Goal: Task Accomplishment & Management: Use online tool/utility

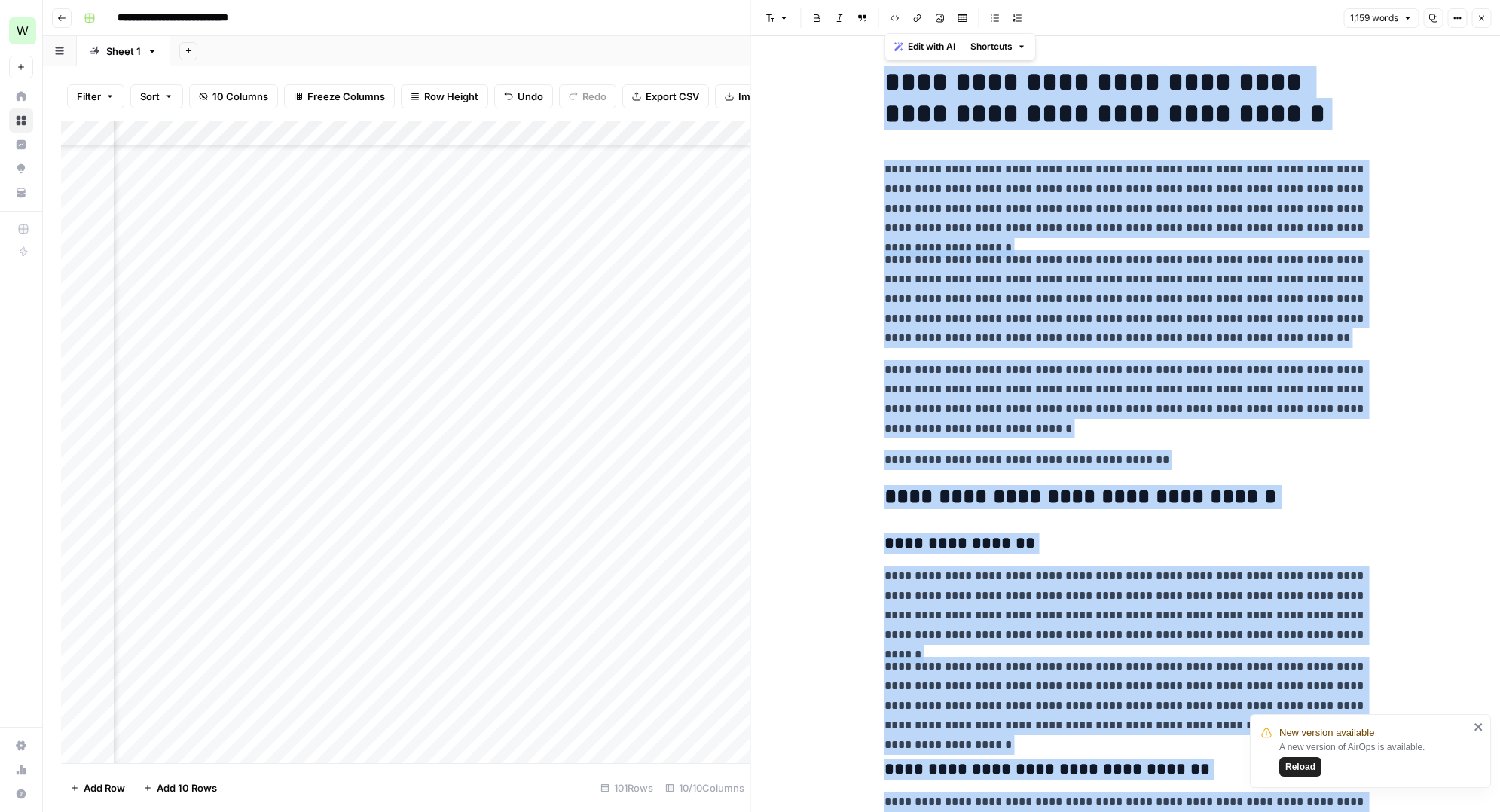
scroll to position [1900, 207]
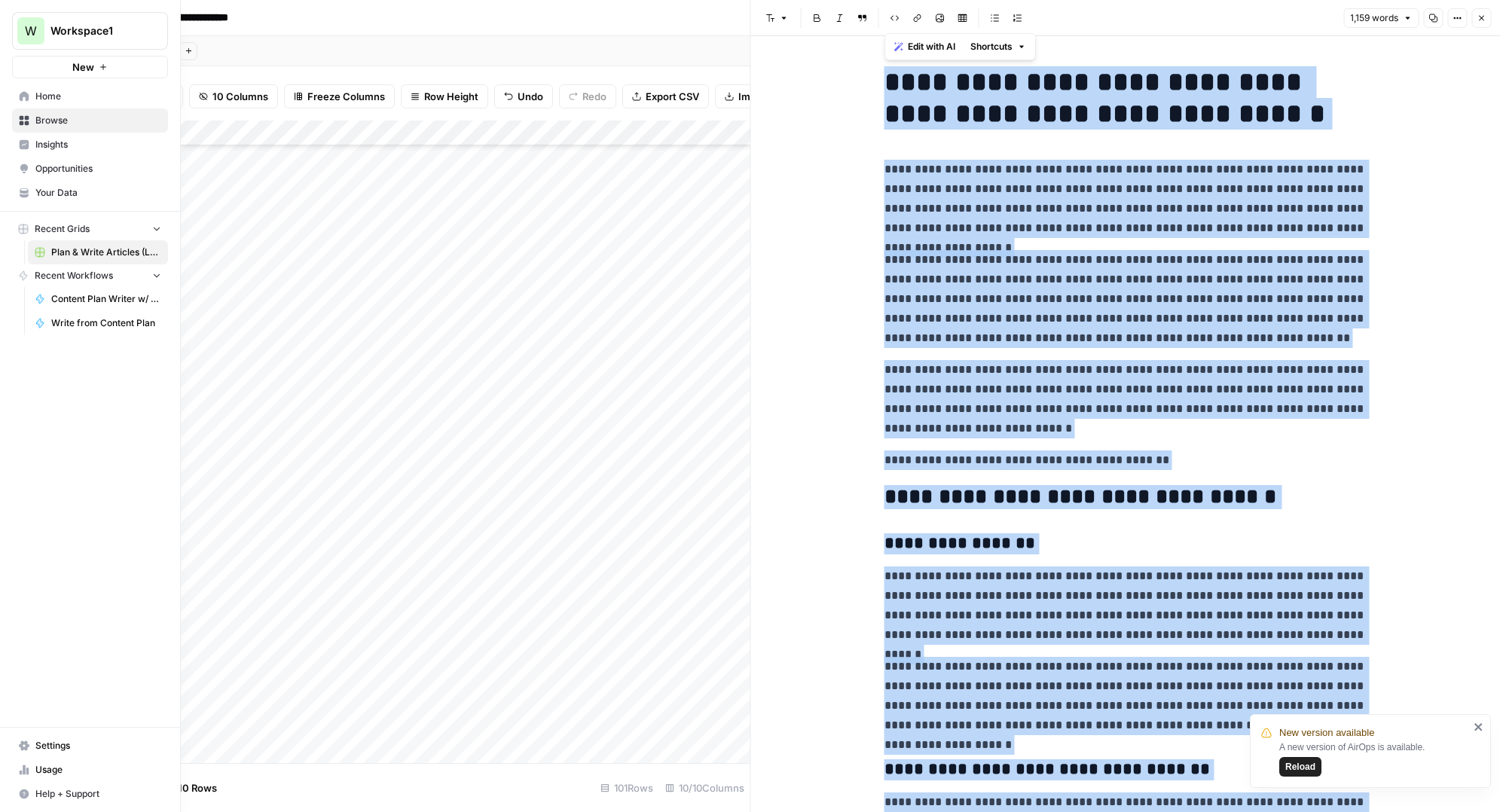
click at [43, 747] on span "Settings" at bounding box center [98, 746] width 126 height 14
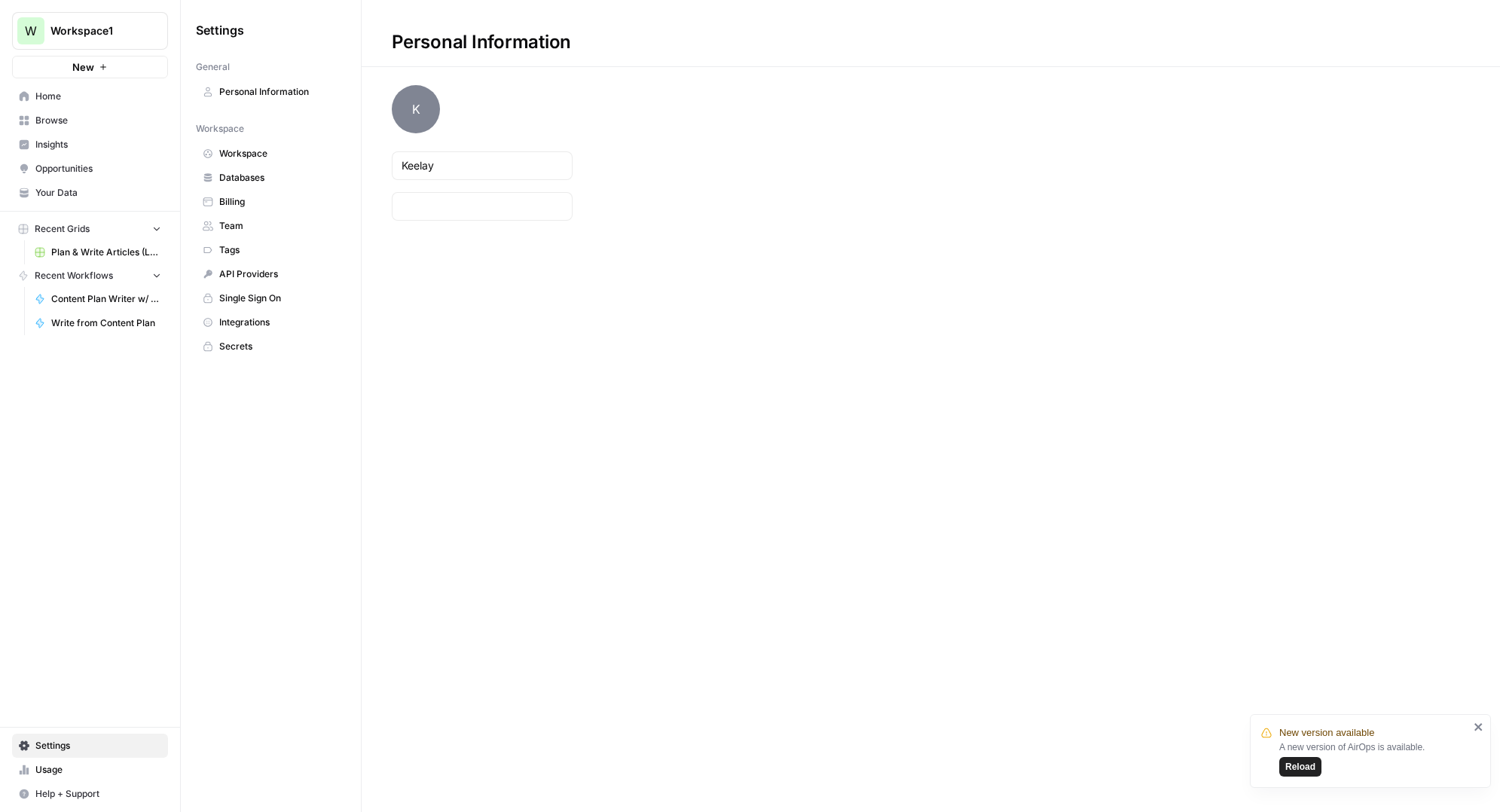
click at [240, 221] on span "Team" at bounding box center [279, 225] width 120 height 14
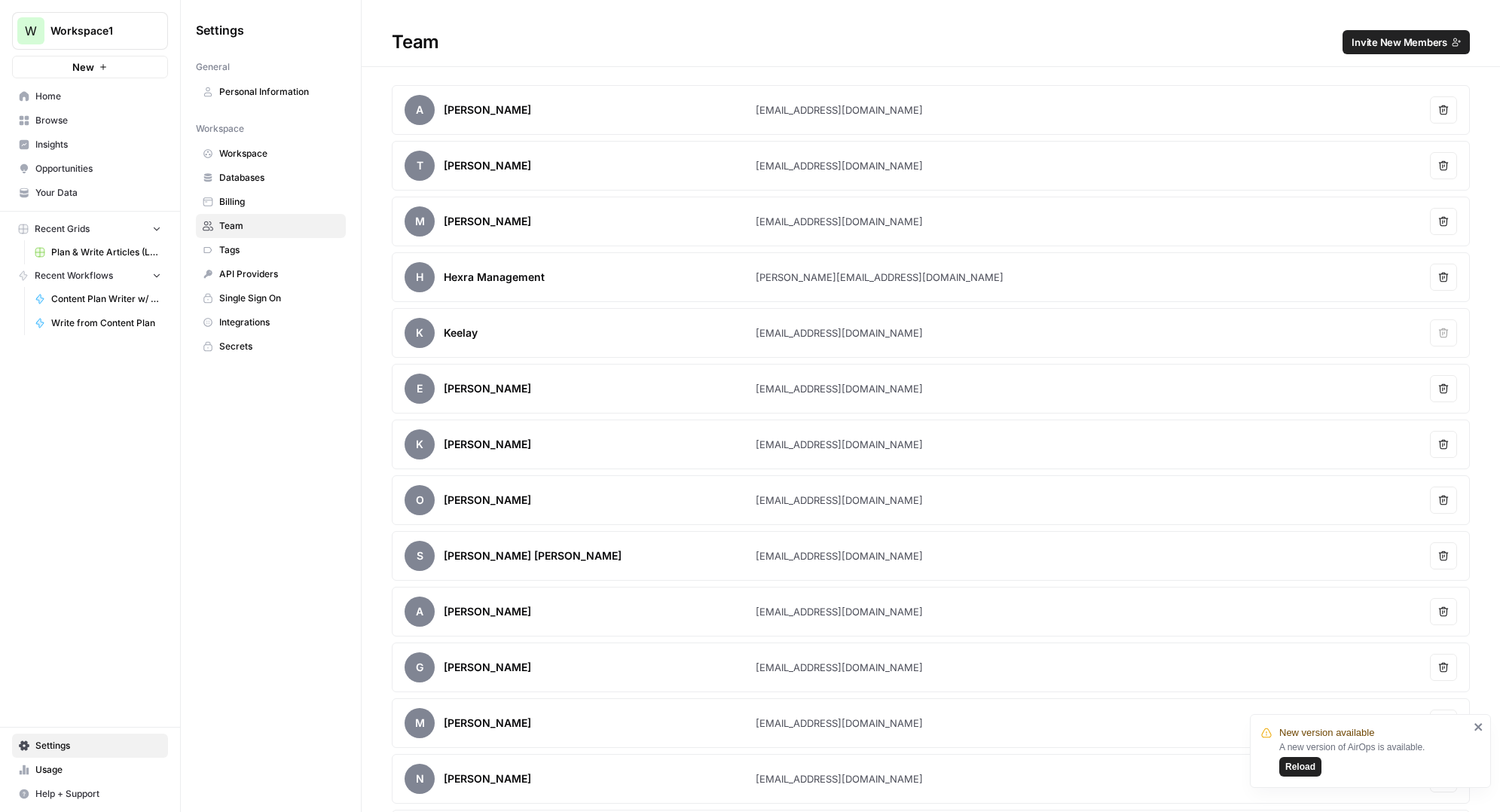
click at [1380, 44] on span "Invite New Members" at bounding box center [1399, 42] width 96 height 15
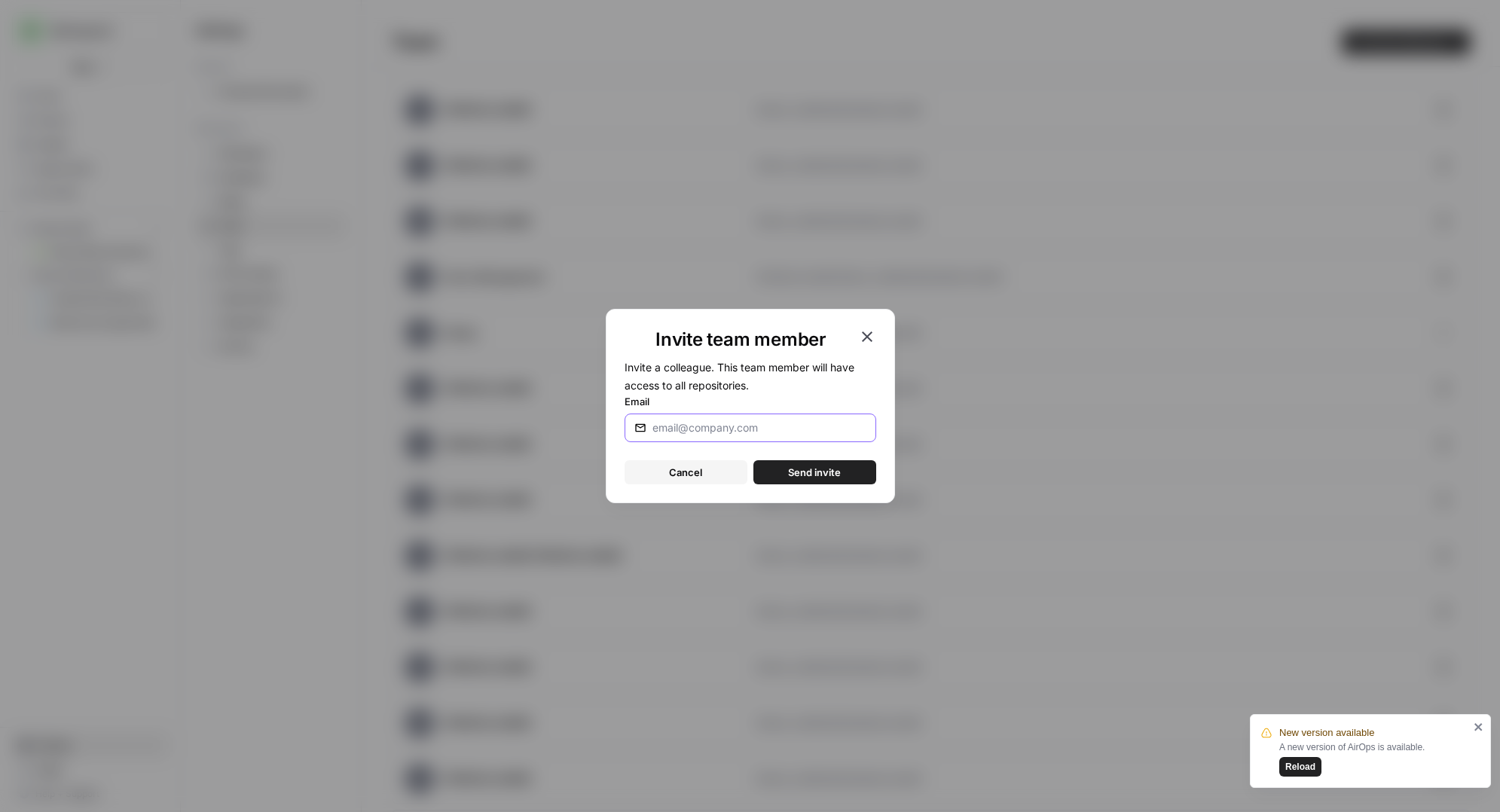
click at [752, 423] on input "Email" at bounding box center [756, 427] width 208 height 15
paste input "[EMAIL_ADDRESS][DOMAIN_NAME]"
type input "[EMAIL_ADDRESS][DOMAIN_NAME]"
click at [801, 472] on span "Send invite" at bounding box center [814, 472] width 53 height 15
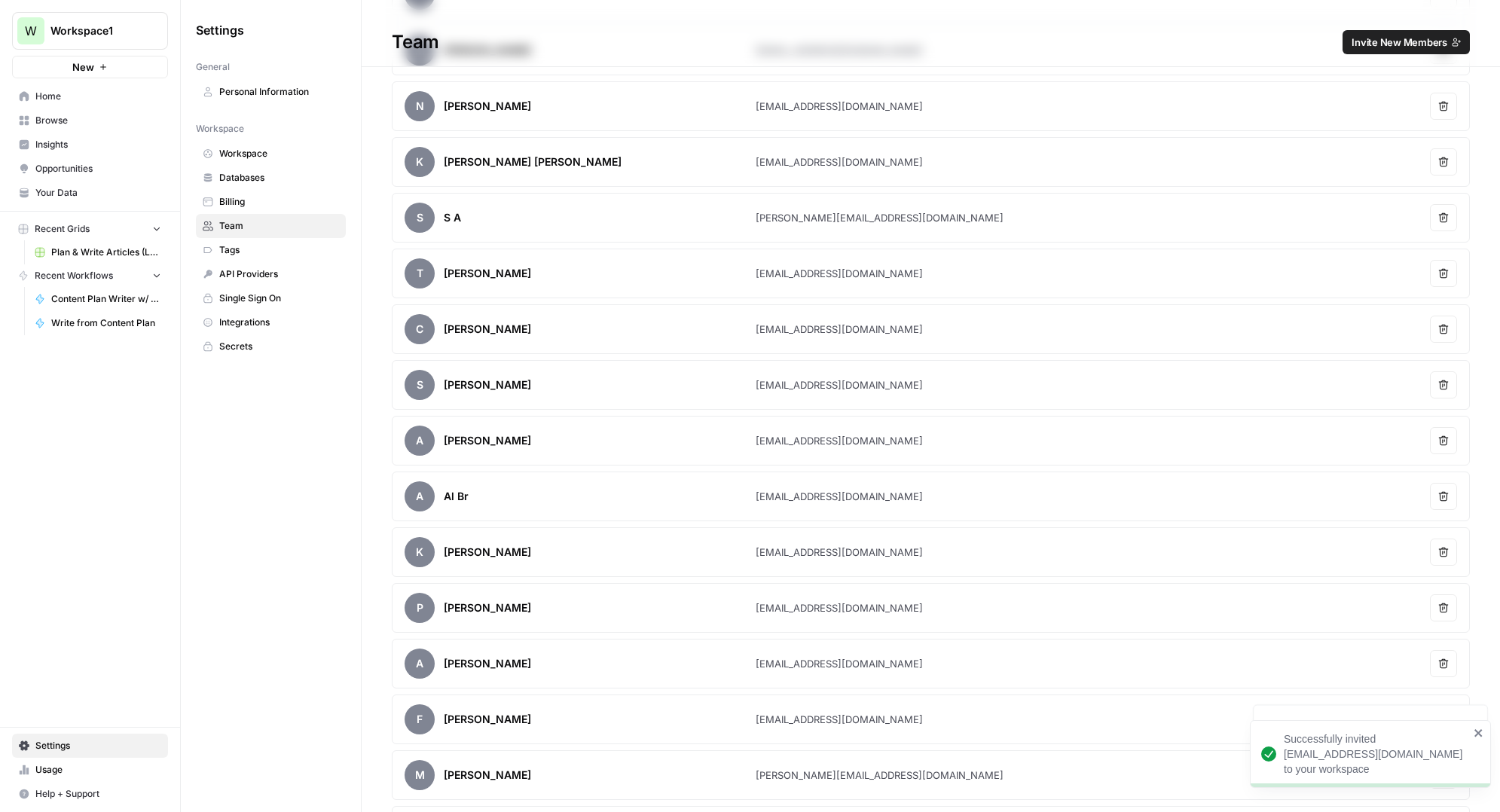
scroll to position [945, 0]
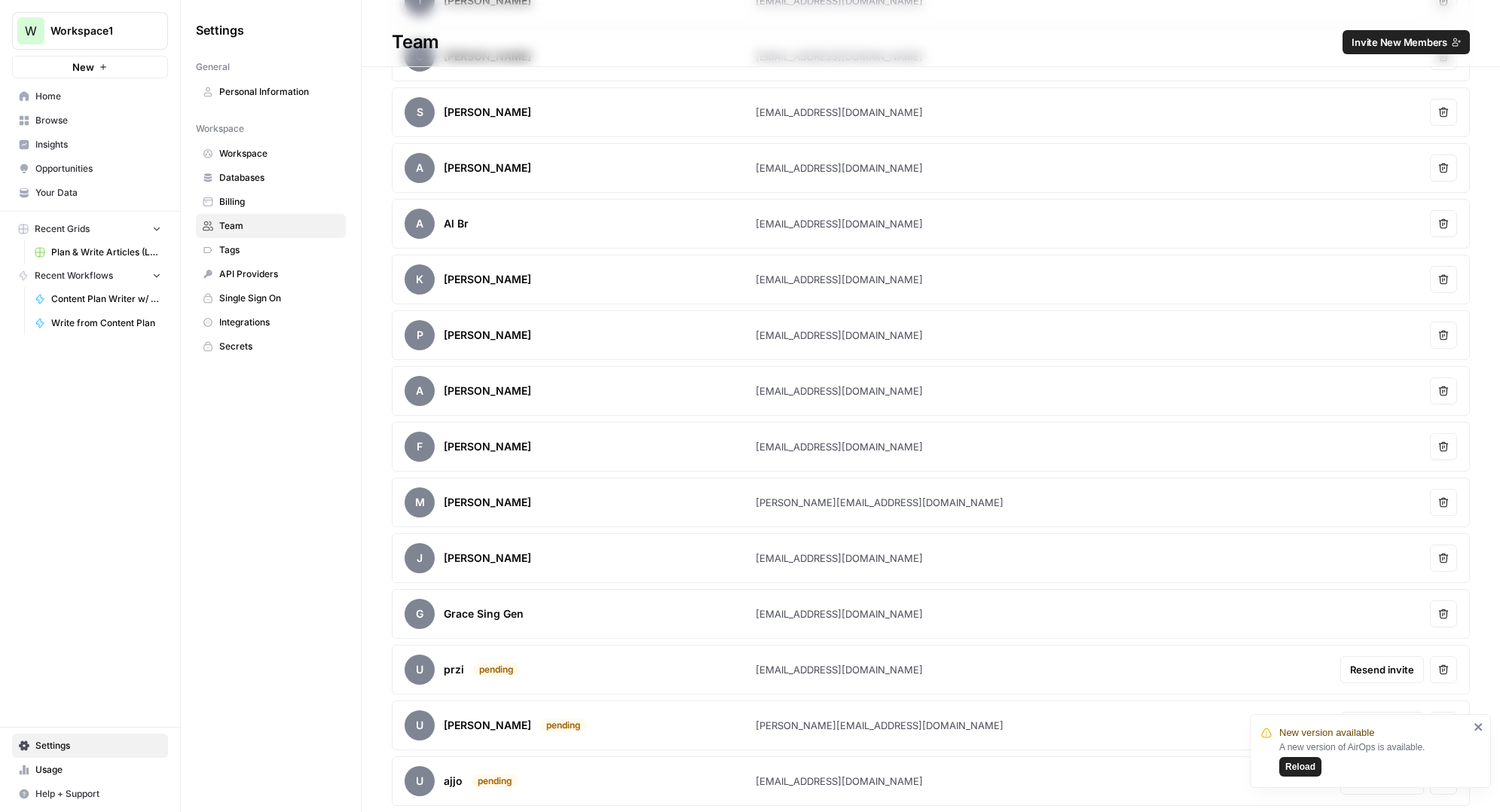
click at [58, 129] on link "Browse" at bounding box center [90, 121] width 156 height 24
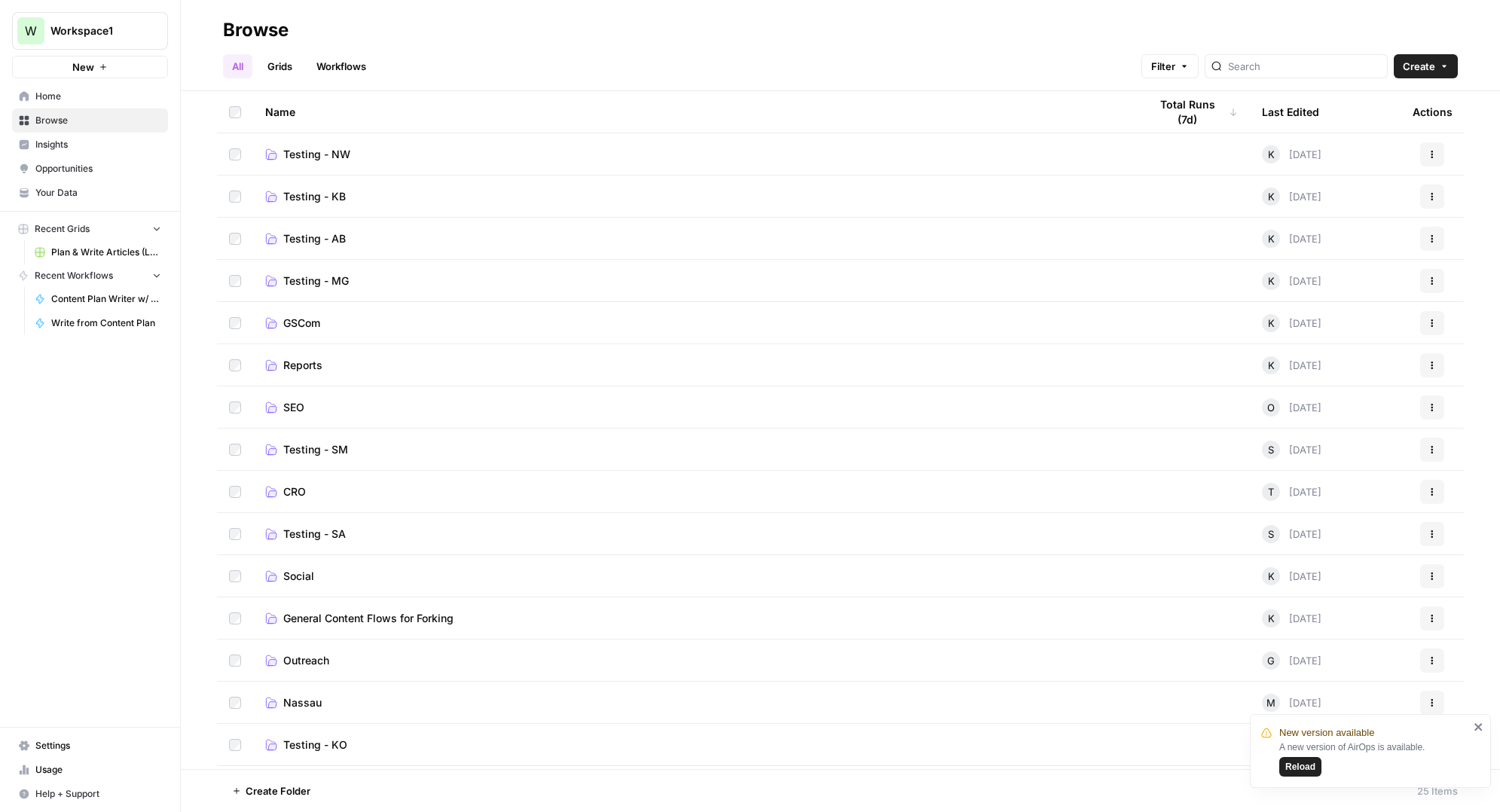
click at [90, 251] on span "Plan & Write Articles (LUSPS)" at bounding box center [105, 252] width 110 height 14
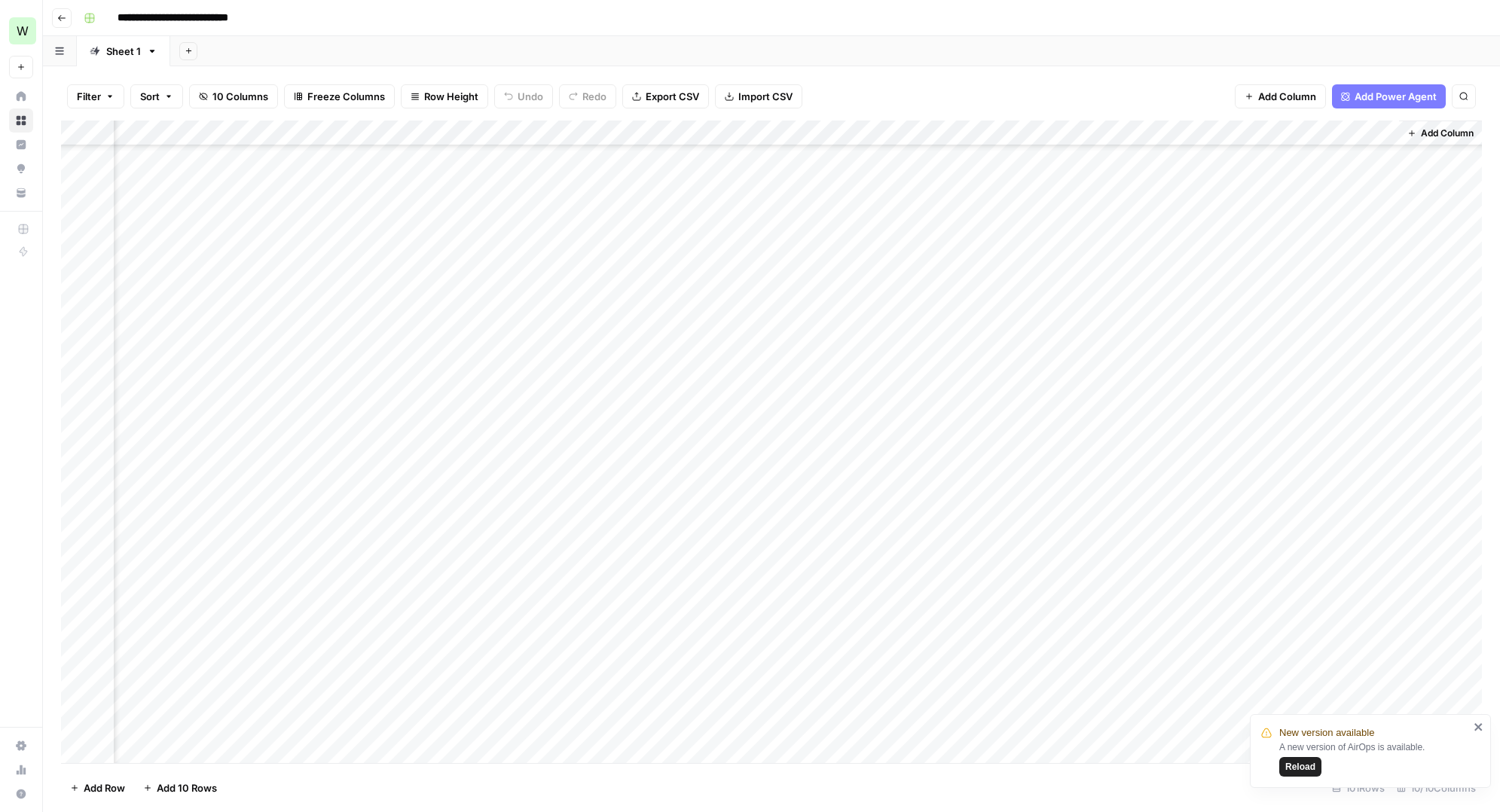
scroll to position [1938, 348]
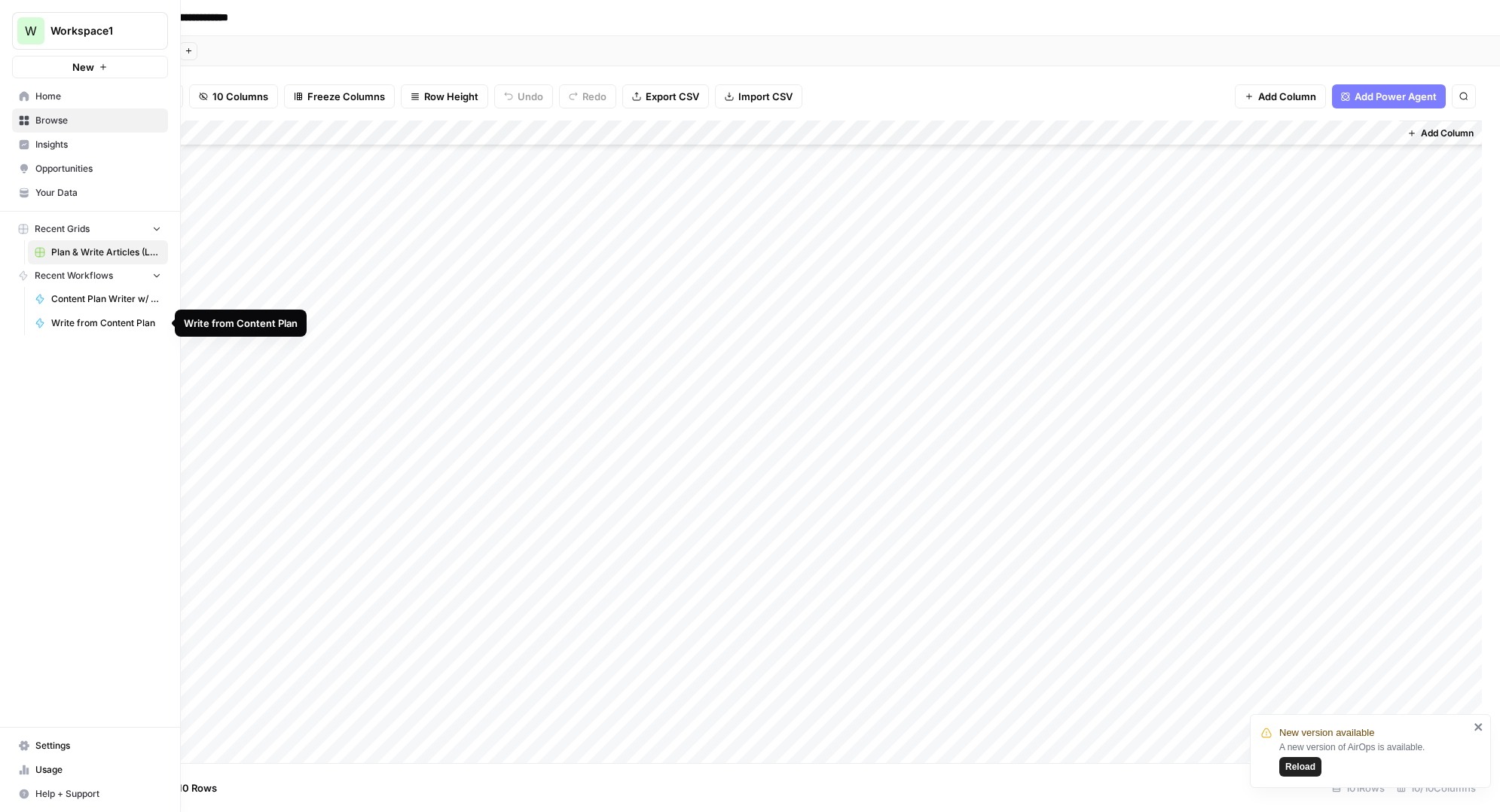
click at [97, 296] on span "Content Plan Writer w/ Visual Suggestions" at bounding box center [105, 299] width 110 height 14
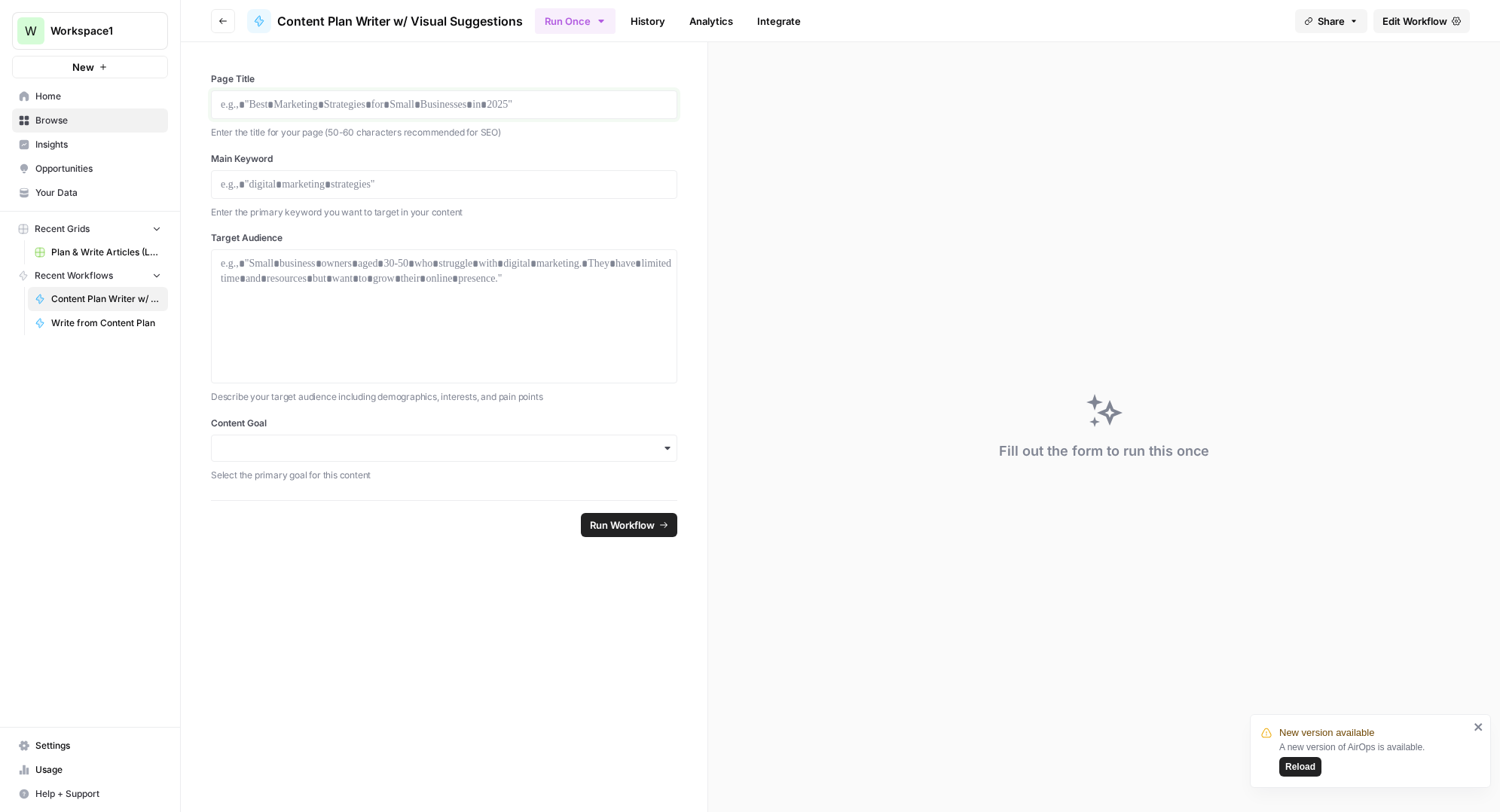
click at [292, 109] on p at bounding box center [444, 104] width 447 height 15
click at [295, 191] on p at bounding box center [444, 185] width 447 height 15
click at [306, 291] on div at bounding box center [444, 316] width 447 height 121
click at [318, 452] on input "Content Goal" at bounding box center [444, 448] width 447 height 15
click at [666, 15] on link "History" at bounding box center [647, 21] width 53 height 24
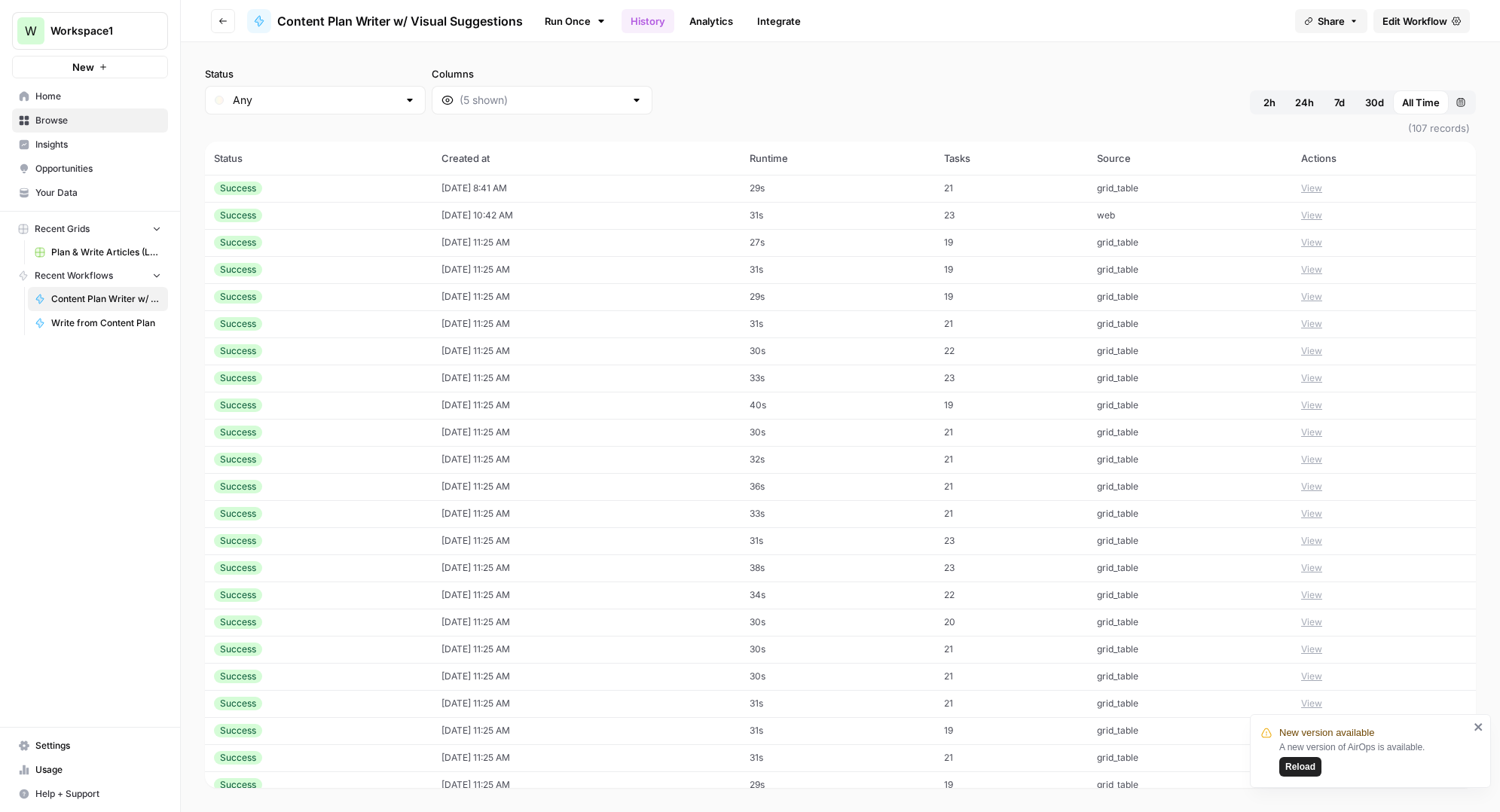
click at [993, 190] on td "21" at bounding box center [1012, 187] width 153 height 27
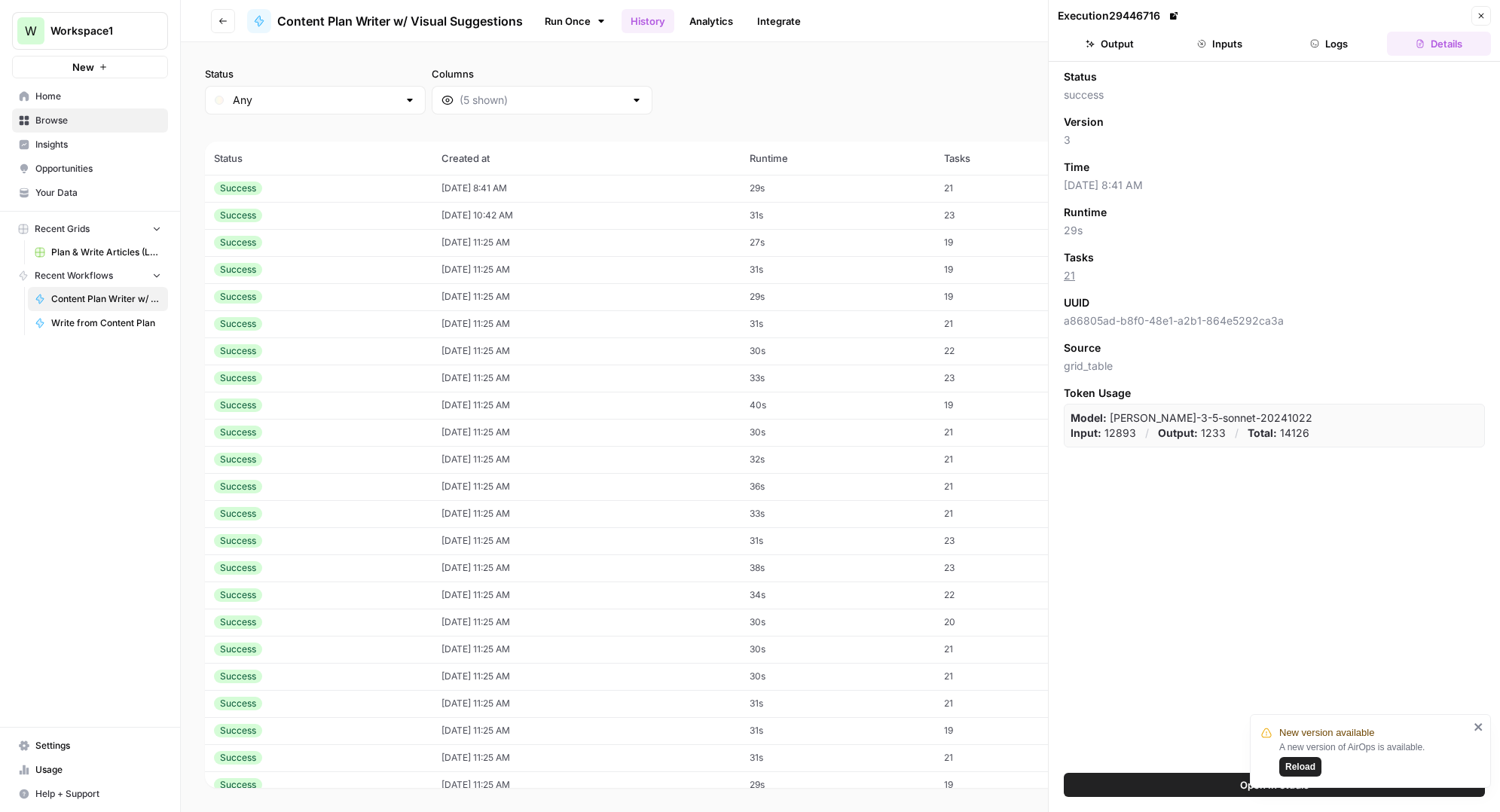
click at [1329, 52] on button "Logs" at bounding box center [1329, 43] width 104 height 24
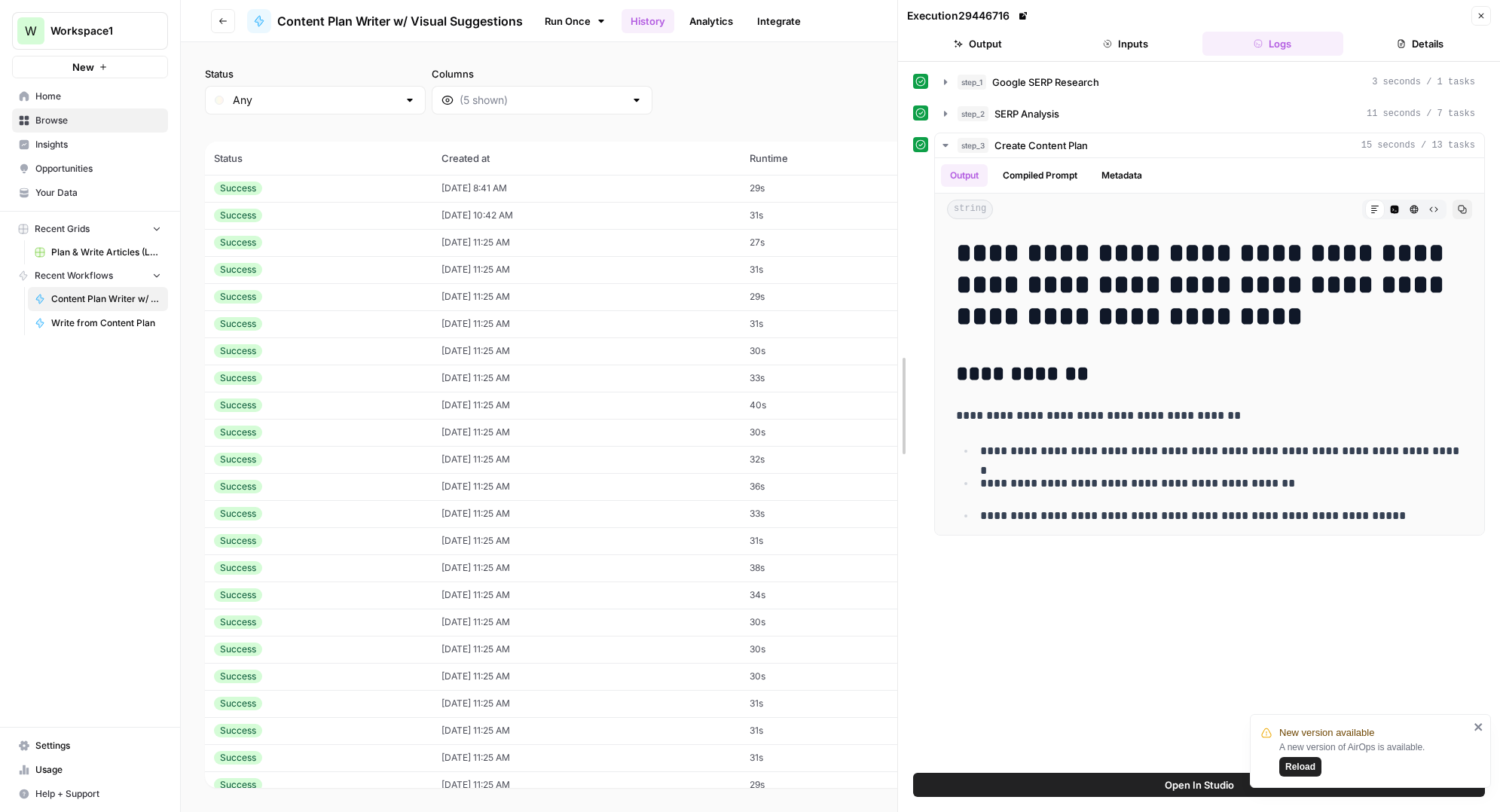
drag, startPoint x: 1050, startPoint y: 304, endPoint x: 746, endPoint y: 325, distance: 304.7
click at [746, 325] on body "New version available A new version of AirOps is available. Reload W Workspace1…" at bounding box center [750, 406] width 1500 height 812
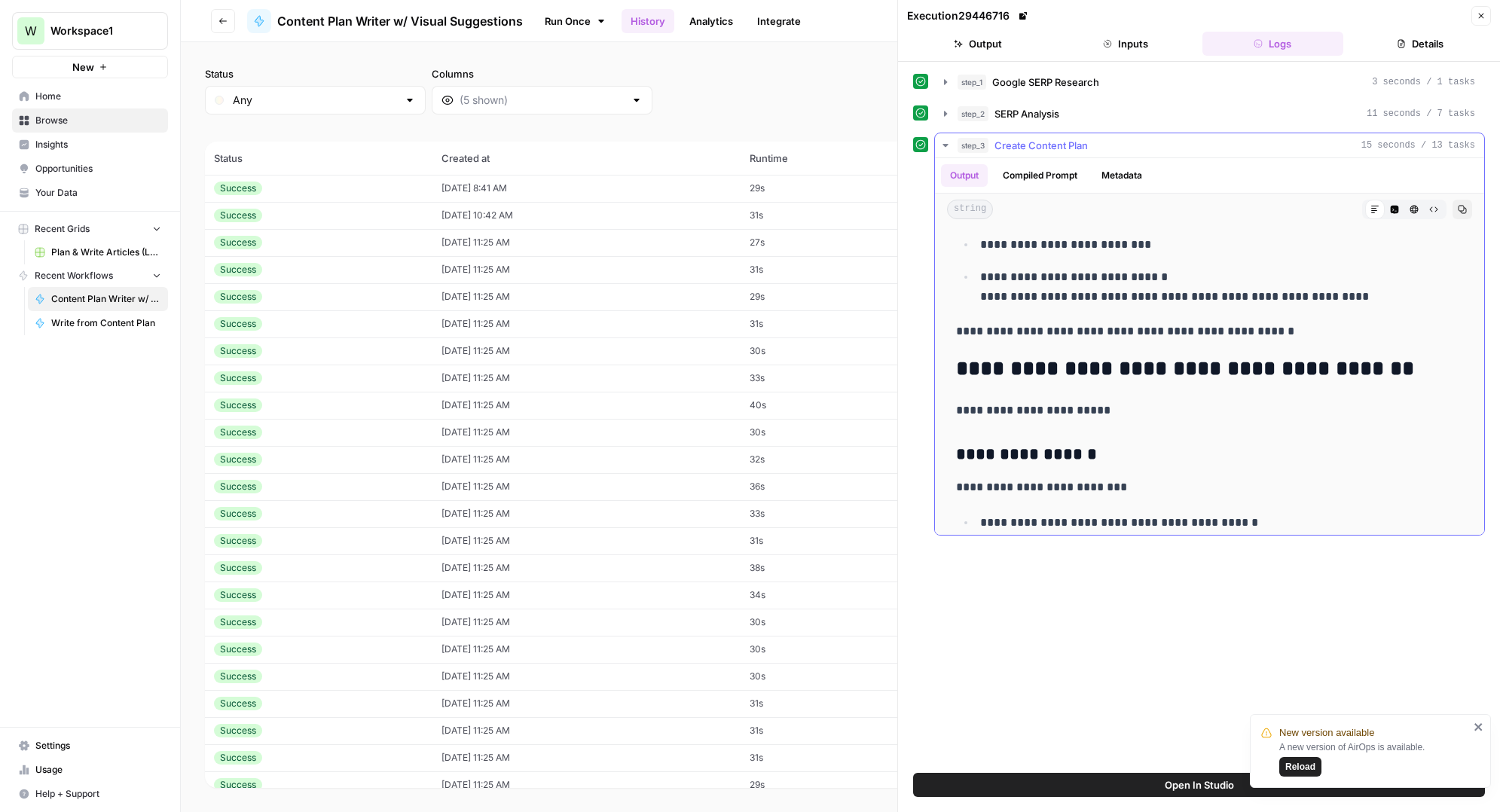
scroll to position [1124, 0]
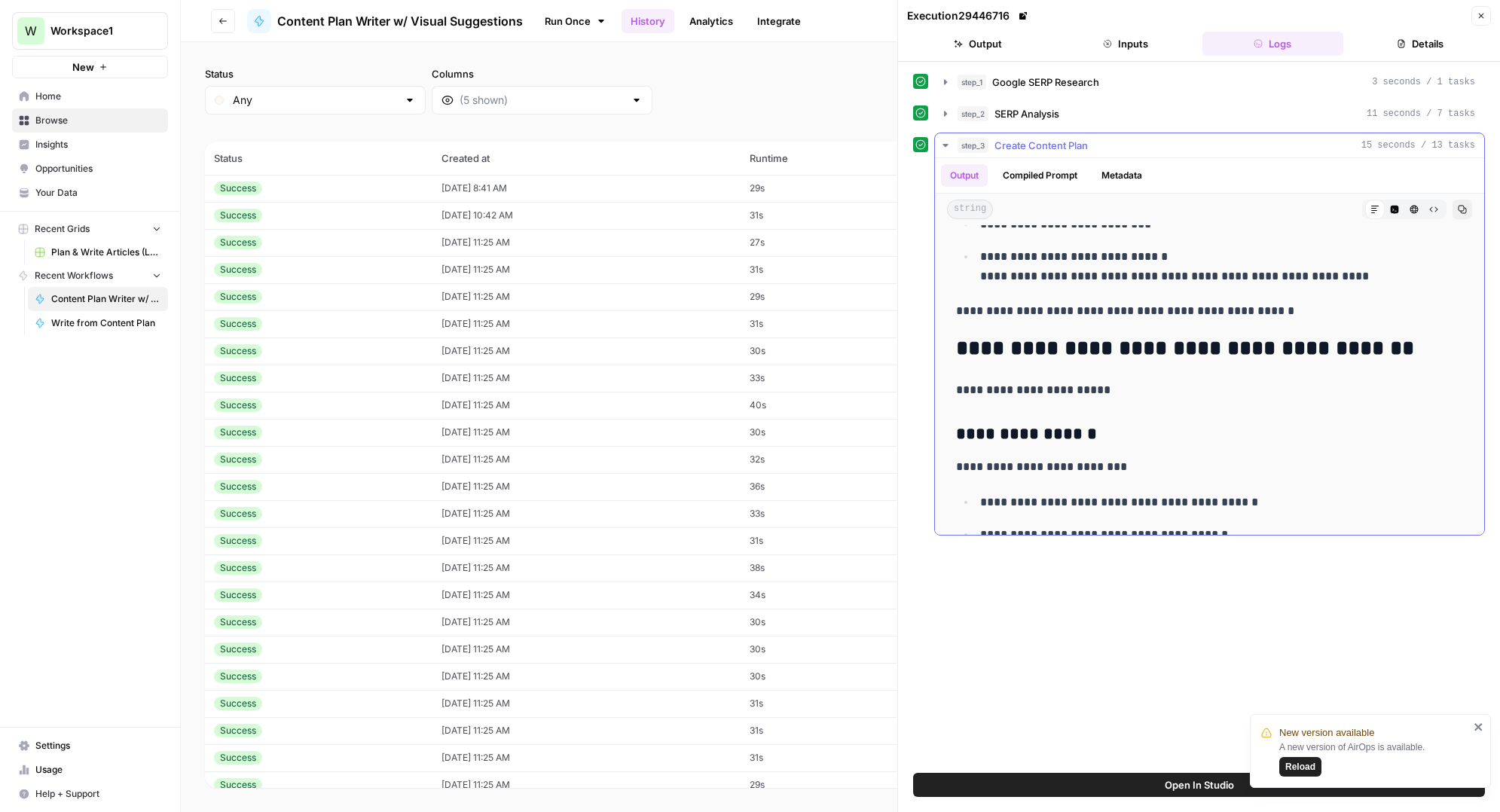
drag, startPoint x: 1118, startPoint y: 389, endPoint x: 954, endPoint y: 395, distance: 164.1
click at [954, 395] on div "**********" at bounding box center [1209, 326] width 525 height 2436
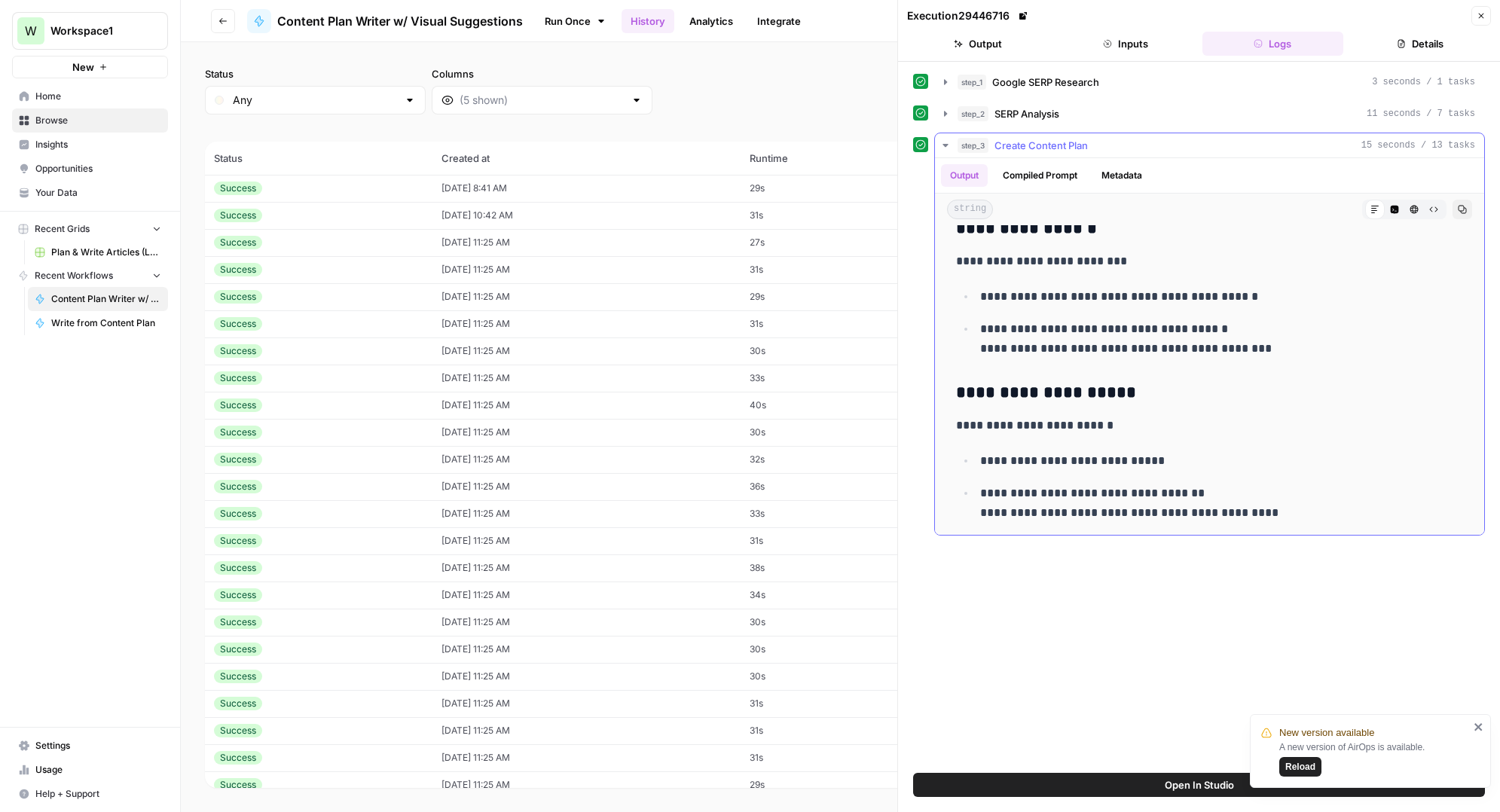
scroll to position [1337, 0]
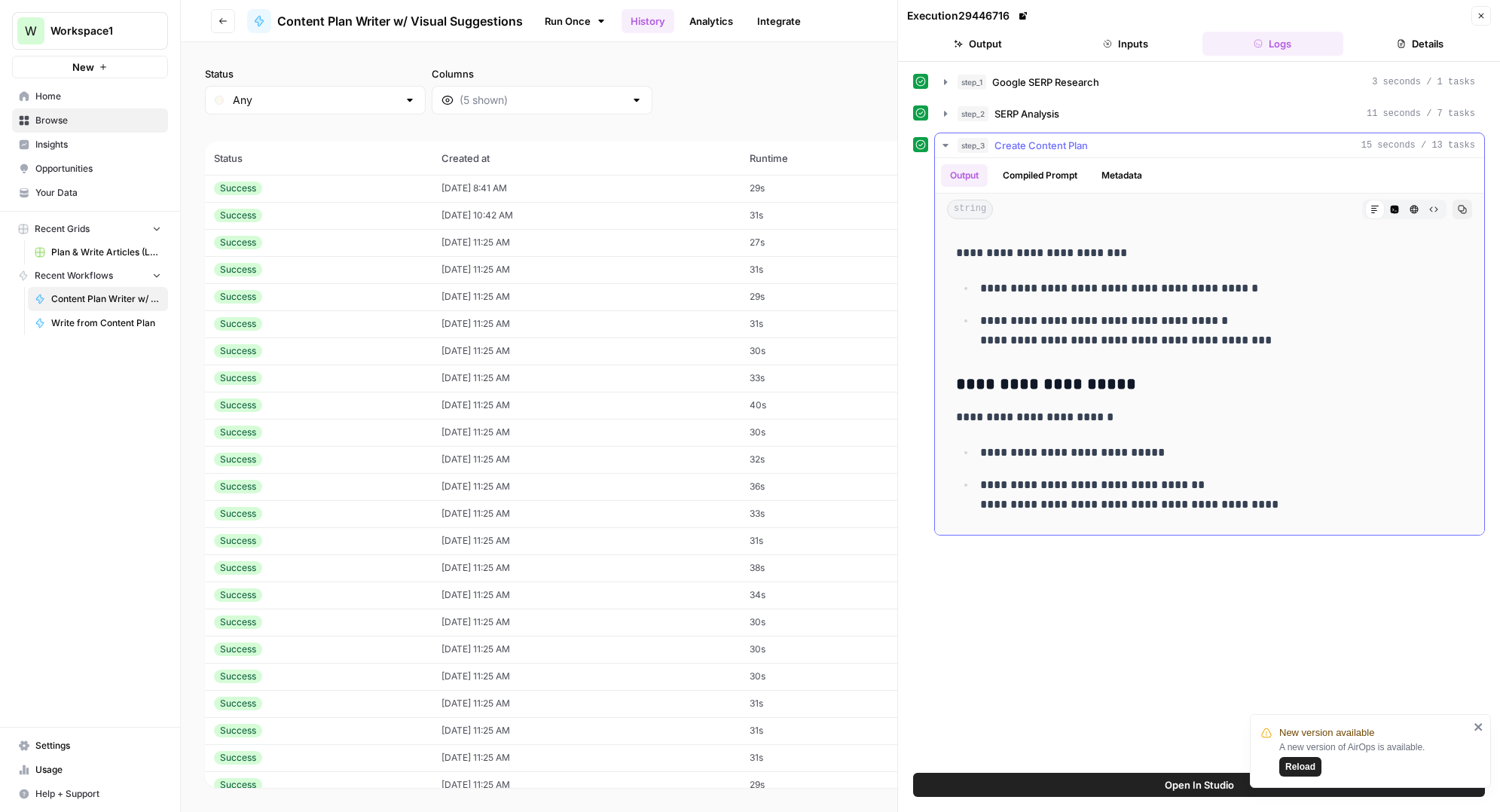
drag, startPoint x: 1247, startPoint y: 342, endPoint x: 966, endPoint y: 340, distance: 281.0
click at [966, 340] on ul "**********" at bounding box center [1209, 314] width 507 height 72
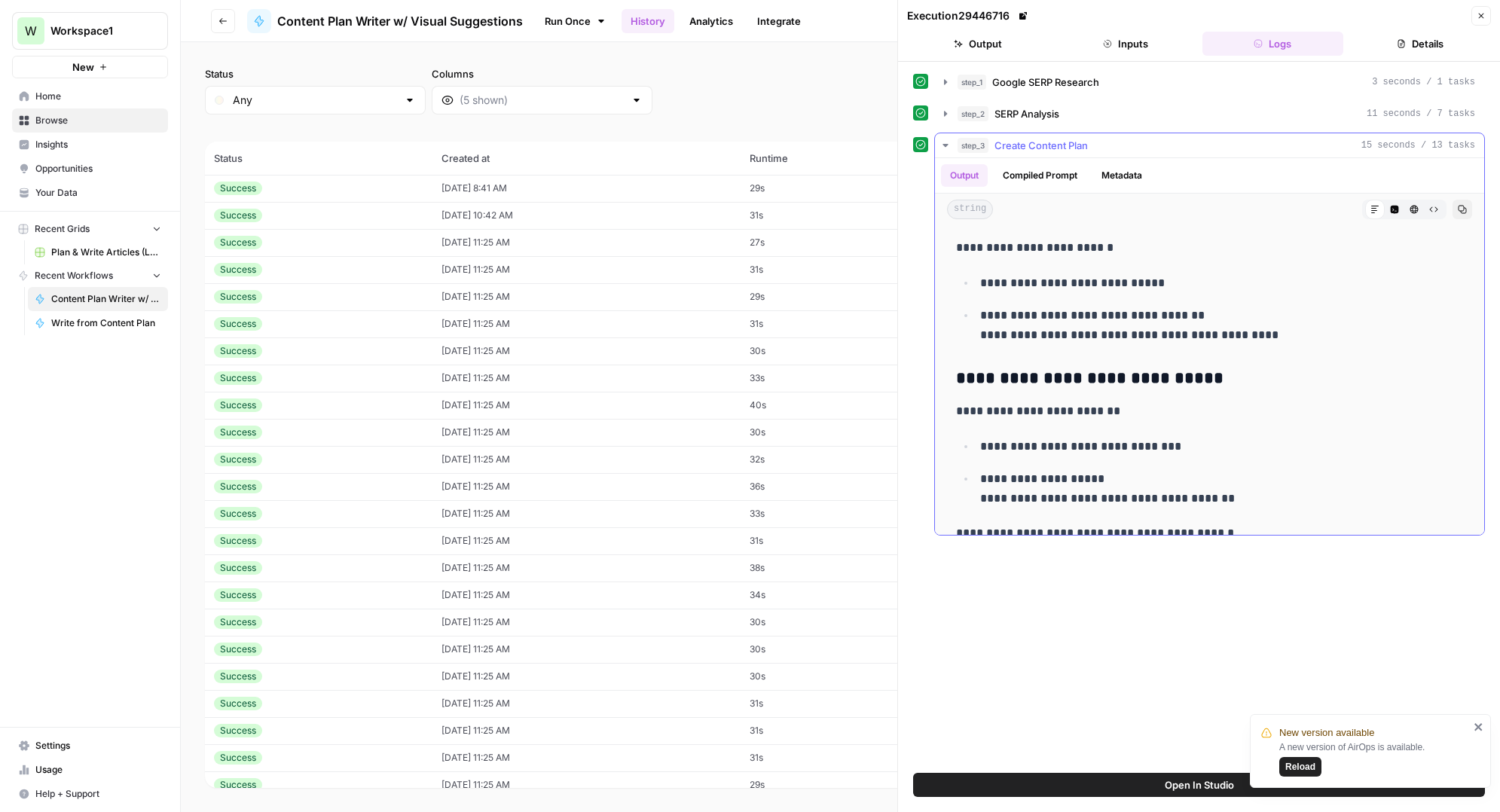
scroll to position [1508, 0]
click at [1484, 24] on button "Close" at bounding box center [1481, 16] width 19 height 19
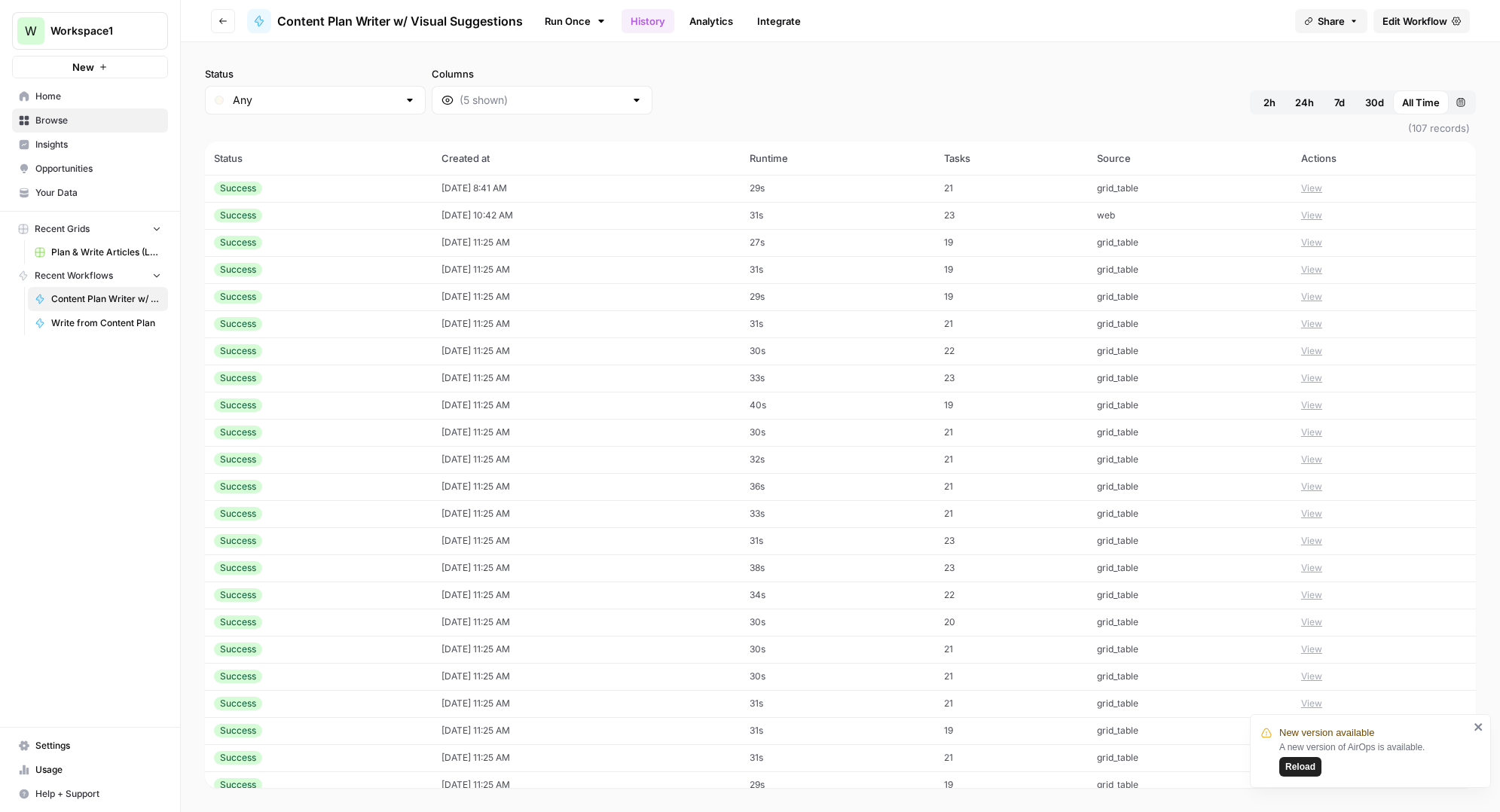
click at [1407, 20] on span "Edit Workflow" at bounding box center [1415, 21] width 65 height 15
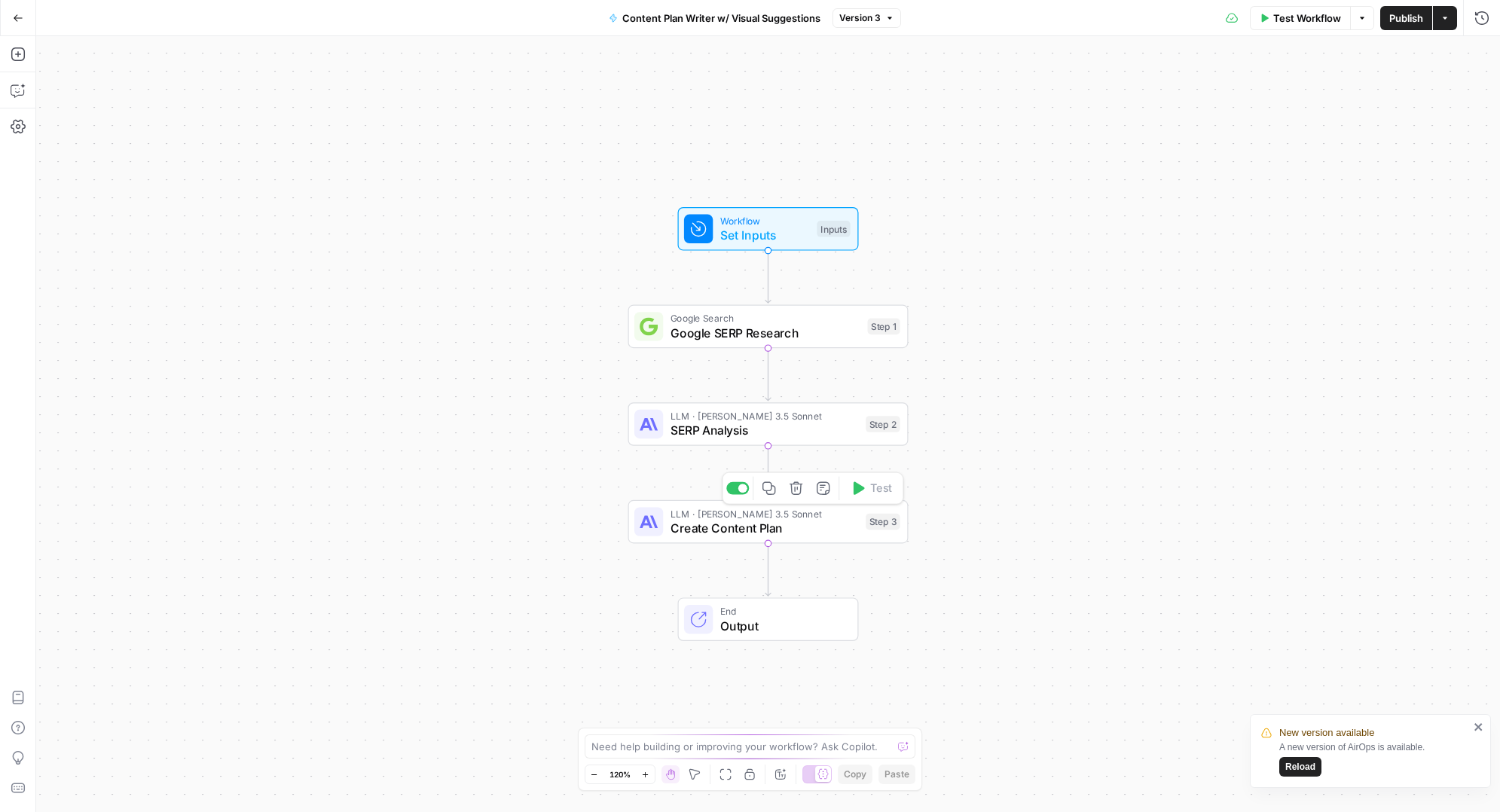
click at [783, 518] on span "LLM · [PERSON_NAME] 3.5 Sonnet" at bounding box center [764, 513] width 188 height 15
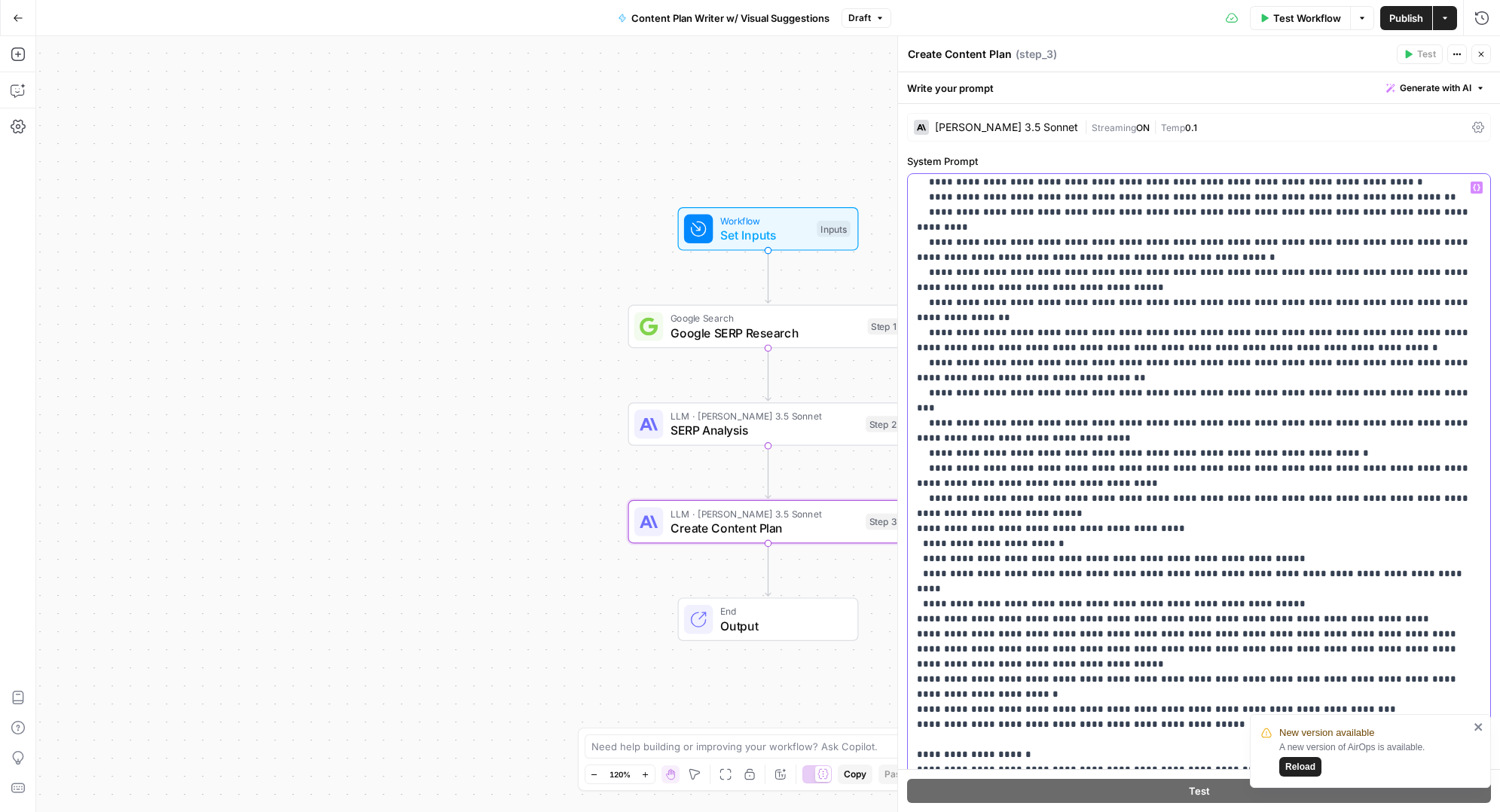
scroll to position [769, 0]
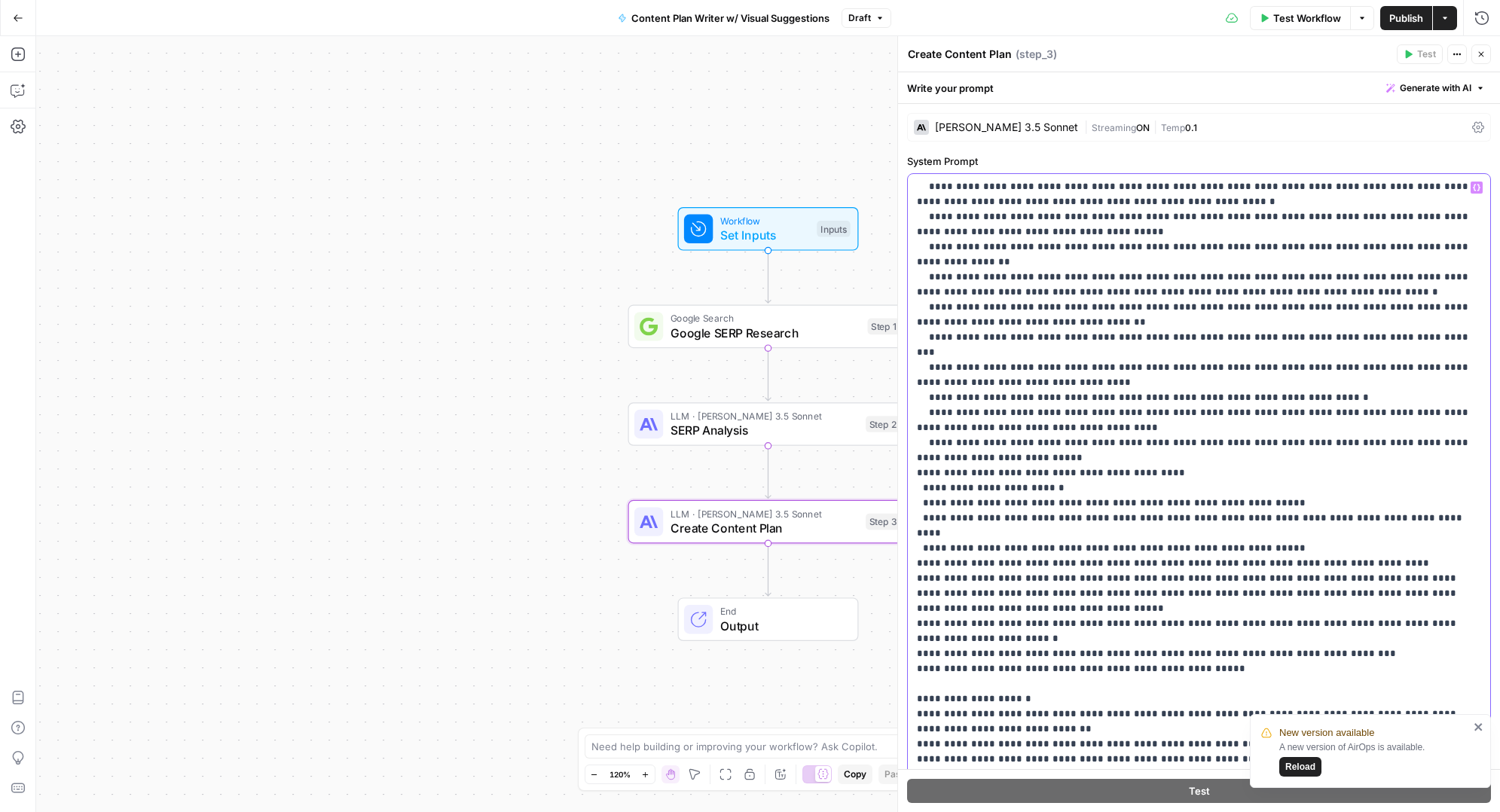
drag, startPoint x: 910, startPoint y: 186, endPoint x: 1208, endPoint y: 494, distance: 428.6
click at [1208, 494] on div "**********" at bounding box center [1198, 481] width 582 height 614
click at [706, 427] on span "SERP Analysis" at bounding box center [764, 430] width 188 height 18
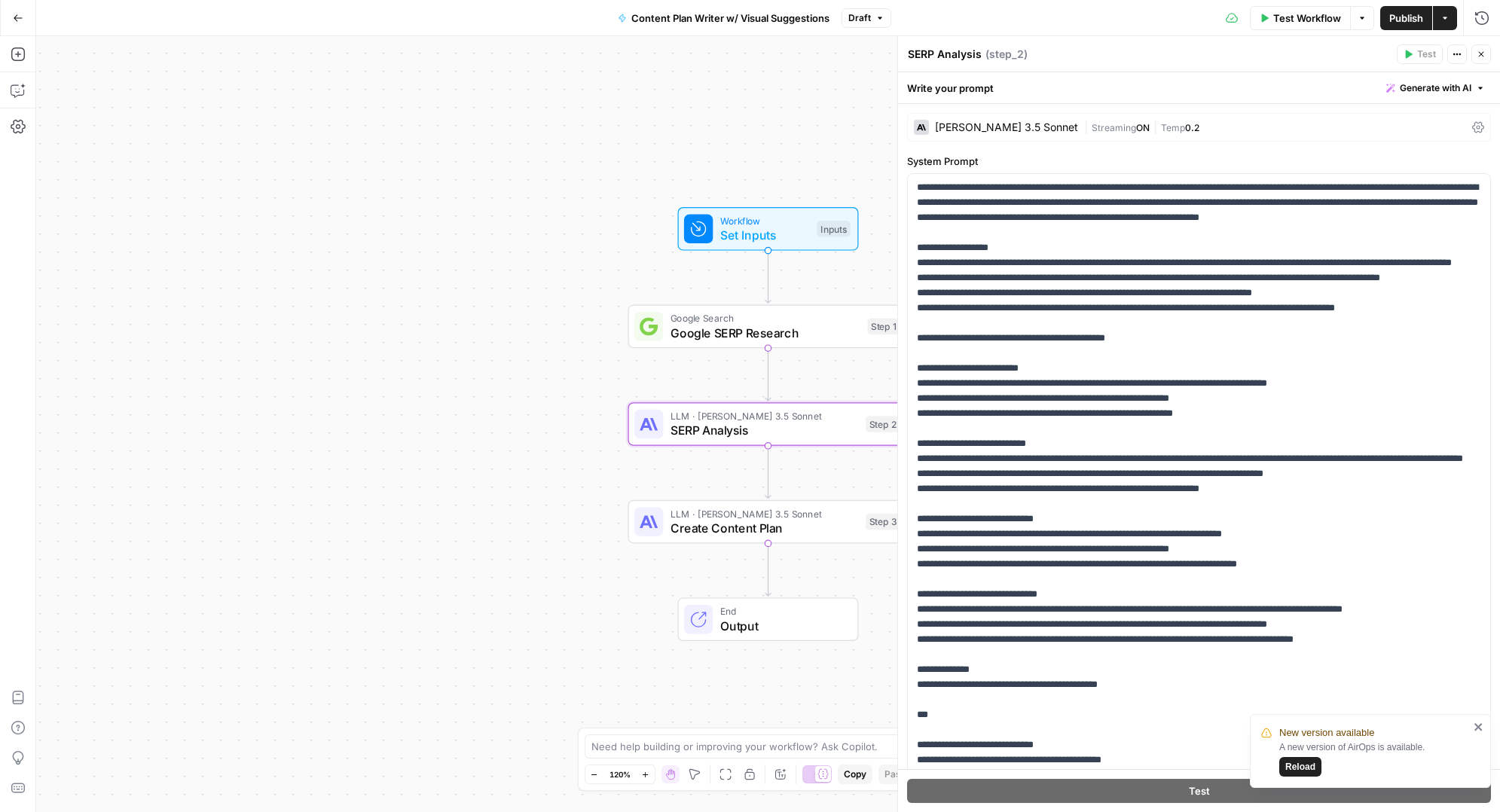
click at [1150, 116] on div "[PERSON_NAME] 3.5 Sonnet | Streaming ON | Temp 0.2" at bounding box center [1199, 126] width 583 height 29
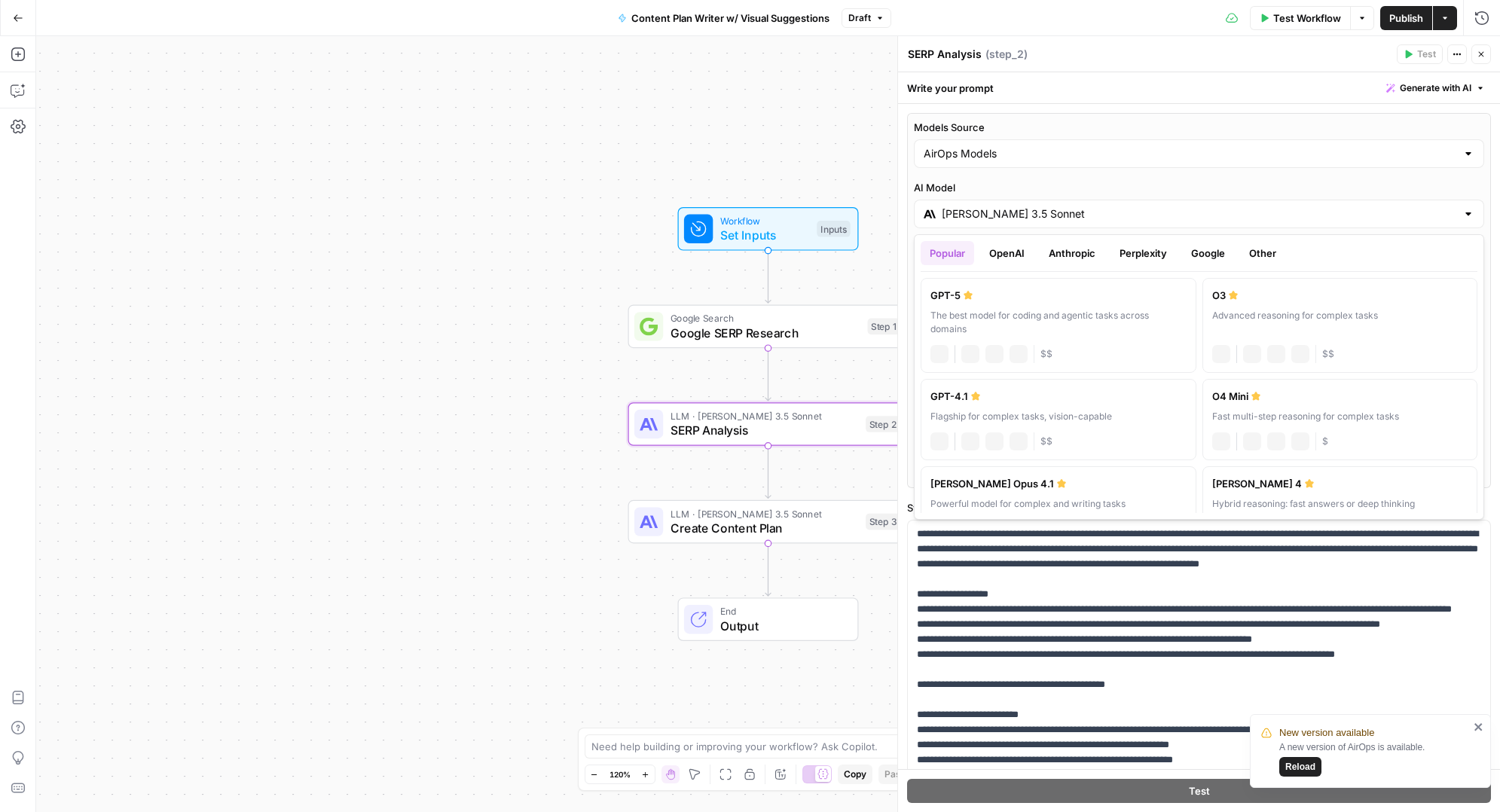
click at [1068, 209] on input "[PERSON_NAME] 3.5 Sonnet" at bounding box center [1198, 214] width 514 height 15
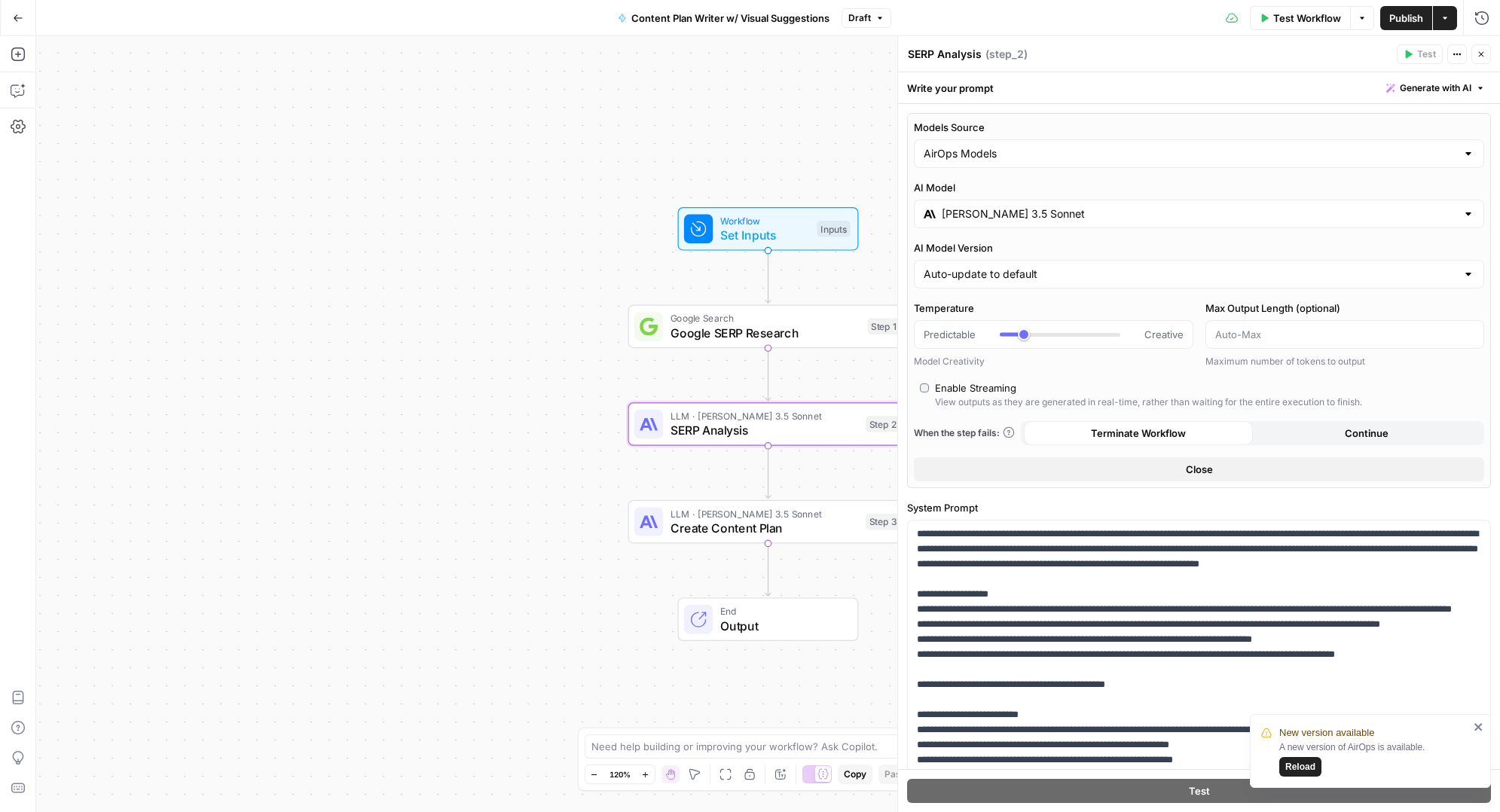
click at [576, 568] on div "Workflow Set Inputs Inputs Google Search Google SERP Research Step 1 LLM · [PER…" at bounding box center [768, 424] width 1464 height 776
click at [666, 743] on textarea at bounding box center [742, 746] width 301 height 15
click at [1482, 55] on icon "button" at bounding box center [1482, 54] width 6 height 6
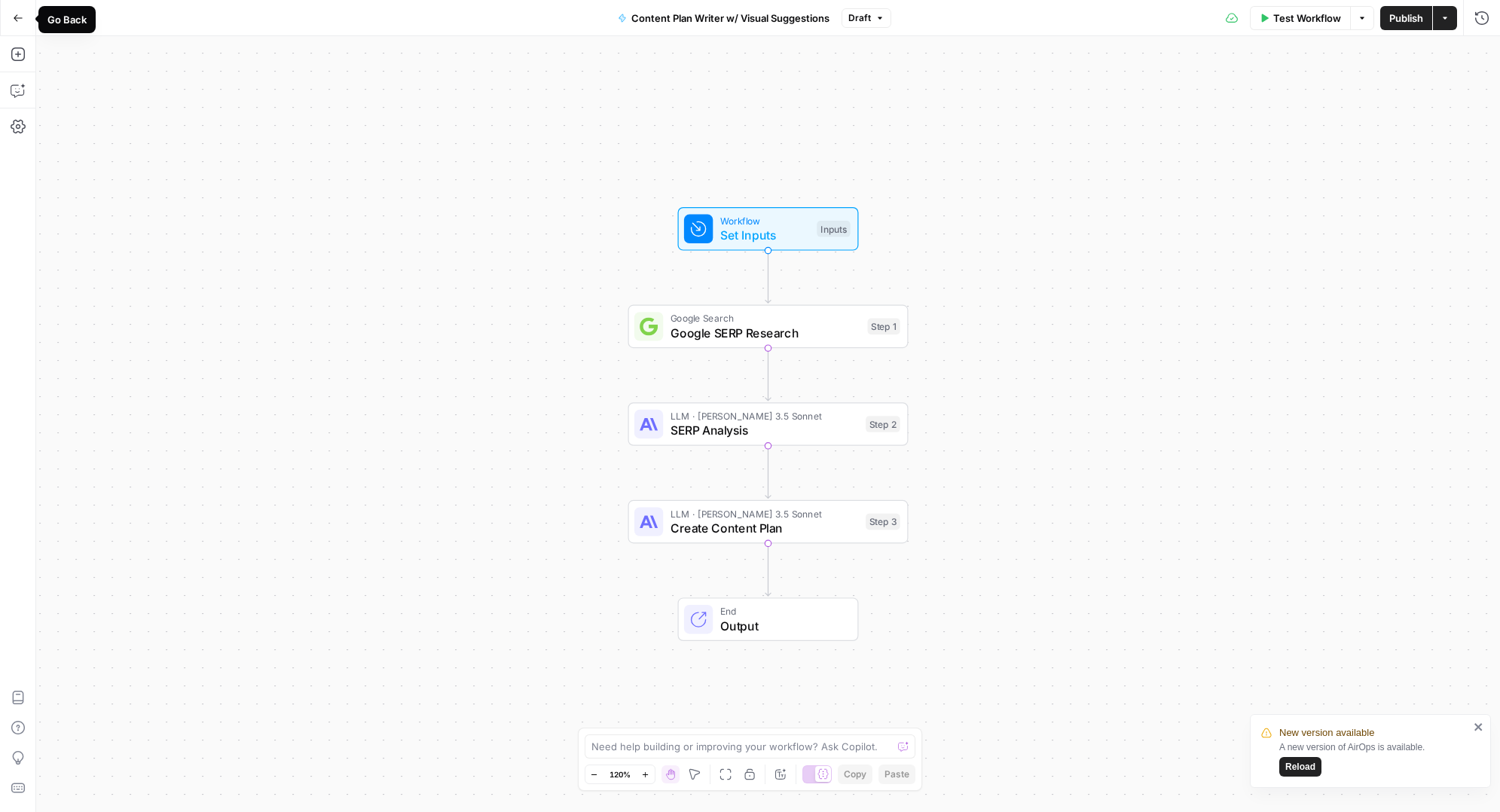
click at [22, 11] on button "Go Back" at bounding box center [18, 18] width 27 height 27
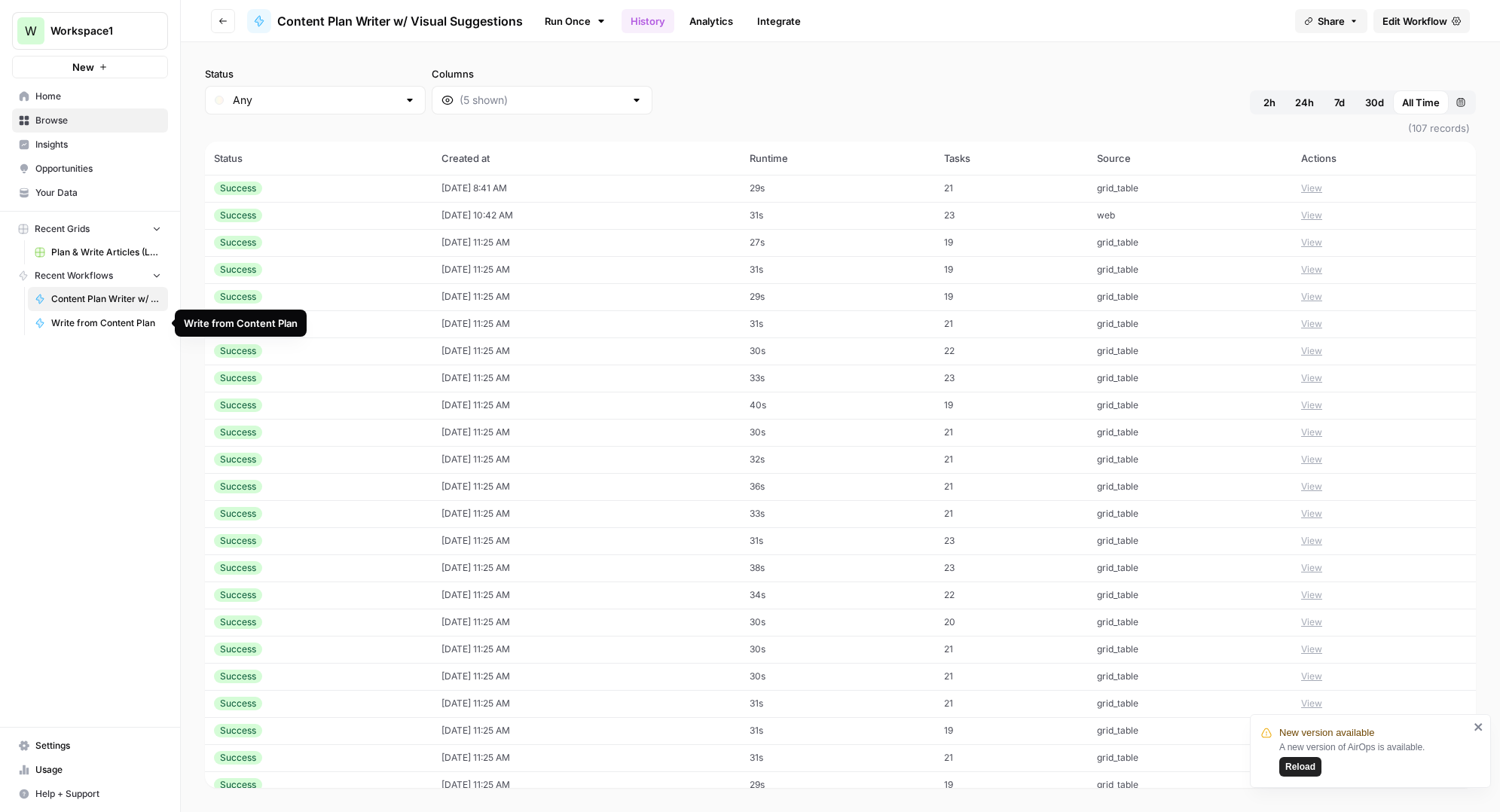
click at [100, 317] on span "Write from Content Plan" at bounding box center [105, 323] width 110 height 14
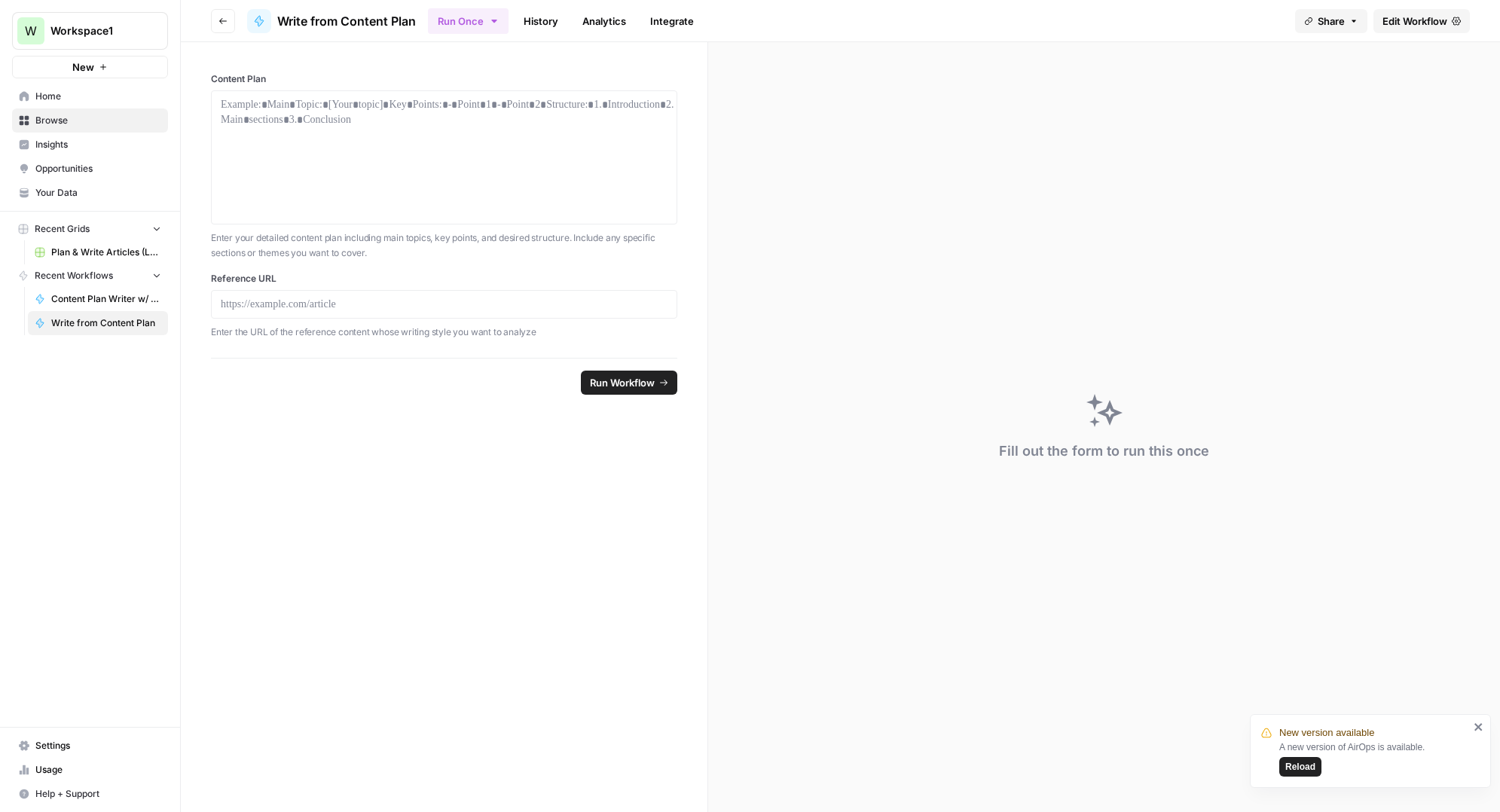
click at [1419, 22] on span "Edit Workflow" at bounding box center [1415, 21] width 65 height 15
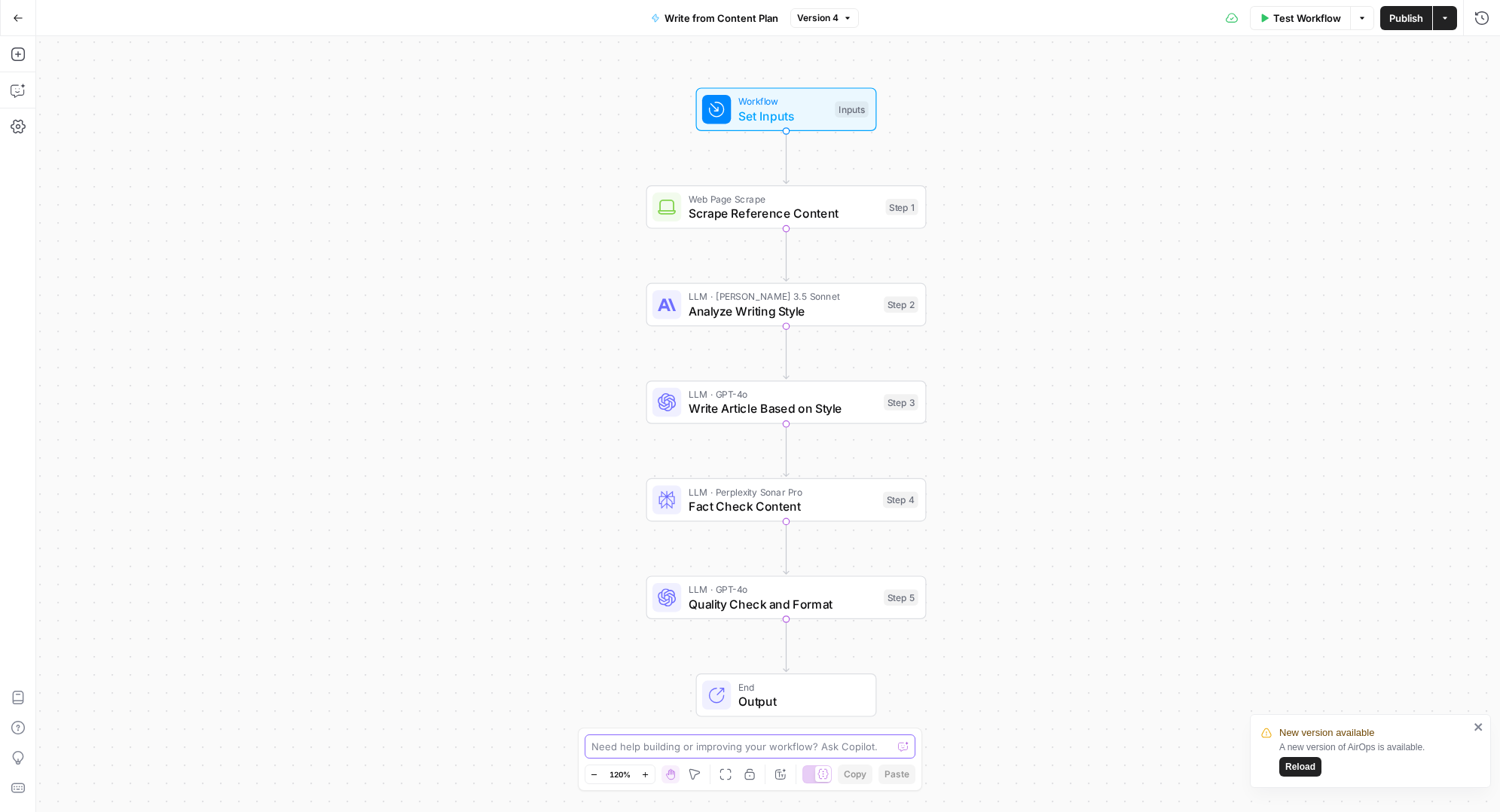
click at [677, 743] on textarea at bounding box center [742, 746] width 301 height 15
click at [22, 15] on button "Go Back" at bounding box center [18, 18] width 27 height 27
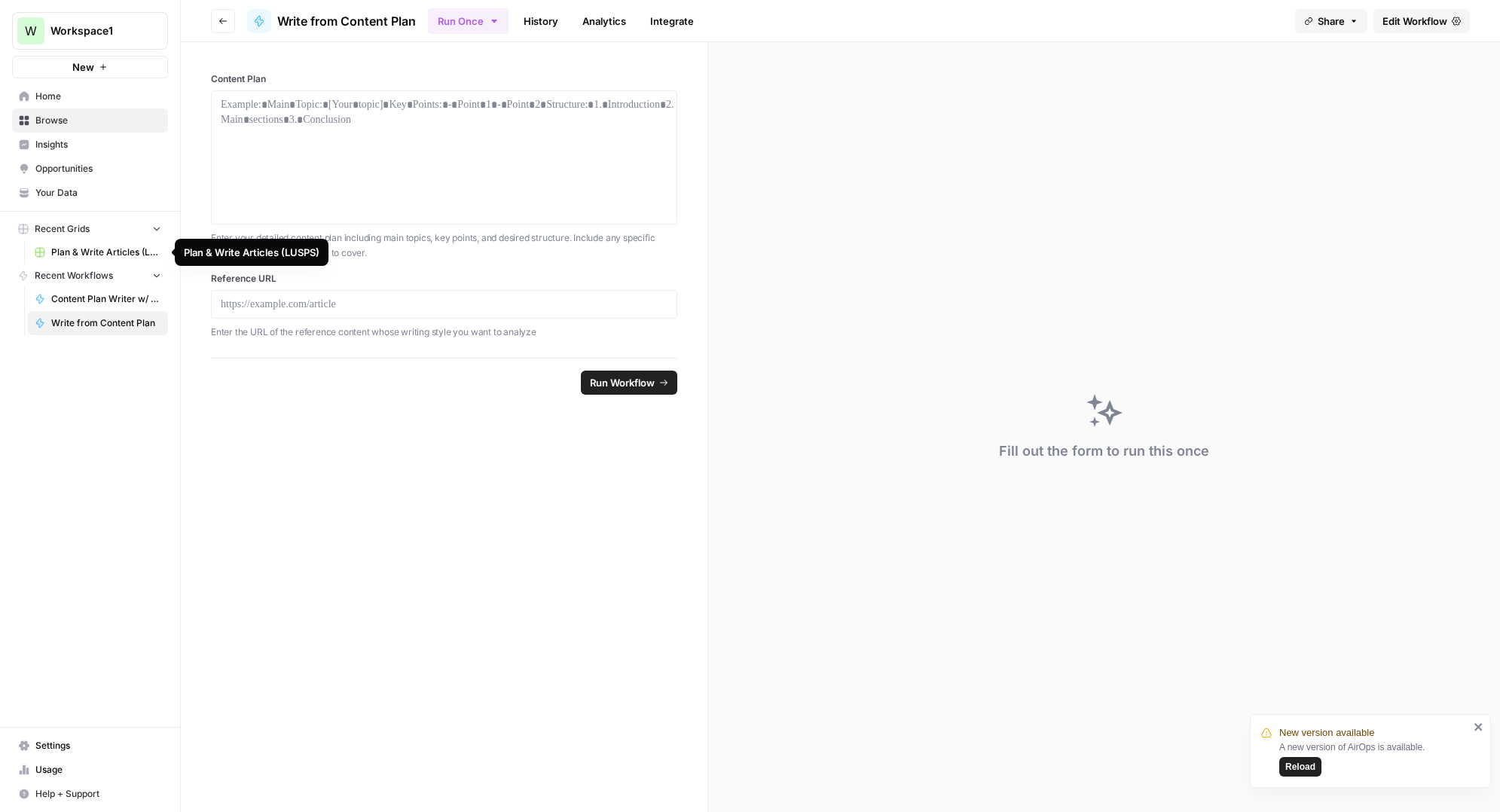
click at [85, 260] on link "Plan & Write Articles (LUSPS)" at bounding box center [98, 252] width 140 height 24
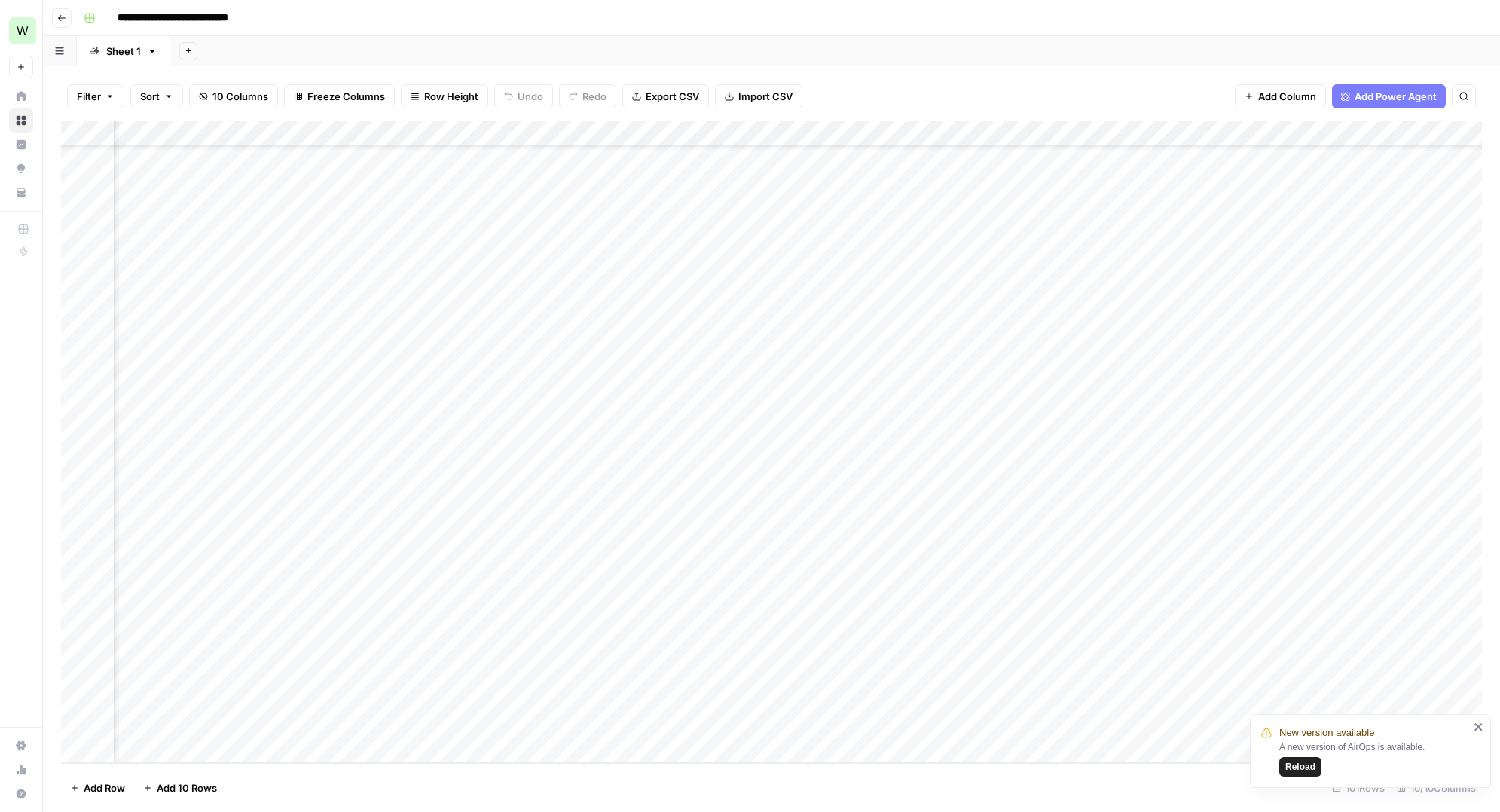
scroll to position [1993, 0]
drag, startPoint x: 246, startPoint y: 210, endPoint x: 850, endPoint y: 219, distance: 604.1
click at [850, 219] on div "Add Column" at bounding box center [771, 442] width 1421 height 642
click at [1083, 216] on div "Add Column" at bounding box center [771, 442] width 1421 height 642
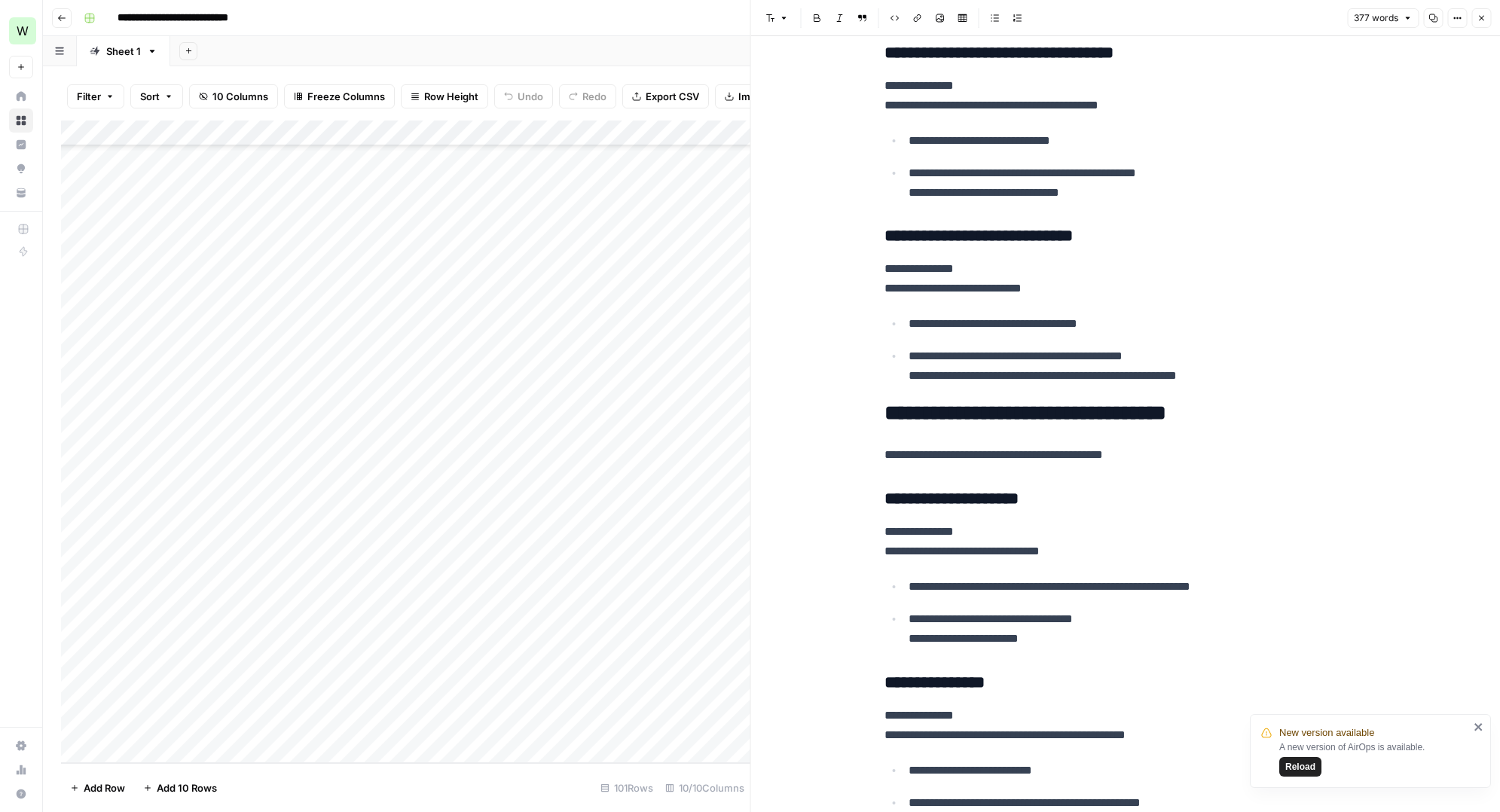
scroll to position [842, 0]
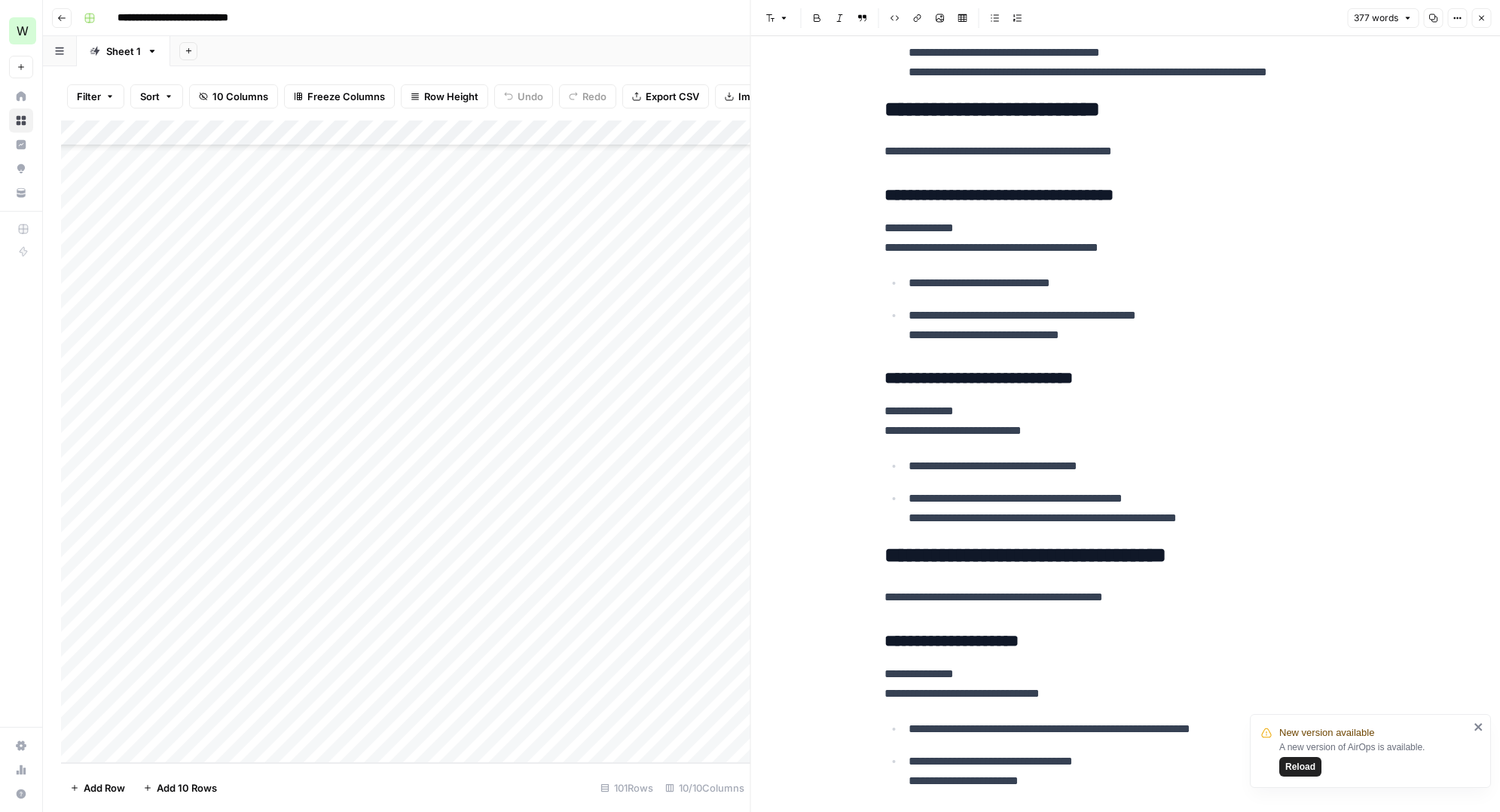
click at [1478, 15] on icon "button" at bounding box center [1482, 18] width 9 height 9
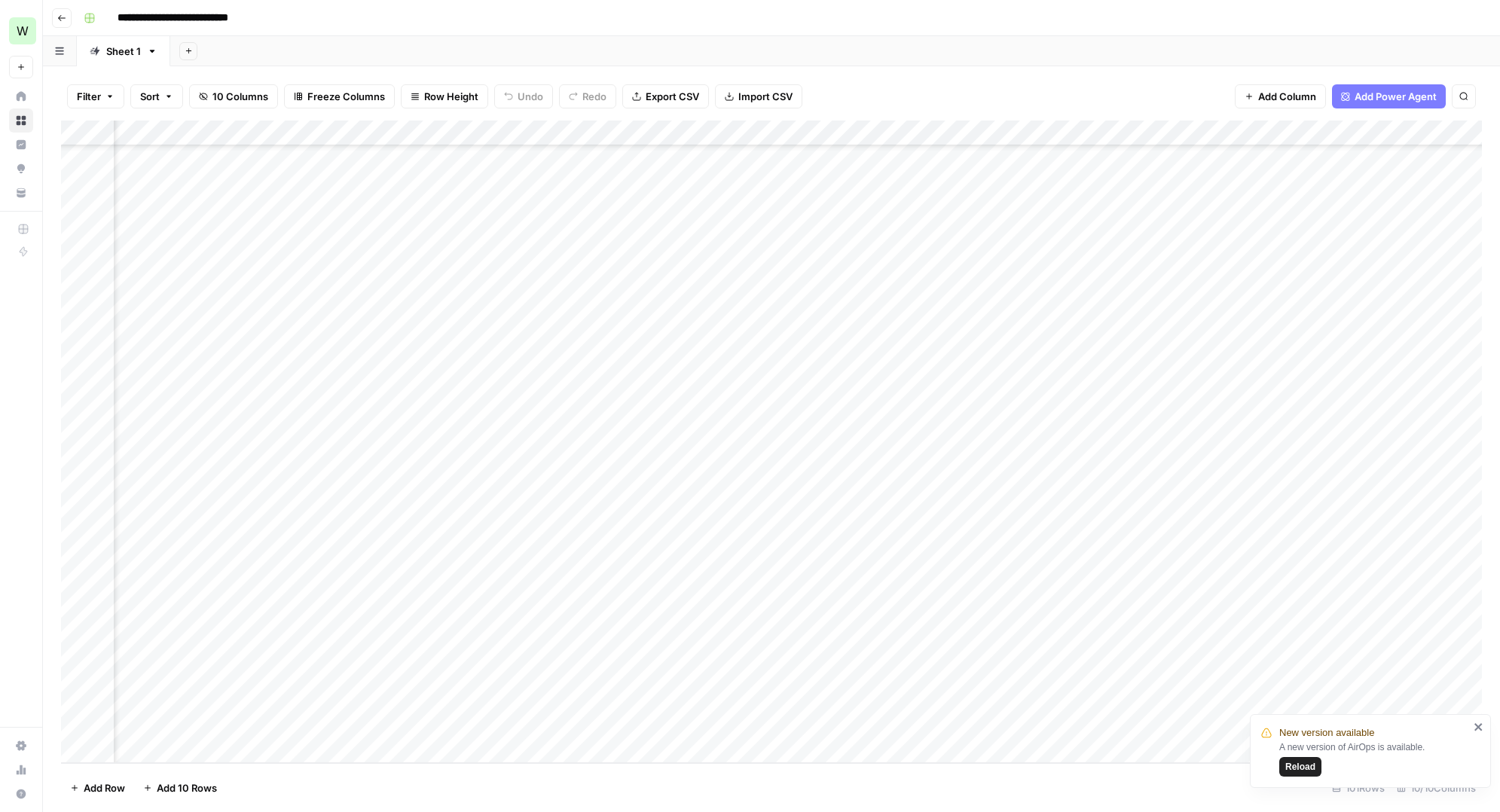
scroll to position [1993, 166]
click at [1265, 211] on div "Add Column" at bounding box center [771, 442] width 1421 height 642
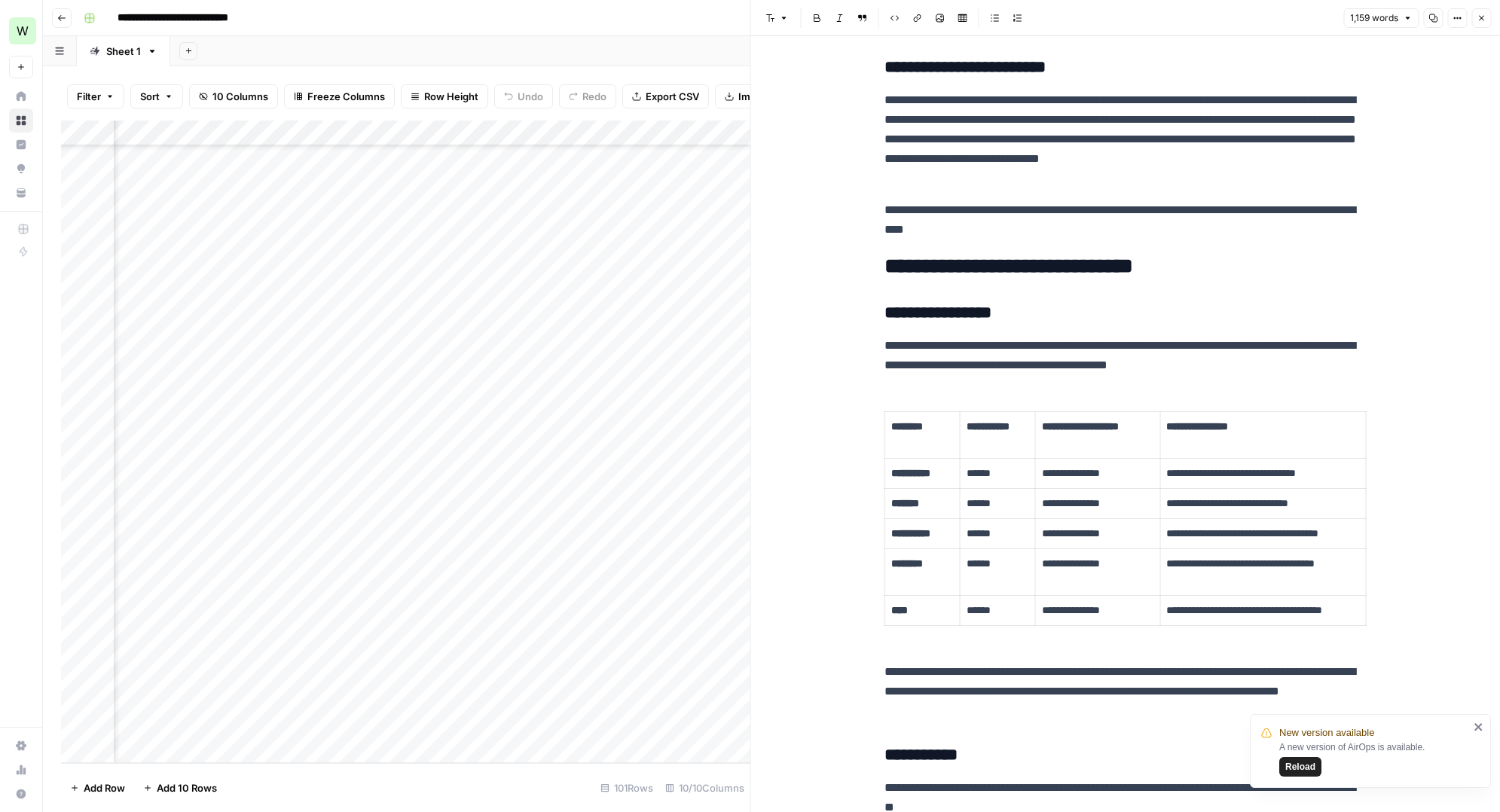
scroll to position [1475, 0]
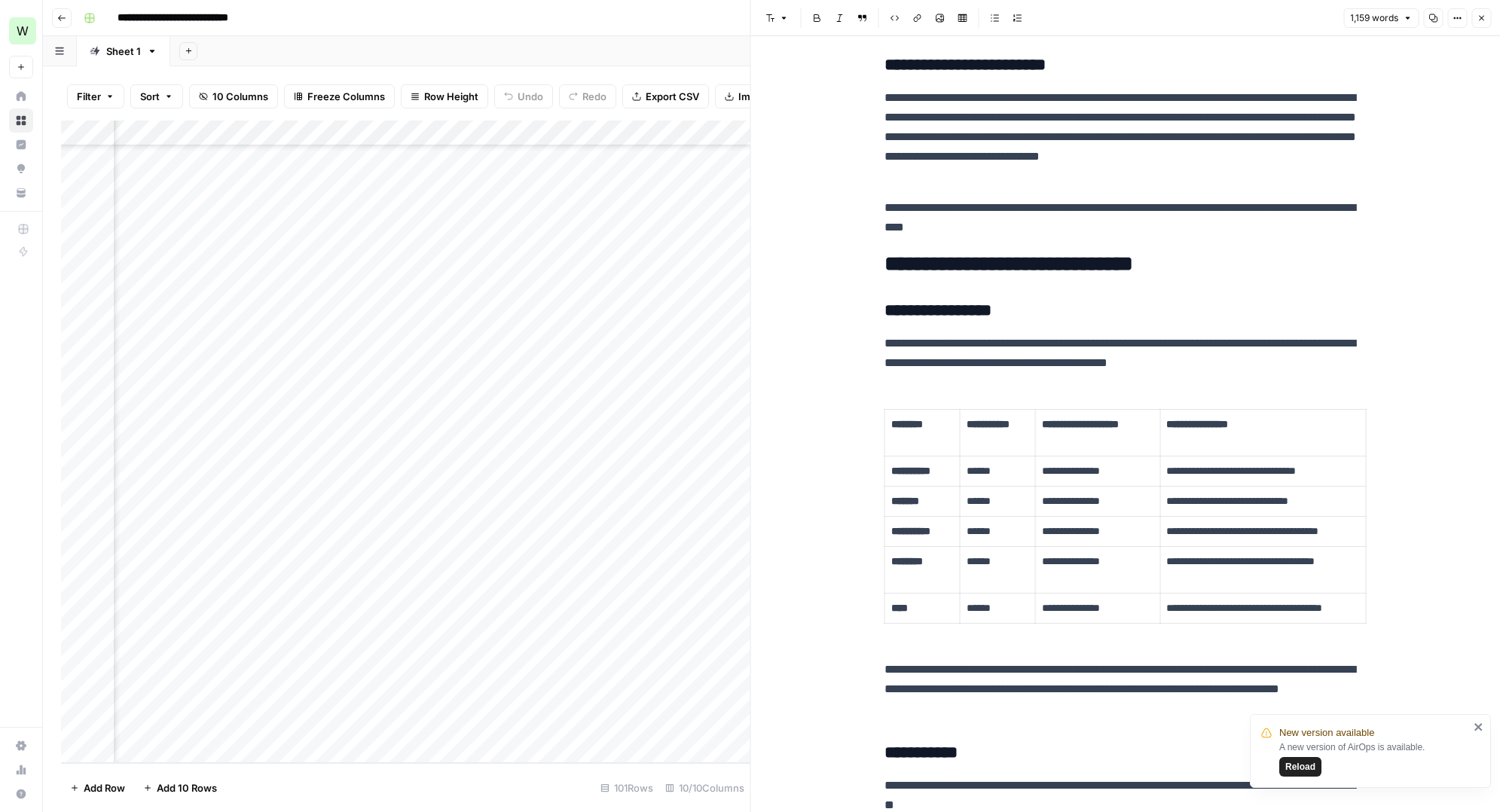
click at [1482, 20] on icon "button" at bounding box center [1482, 18] width 9 height 9
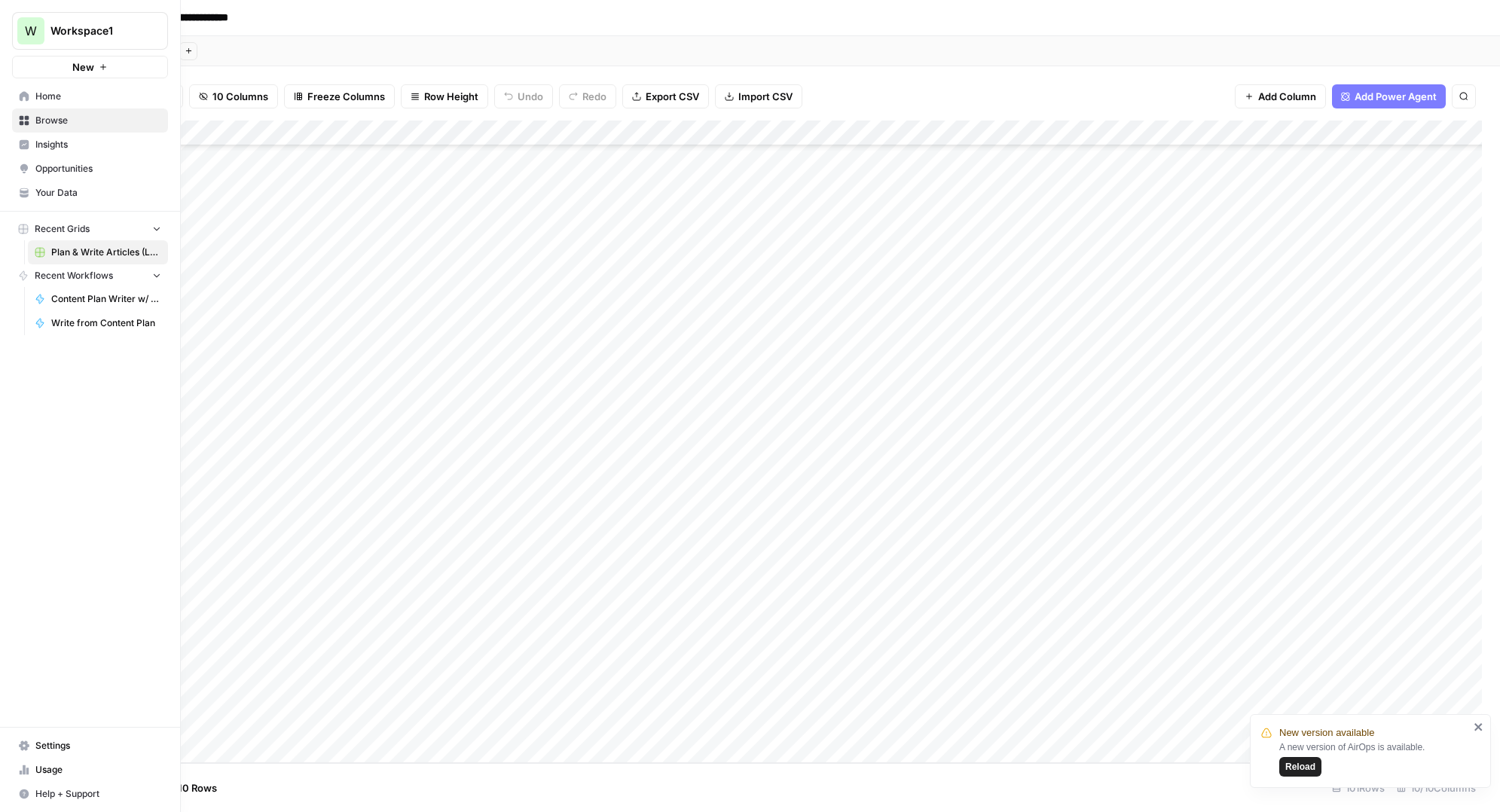
click at [58, 125] on span "Browse" at bounding box center [98, 120] width 126 height 14
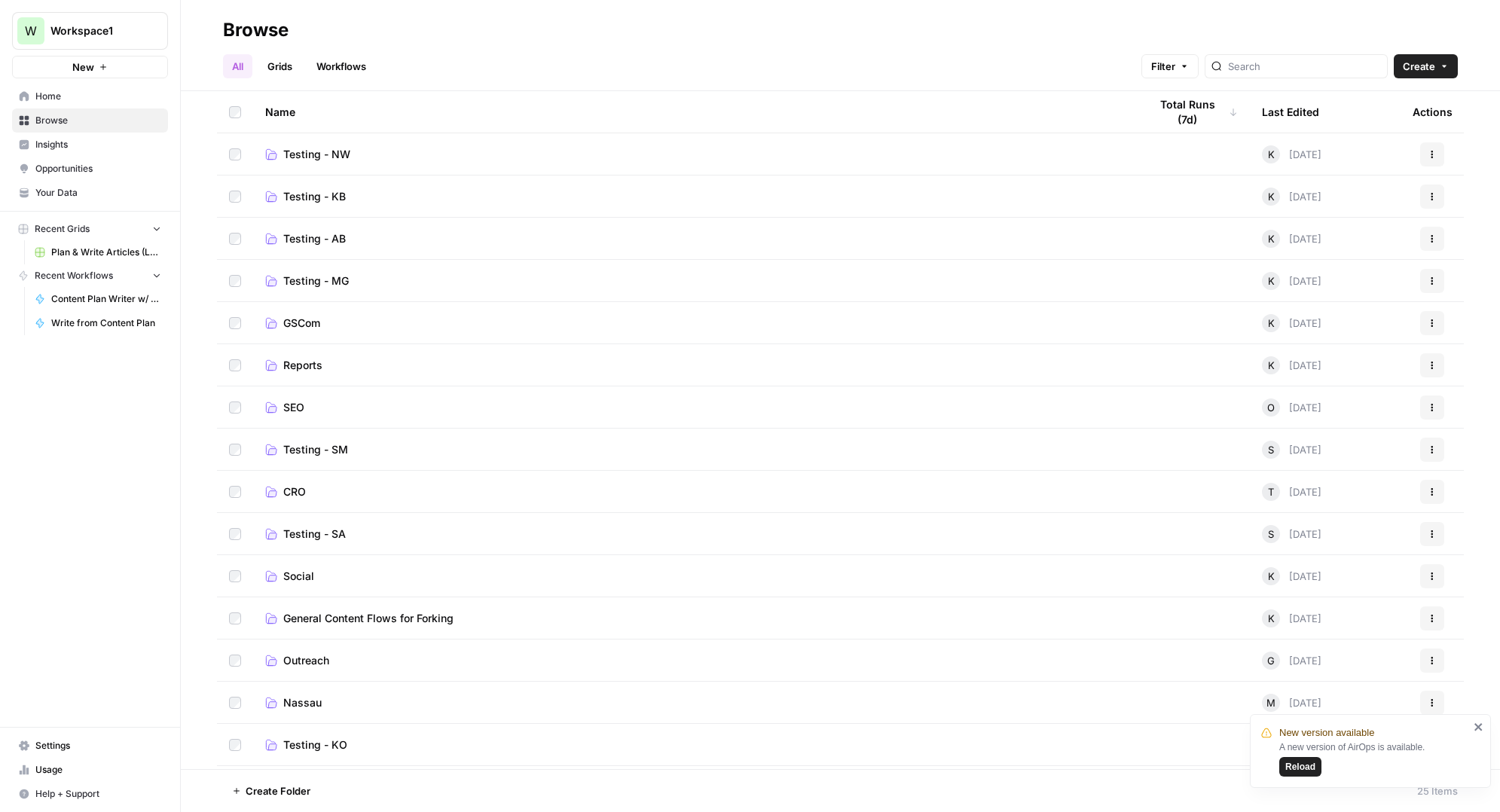
click at [309, 153] on span "Testing - NW" at bounding box center [317, 154] width 67 height 15
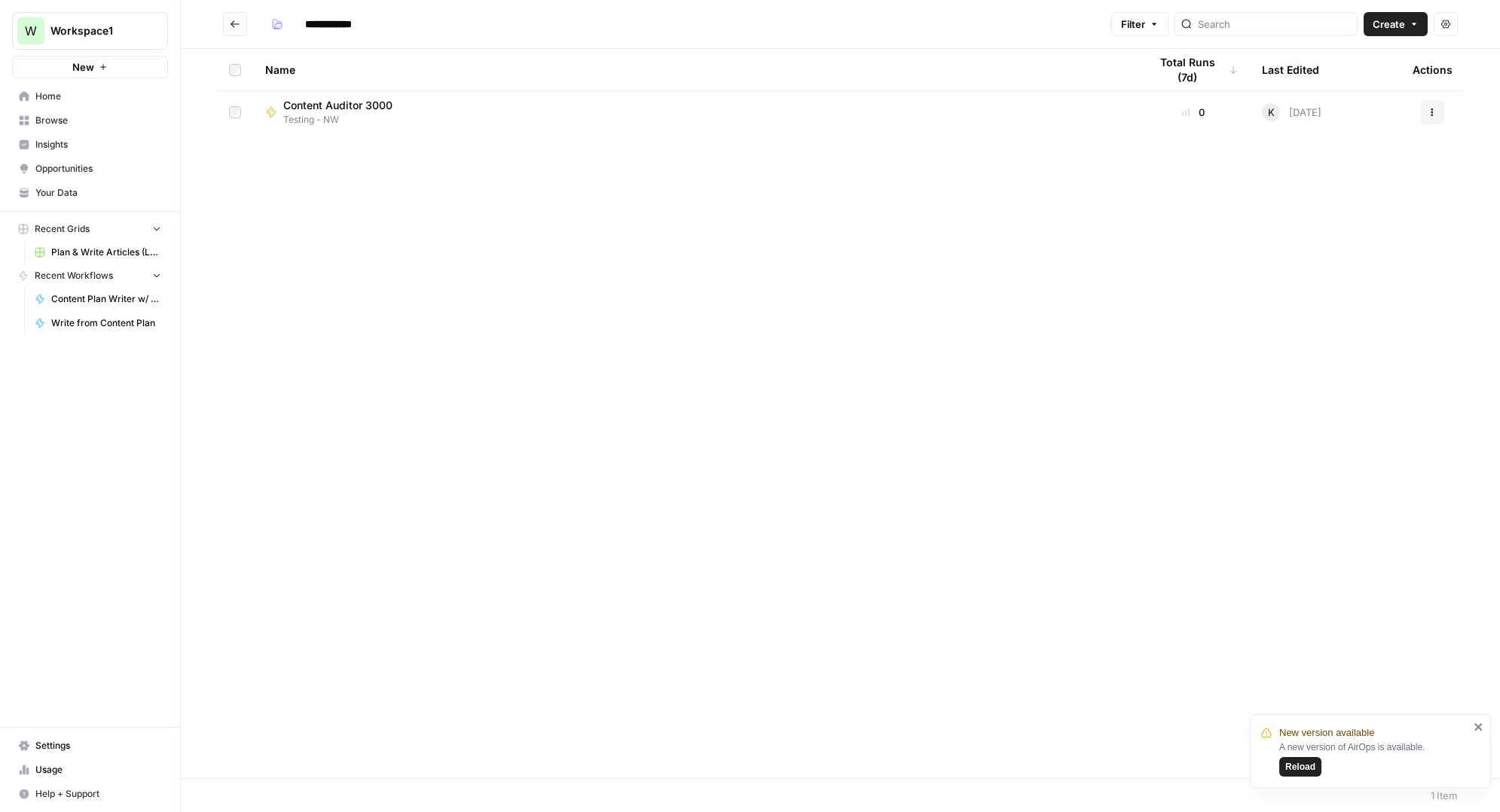
click at [235, 26] on icon "Go back" at bounding box center [234, 23] width 10 height 10
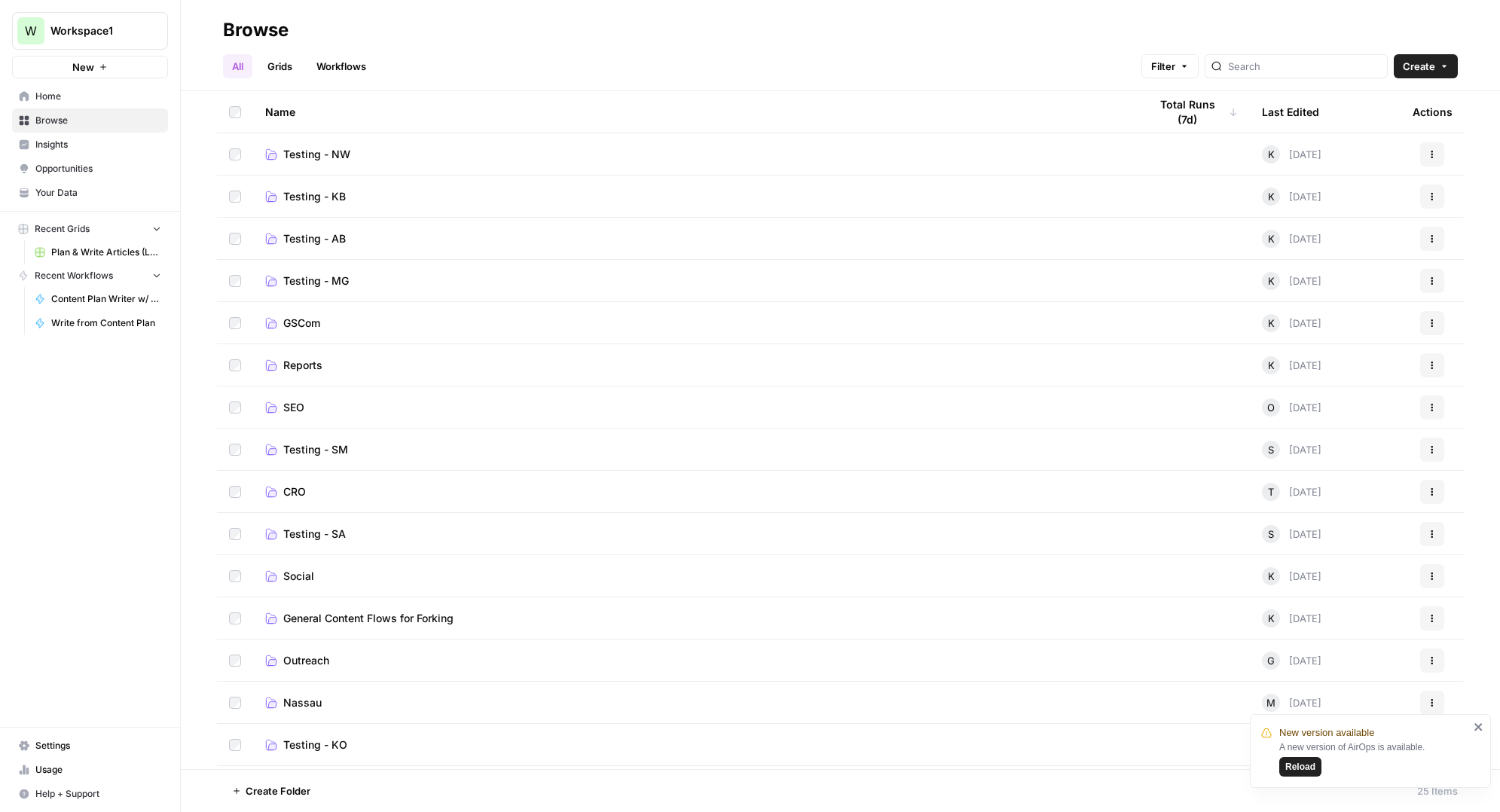
click at [301, 364] on span "Reports" at bounding box center [303, 365] width 39 height 15
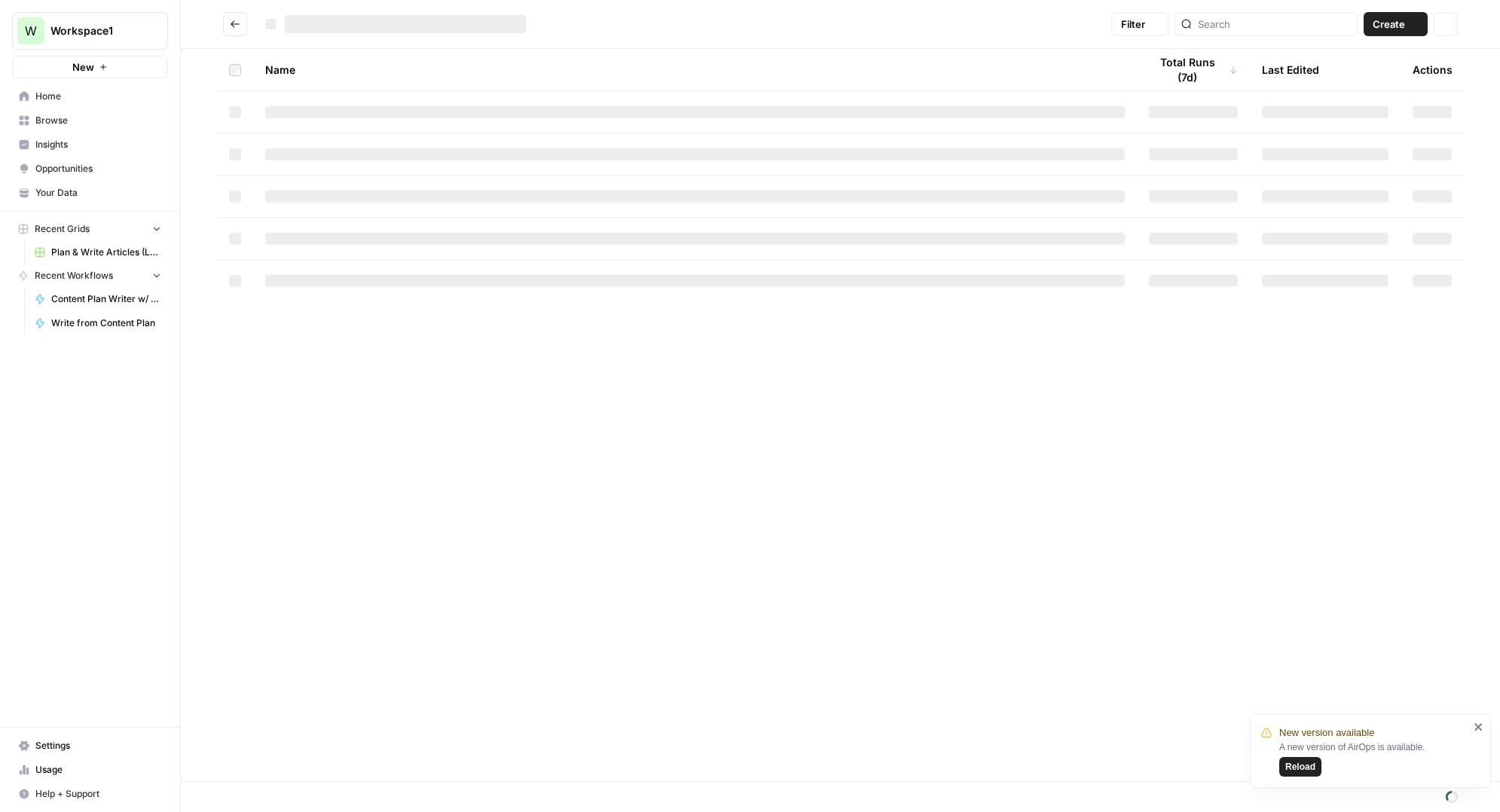
click at [301, 364] on div "Name Total Runs (7d) Last Edited Actions" at bounding box center [840, 414] width 1319 height 732
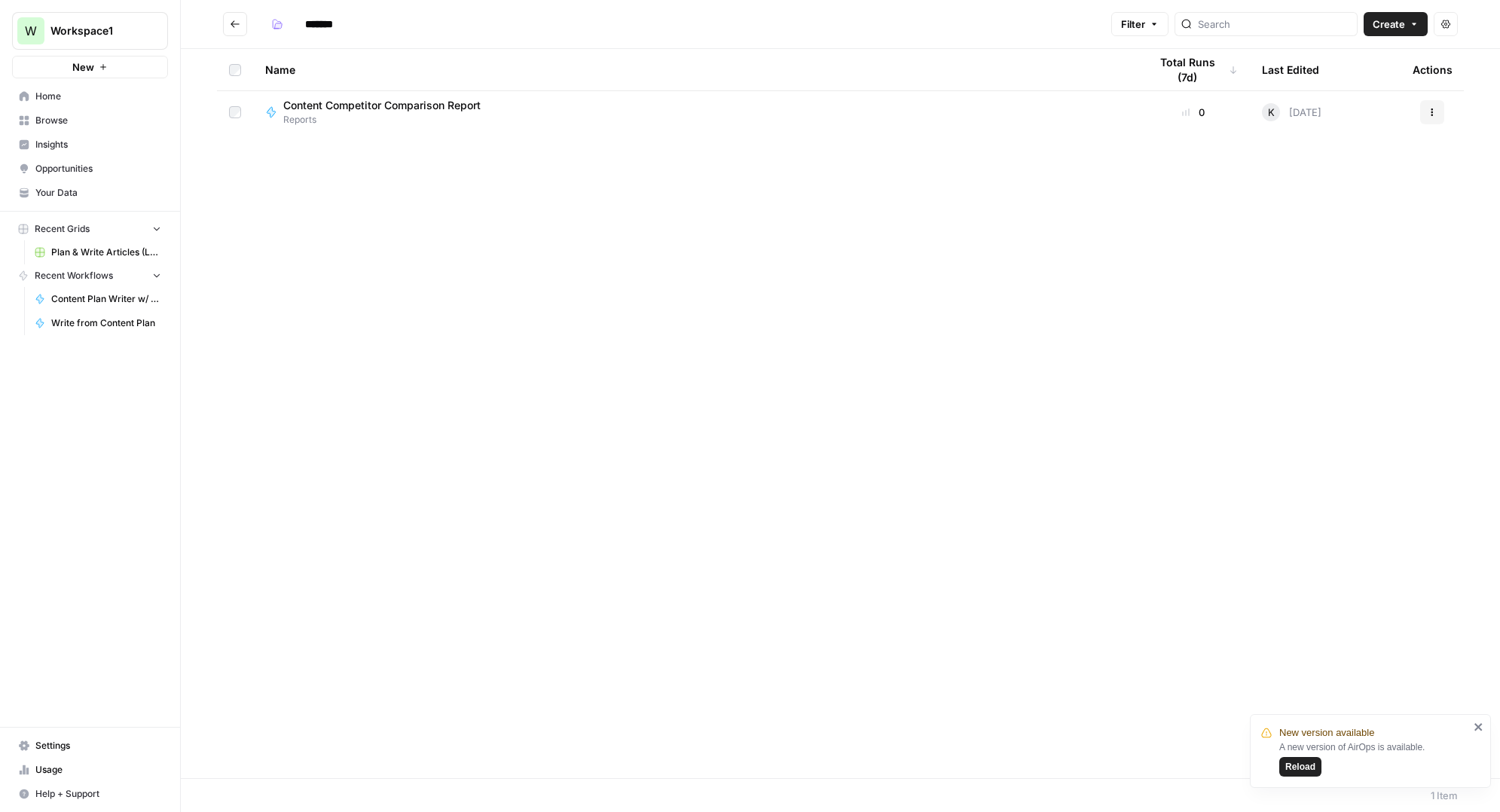
click at [239, 19] on icon "Go back" at bounding box center [234, 23] width 10 height 10
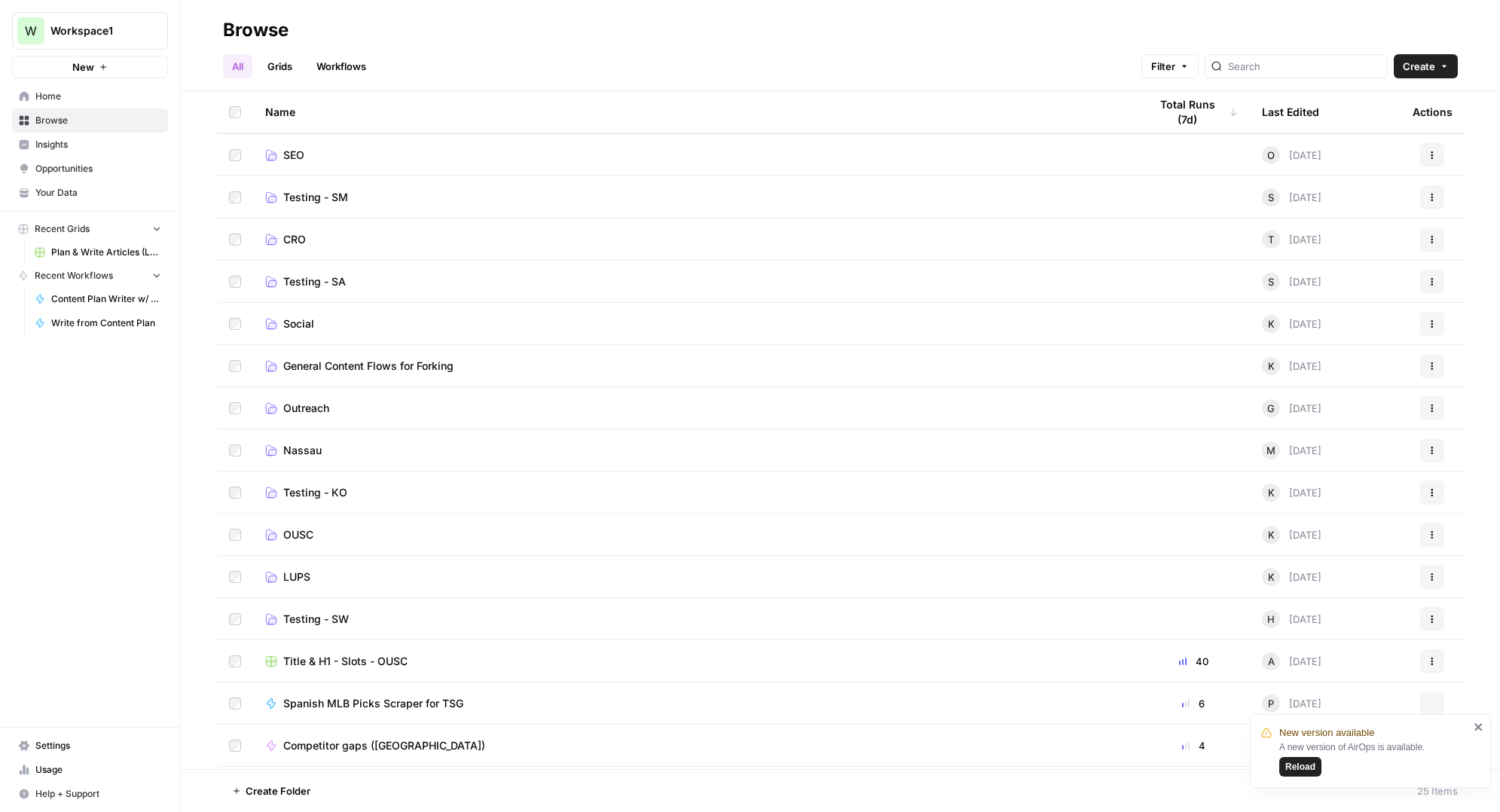
scroll to position [285, 0]
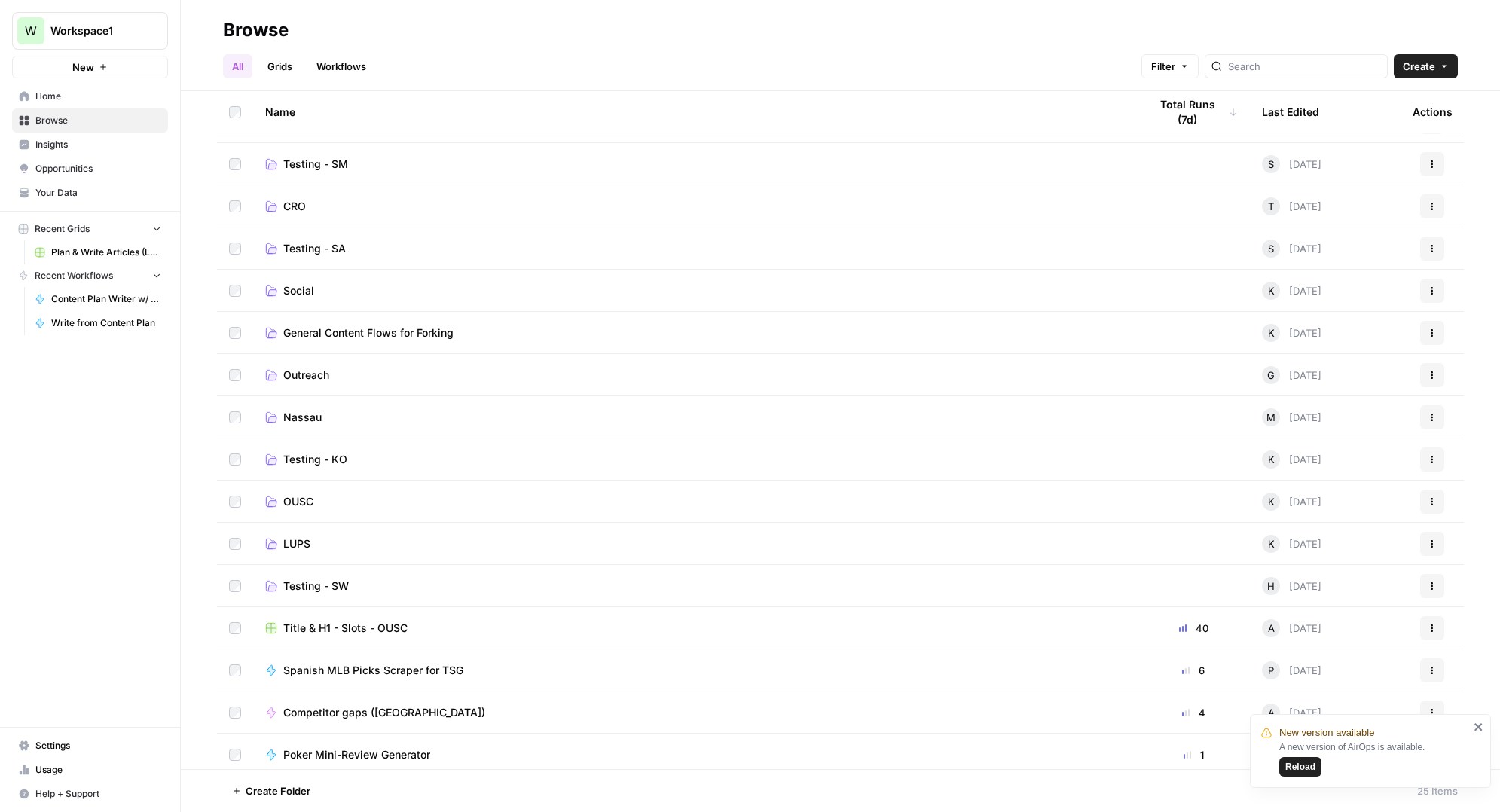
click at [306, 289] on span "Social" at bounding box center [298, 291] width 30 height 15
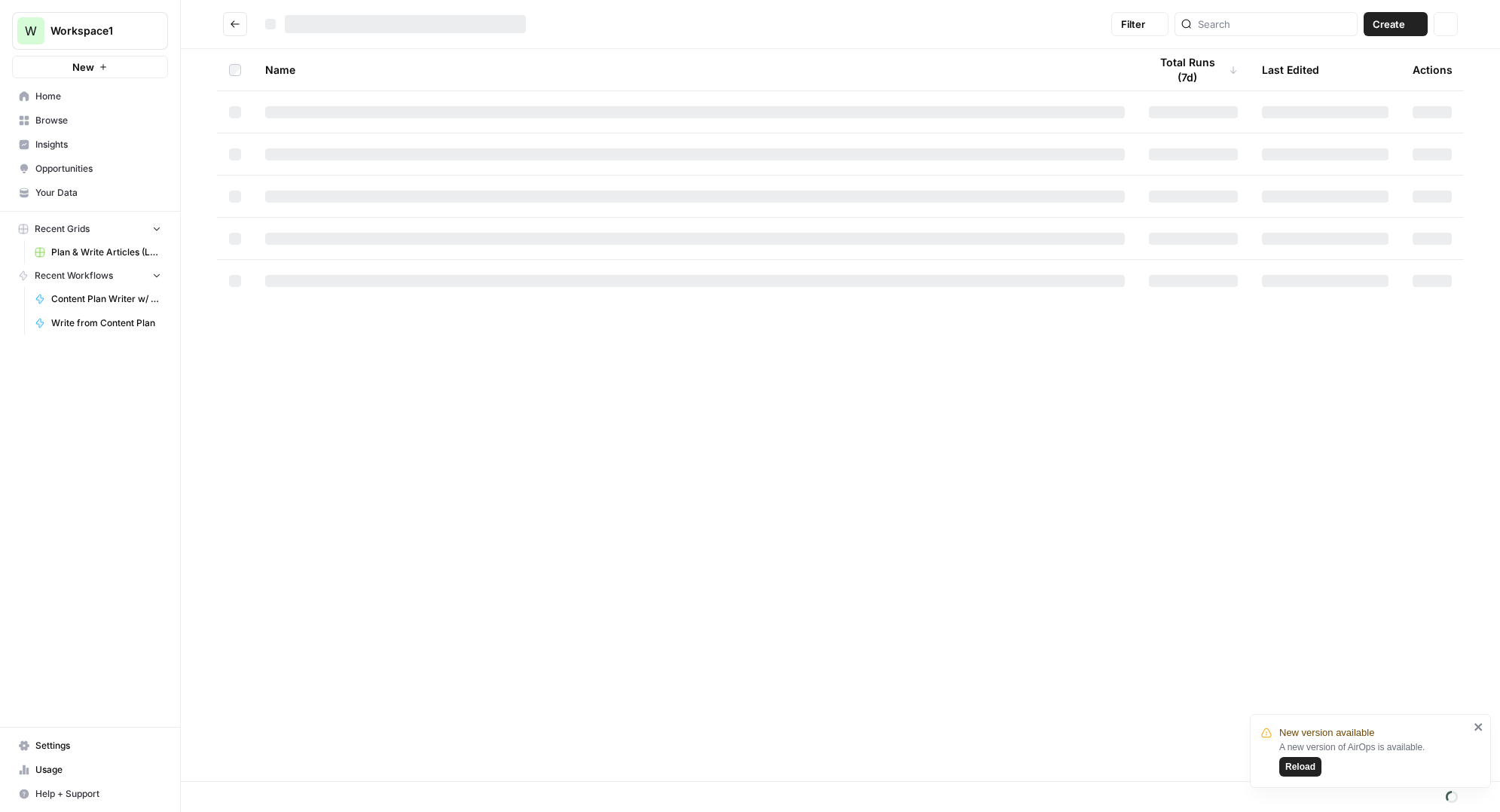
click at [306, 289] on td at bounding box center [694, 281] width 883 height 42
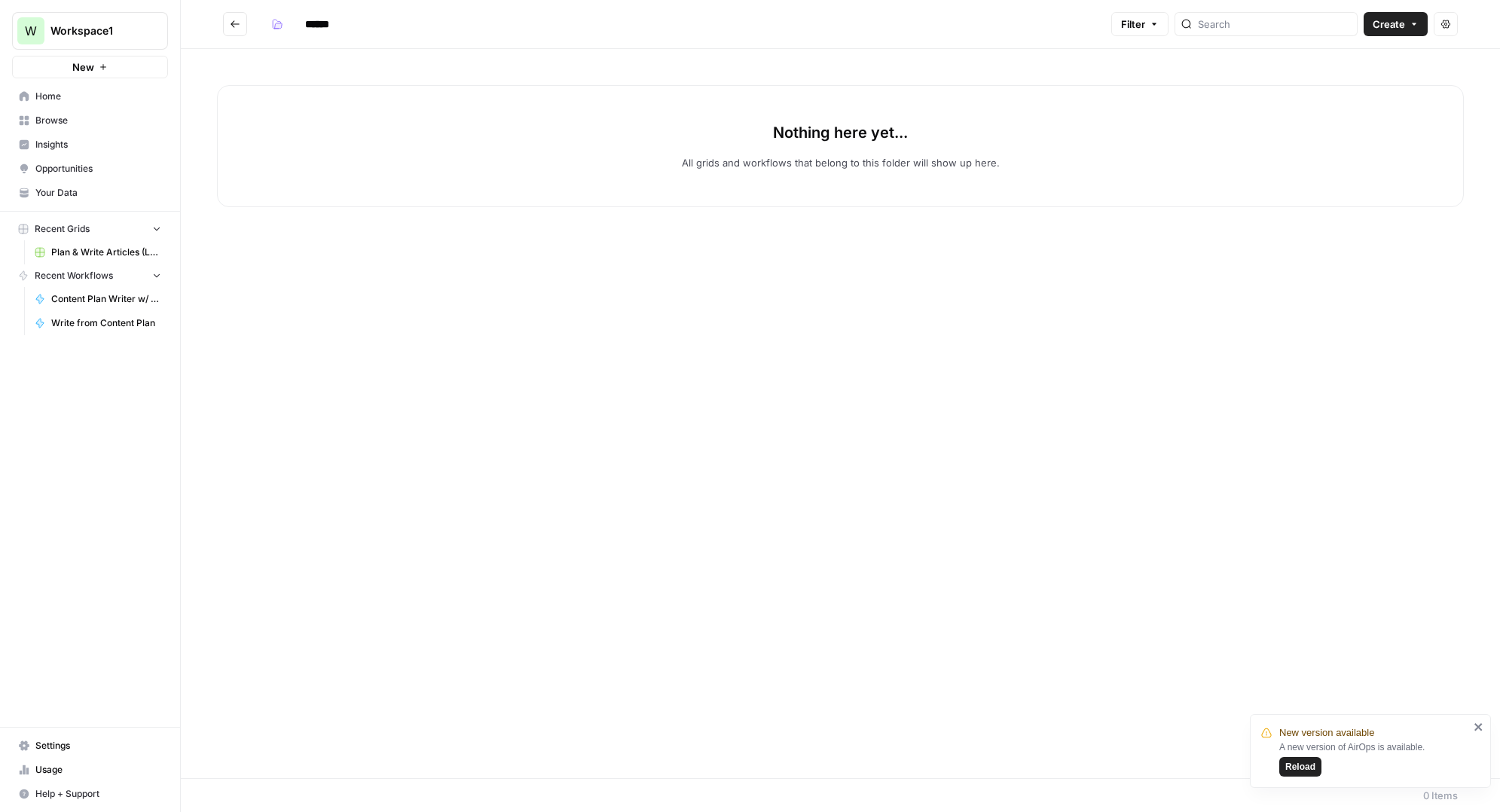
click at [235, 18] on button "Go back" at bounding box center [235, 24] width 24 height 24
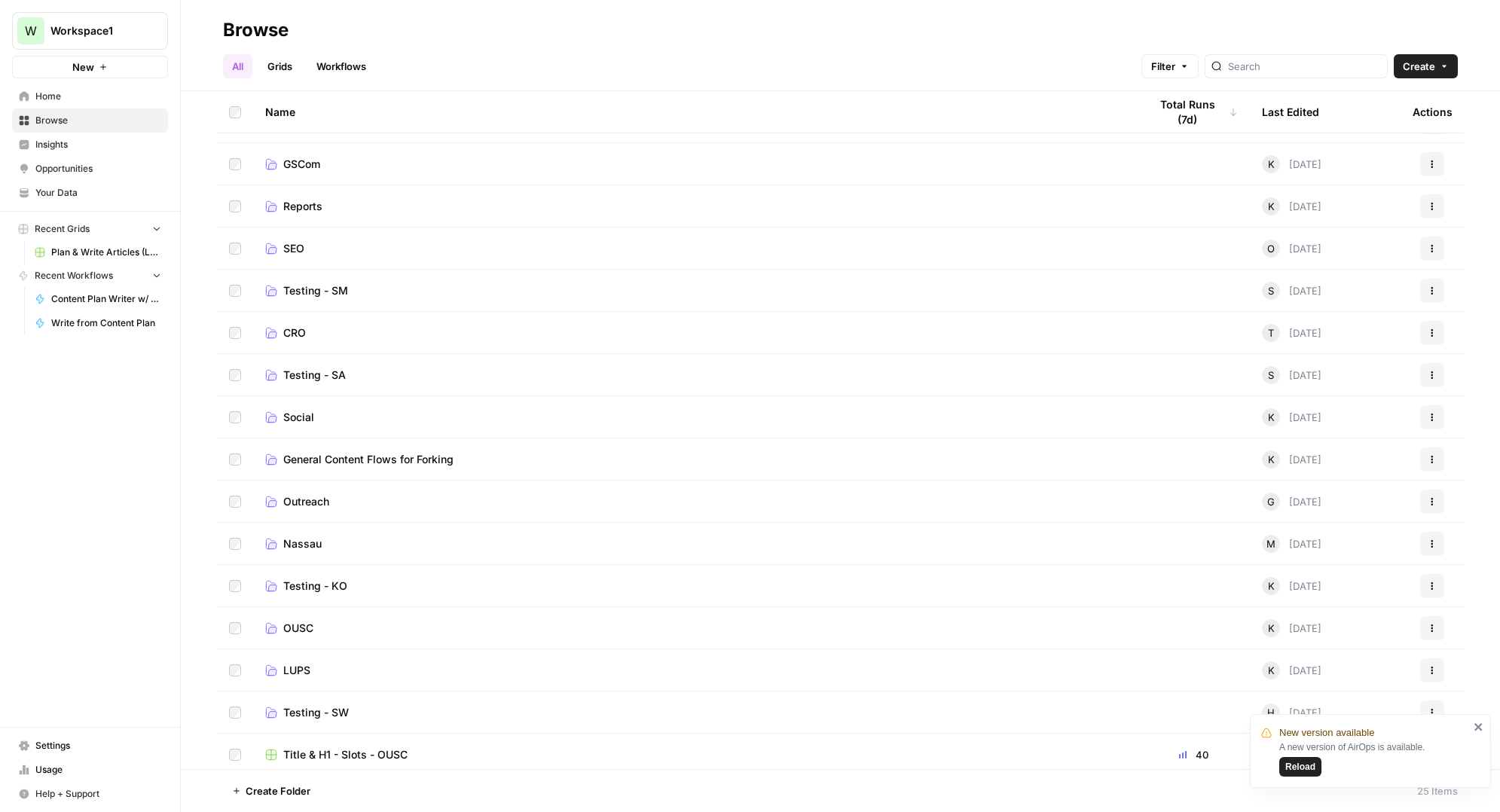
scroll to position [218, 0]
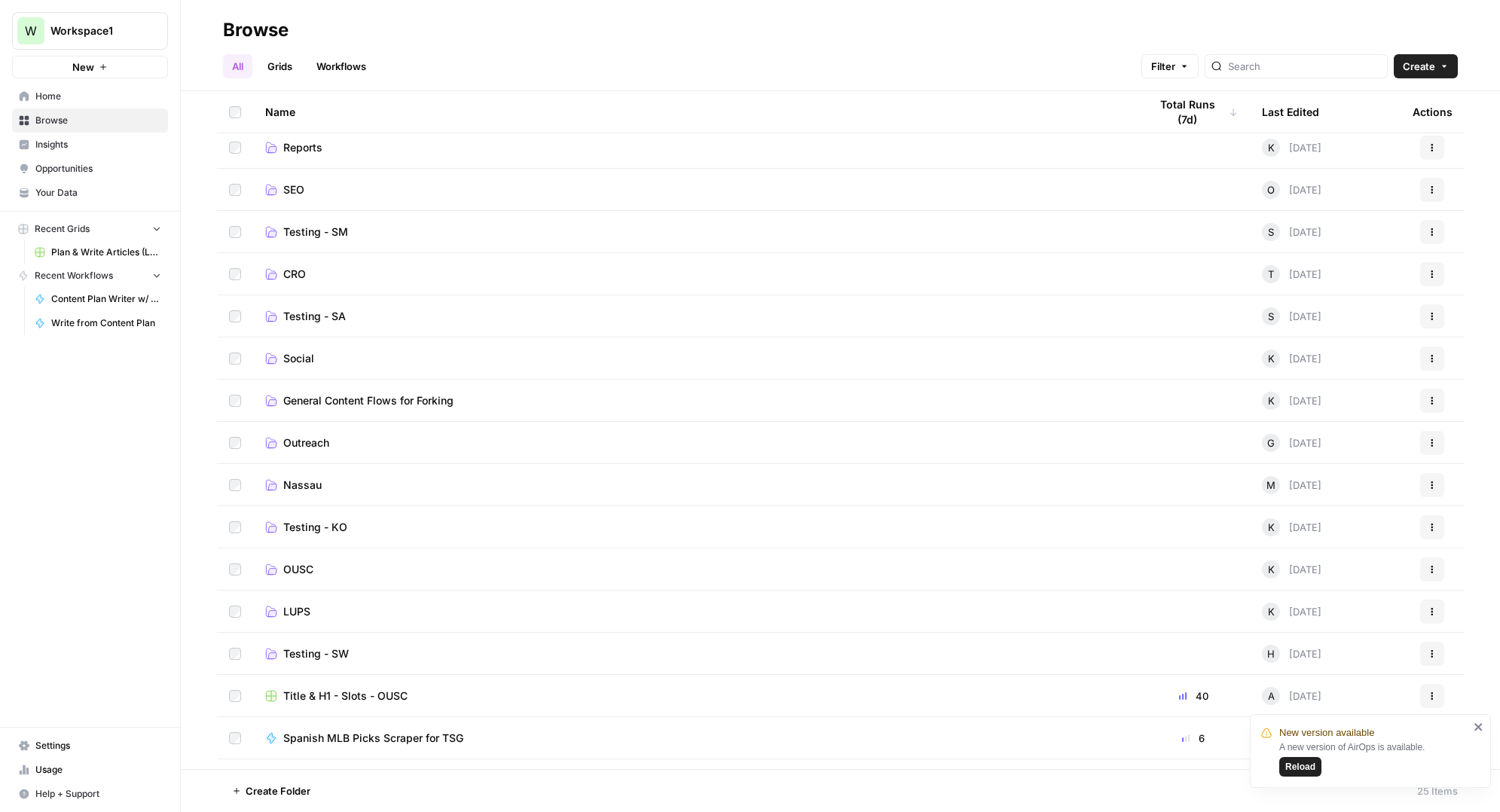
click at [308, 437] on span "Outreach" at bounding box center [306, 443] width 46 height 15
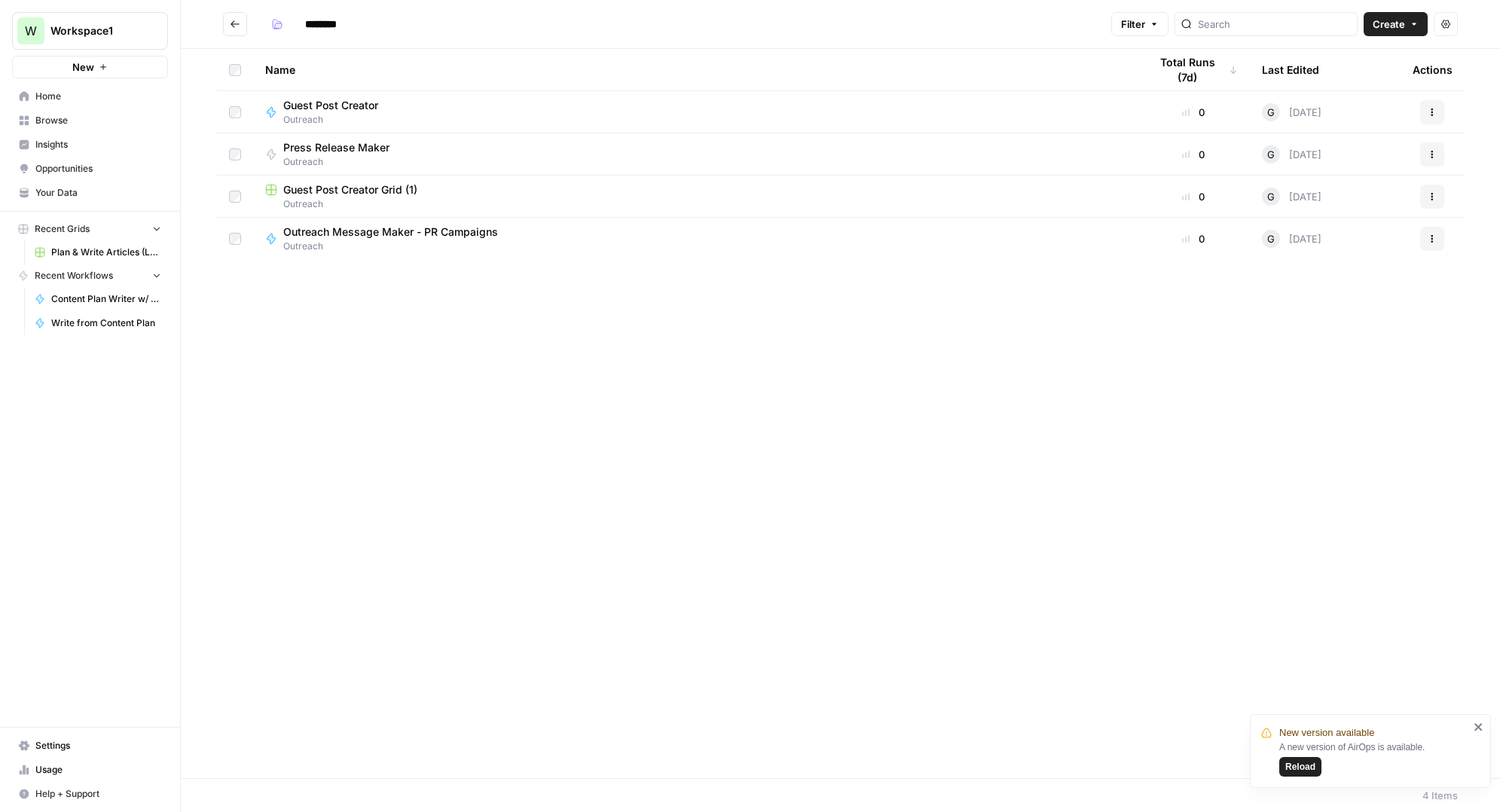
click at [235, 26] on icon "Go back" at bounding box center [234, 23] width 10 height 10
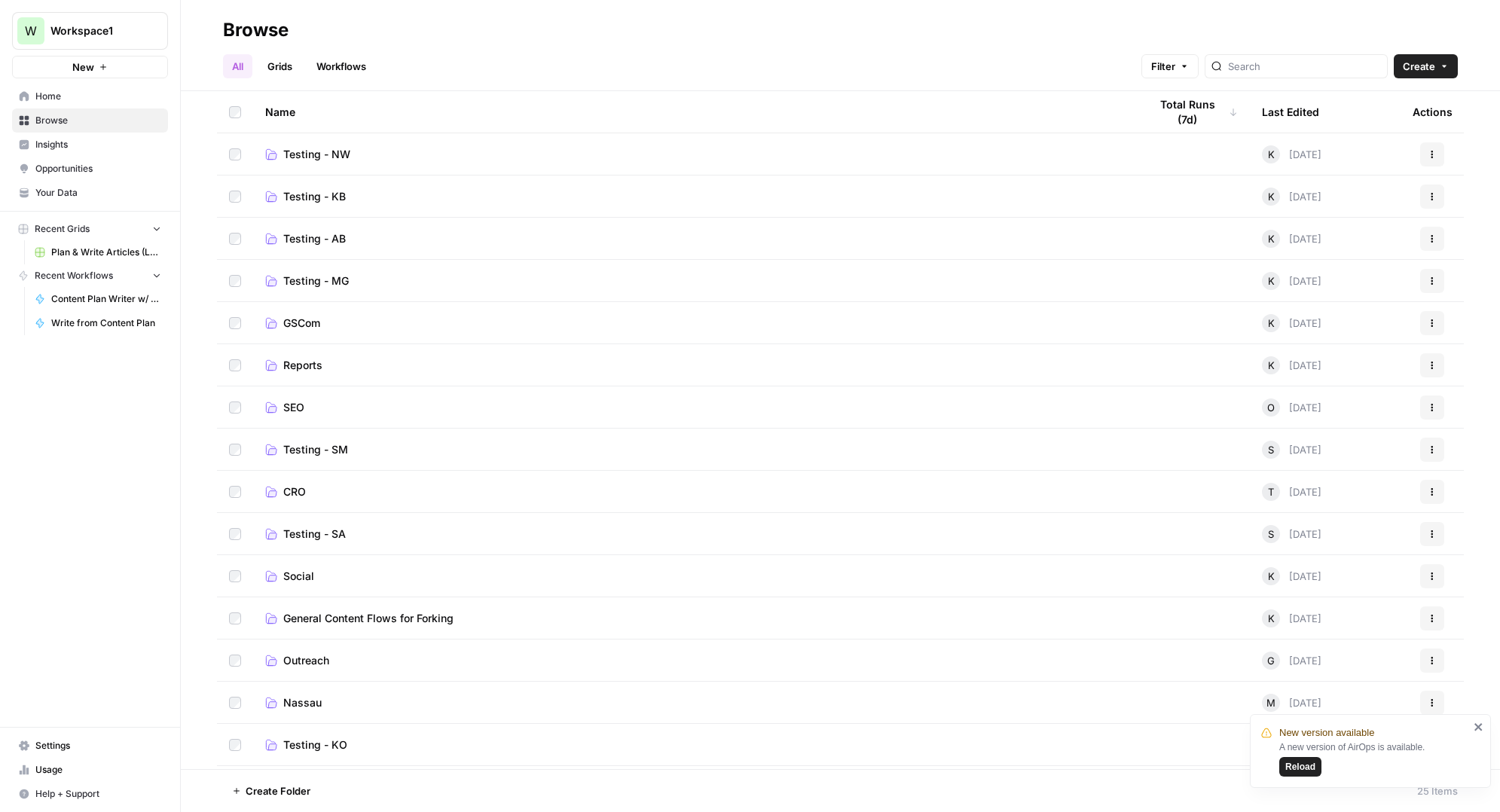
click at [338, 442] on span "Testing - SM" at bounding box center [316, 449] width 65 height 15
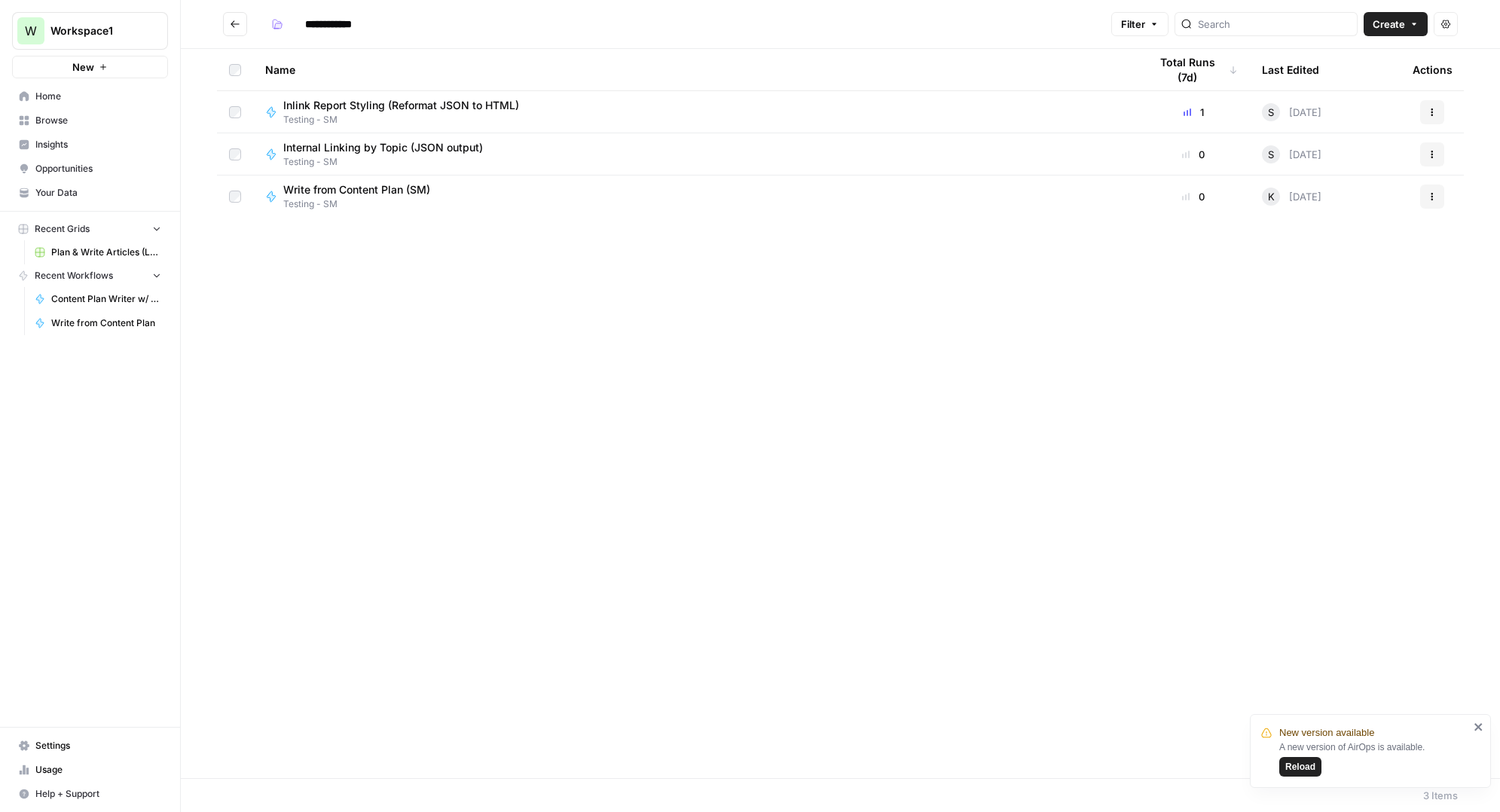
click at [379, 116] on span "Testing - SM" at bounding box center [407, 119] width 247 height 14
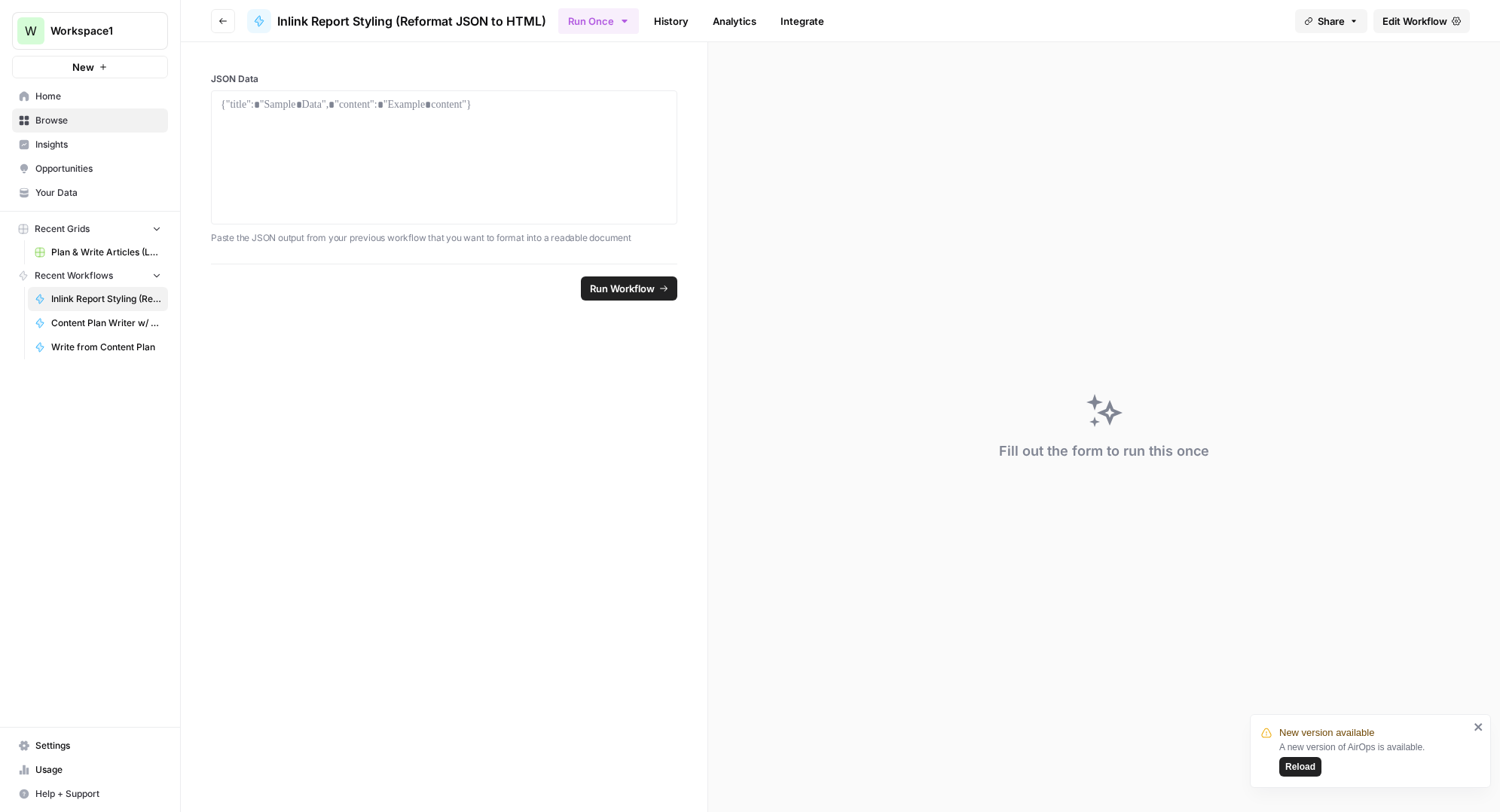
click at [216, 20] on button "Go back" at bounding box center [223, 21] width 24 height 24
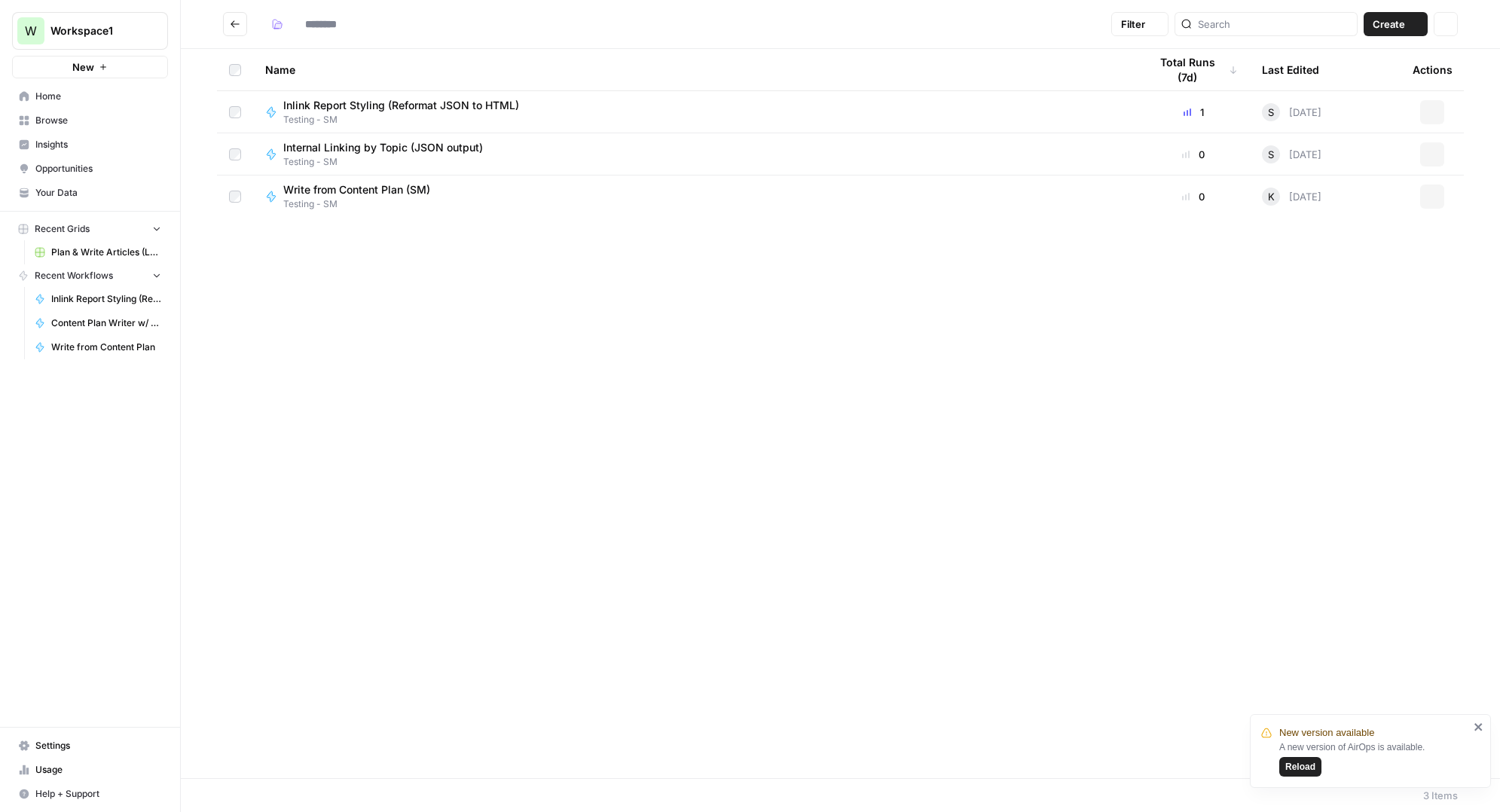
type input "**********"
click at [323, 141] on span "Internal Linking by Topic (JSON output)" at bounding box center [383, 148] width 199 height 15
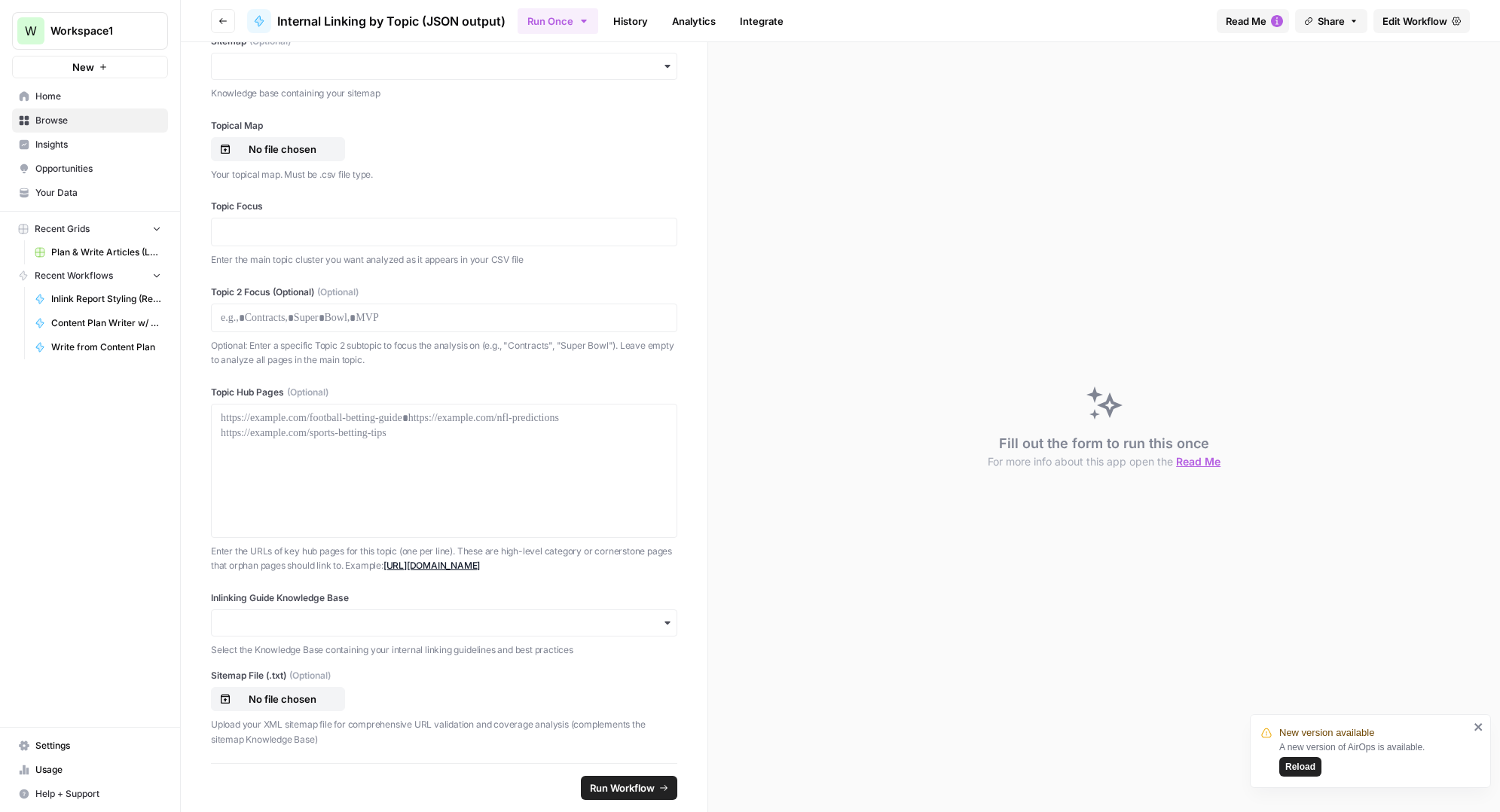
scroll to position [39, 0]
click at [398, 623] on input "Inlinking Guide Knowledge Base" at bounding box center [444, 621] width 447 height 15
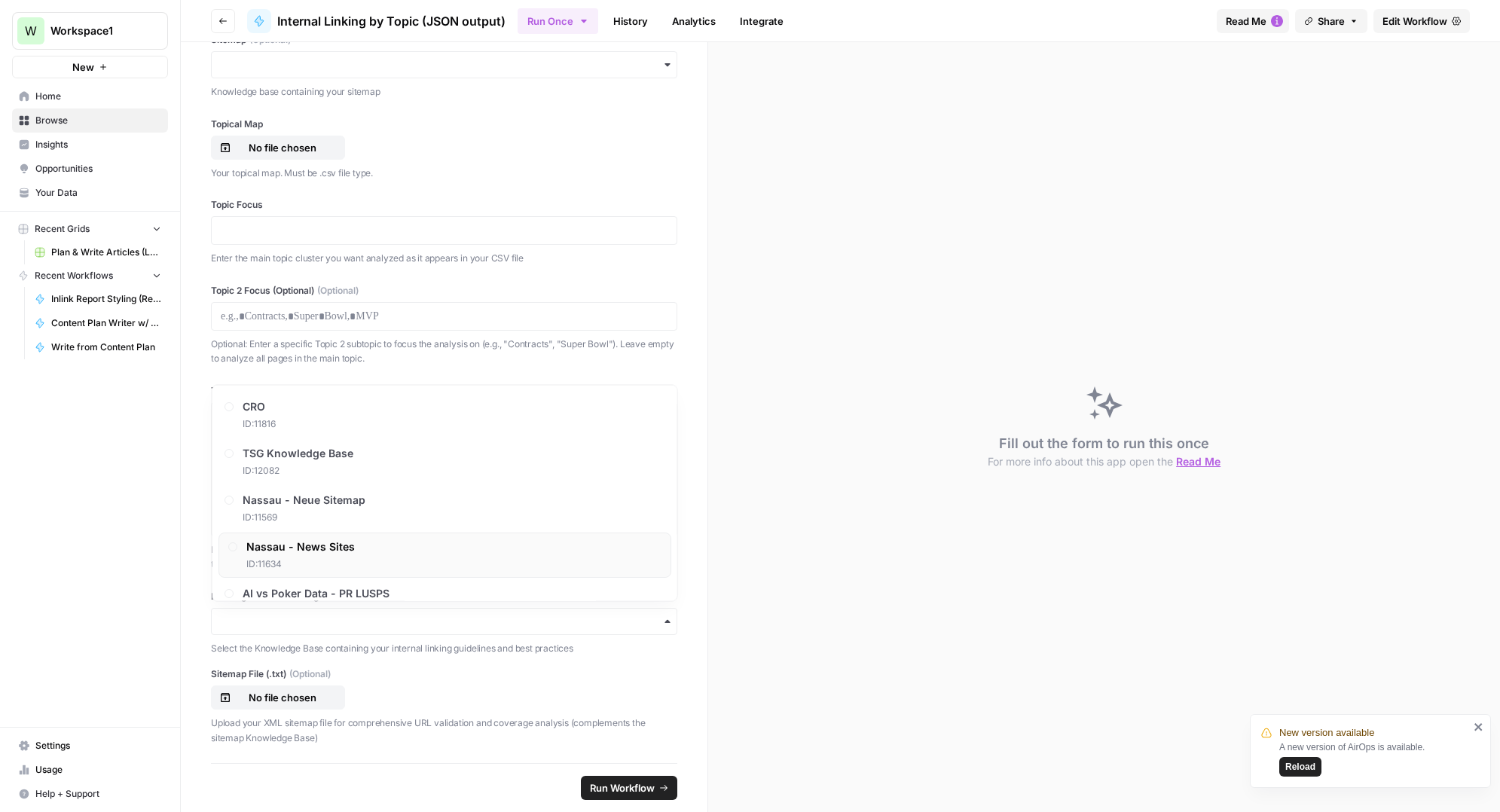
scroll to position [23, 0]
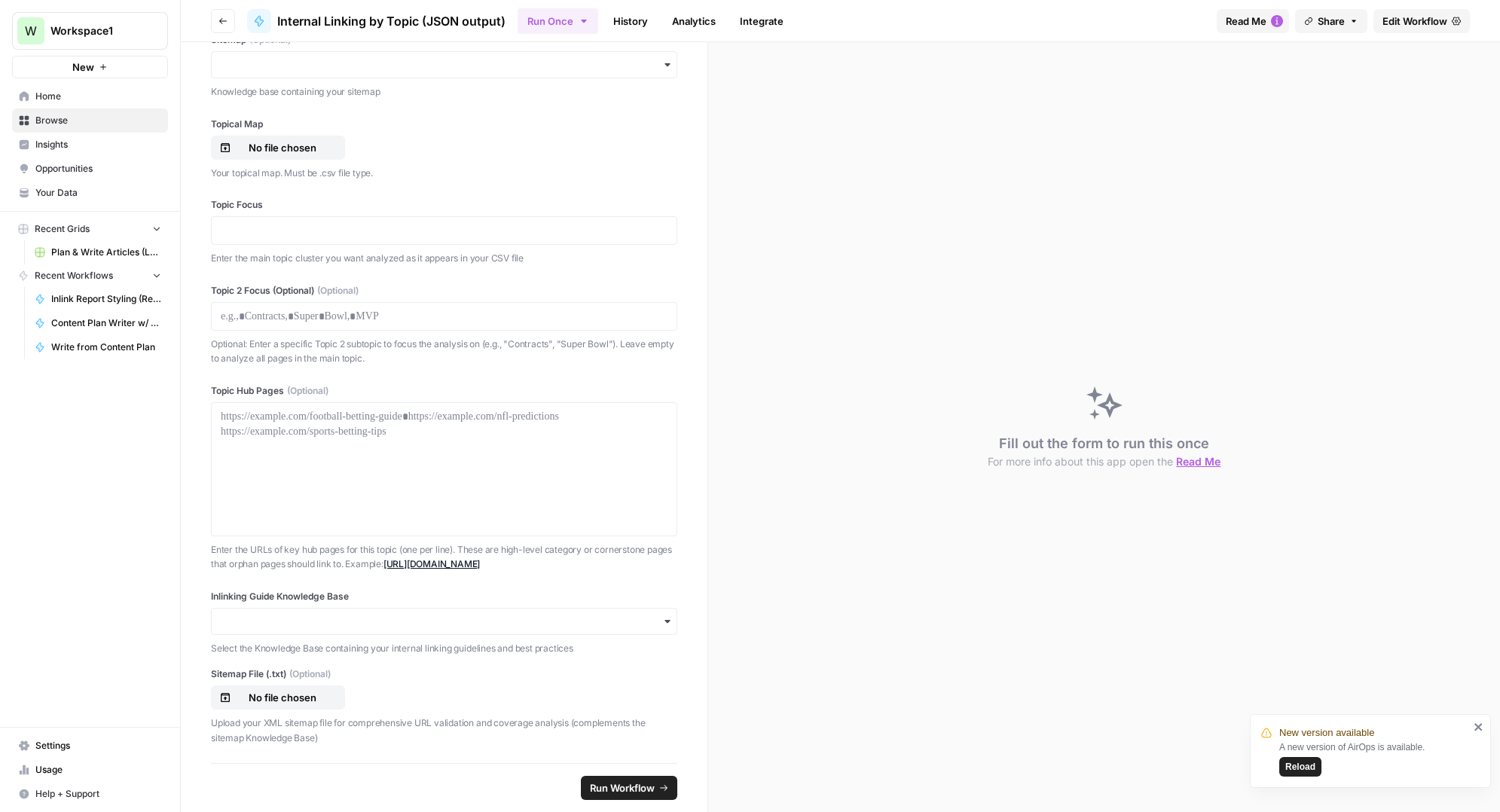
click at [178, 603] on div "W Workspace1 New Home Browse Insights Opportunities Your Data Recent Grids Plan…" at bounding box center [90, 406] width 180 height 812
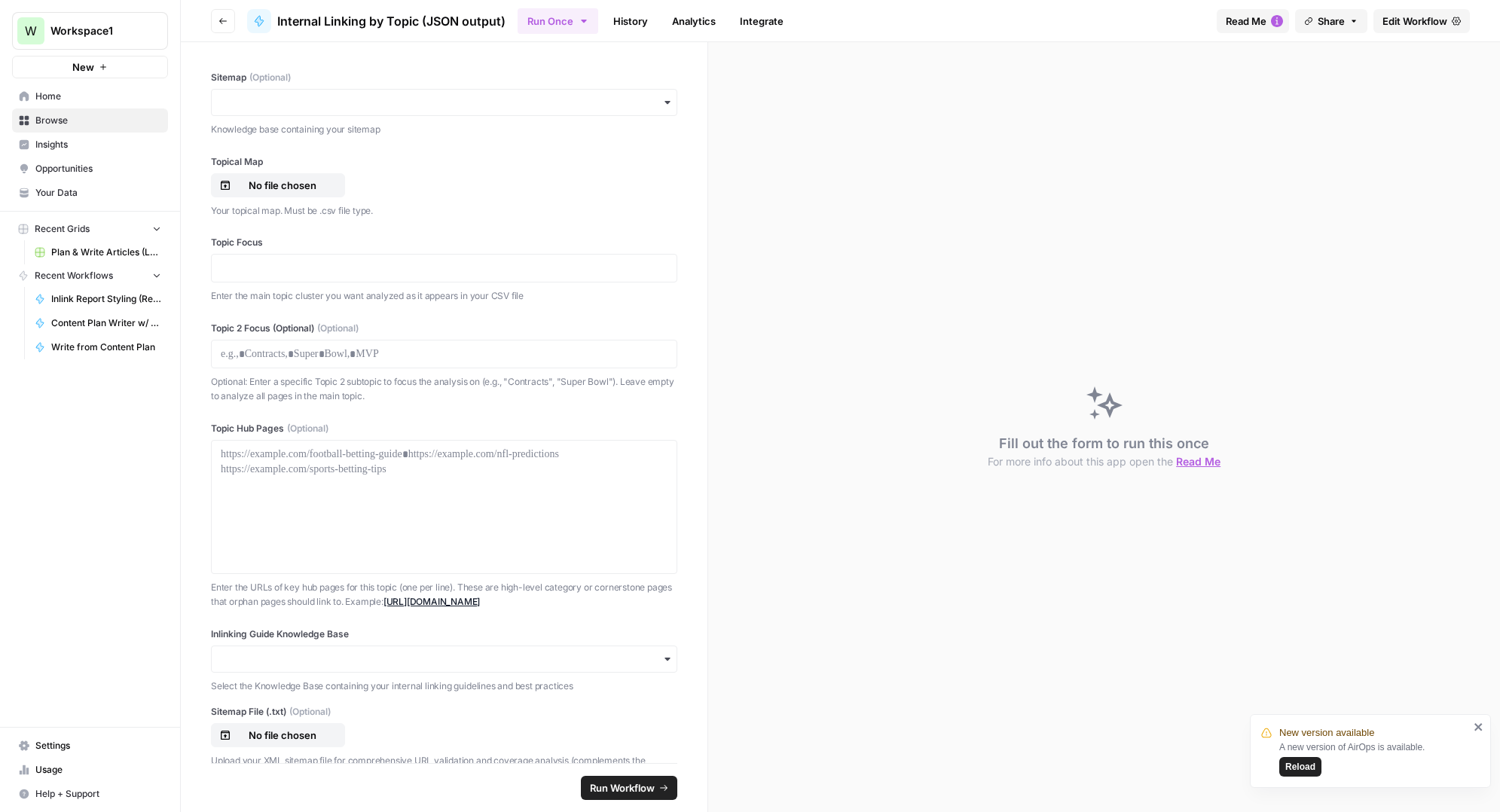
scroll to position [0, 0]
click at [650, 30] on link "History" at bounding box center [630, 21] width 53 height 24
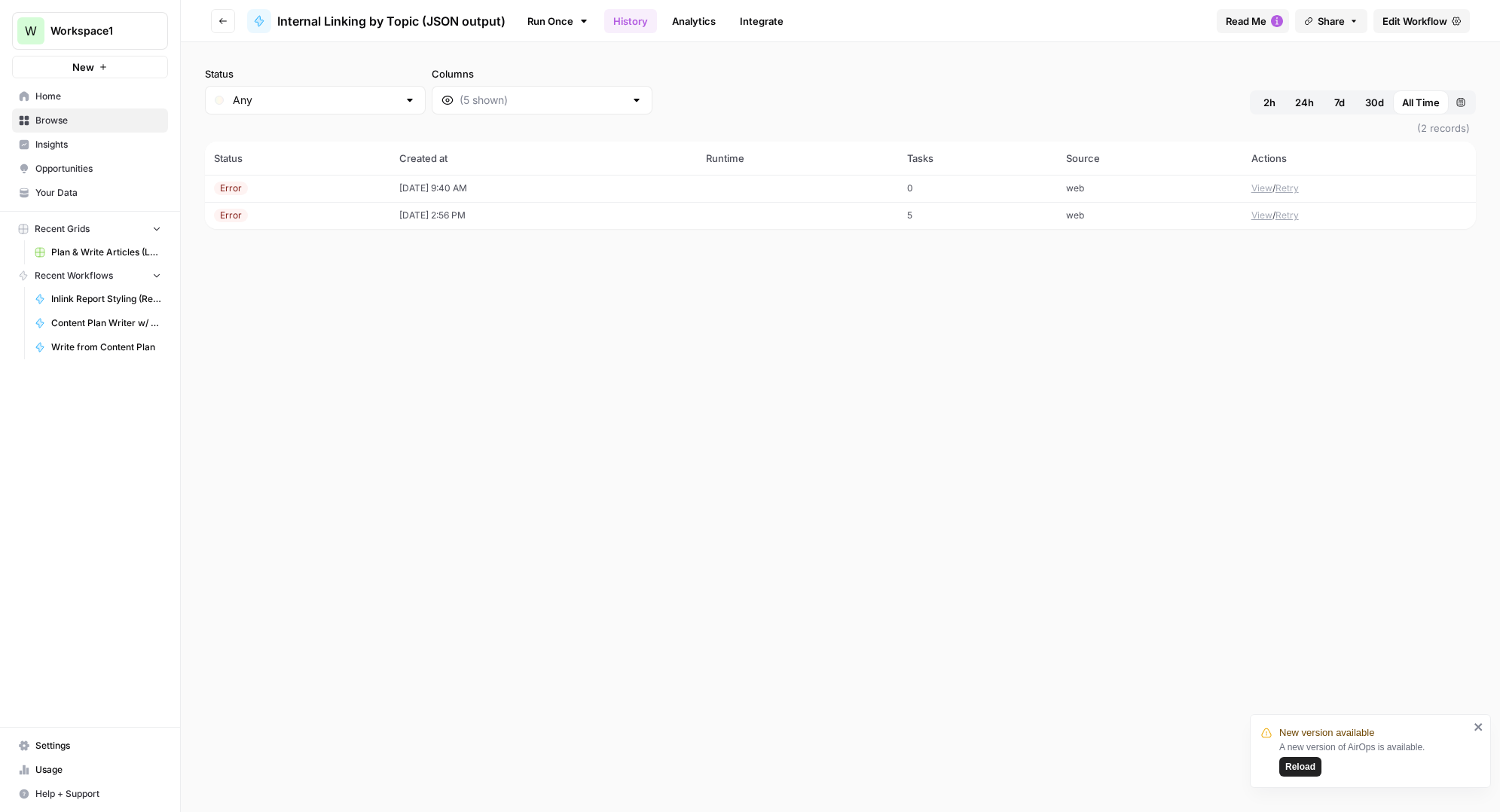
click at [558, 29] on link "Run Once" at bounding box center [558, 21] width 80 height 26
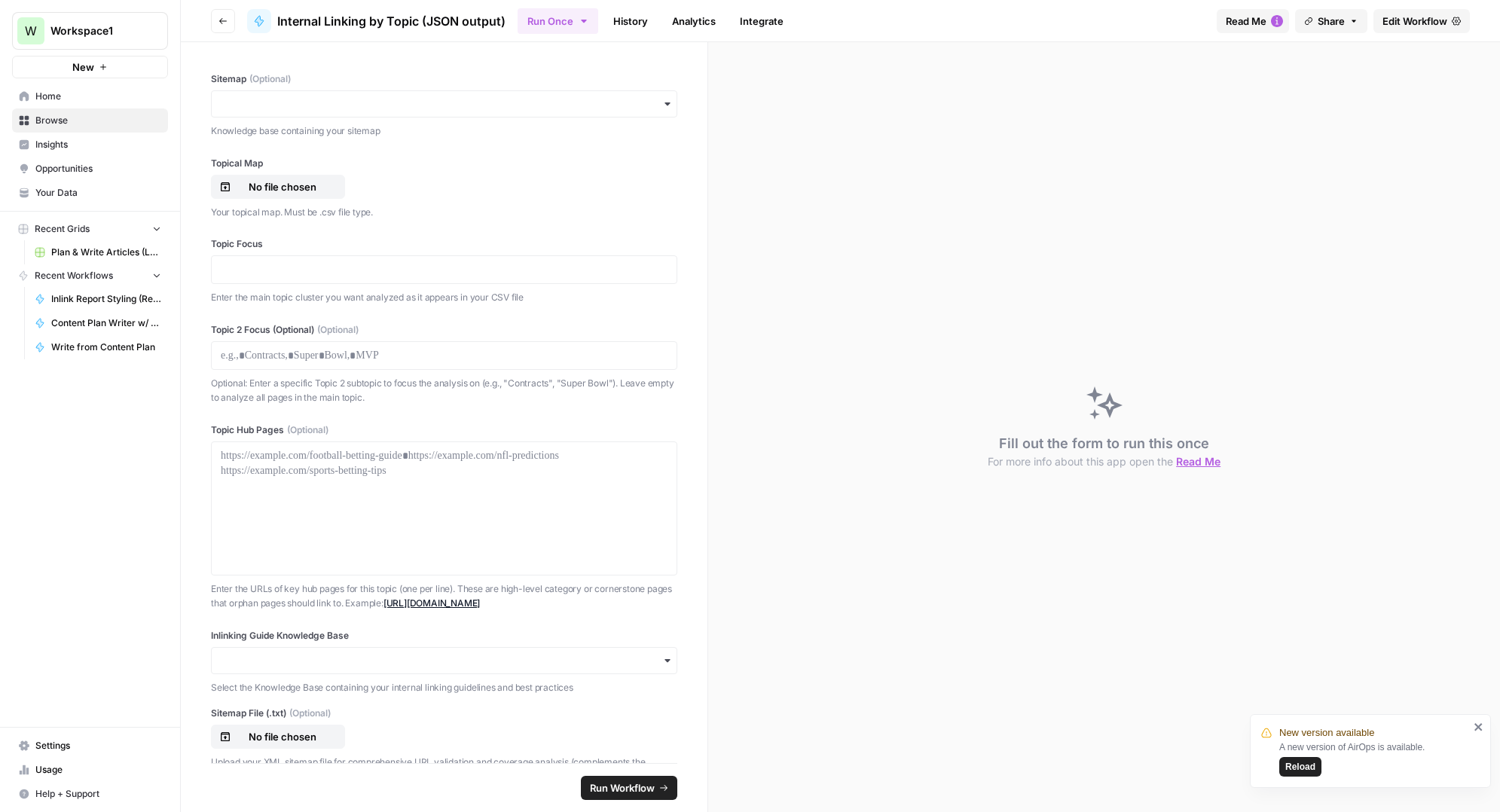
click at [1262, 14] on span "Read Me" at bounding box center [1246, 21] width 41 height 15
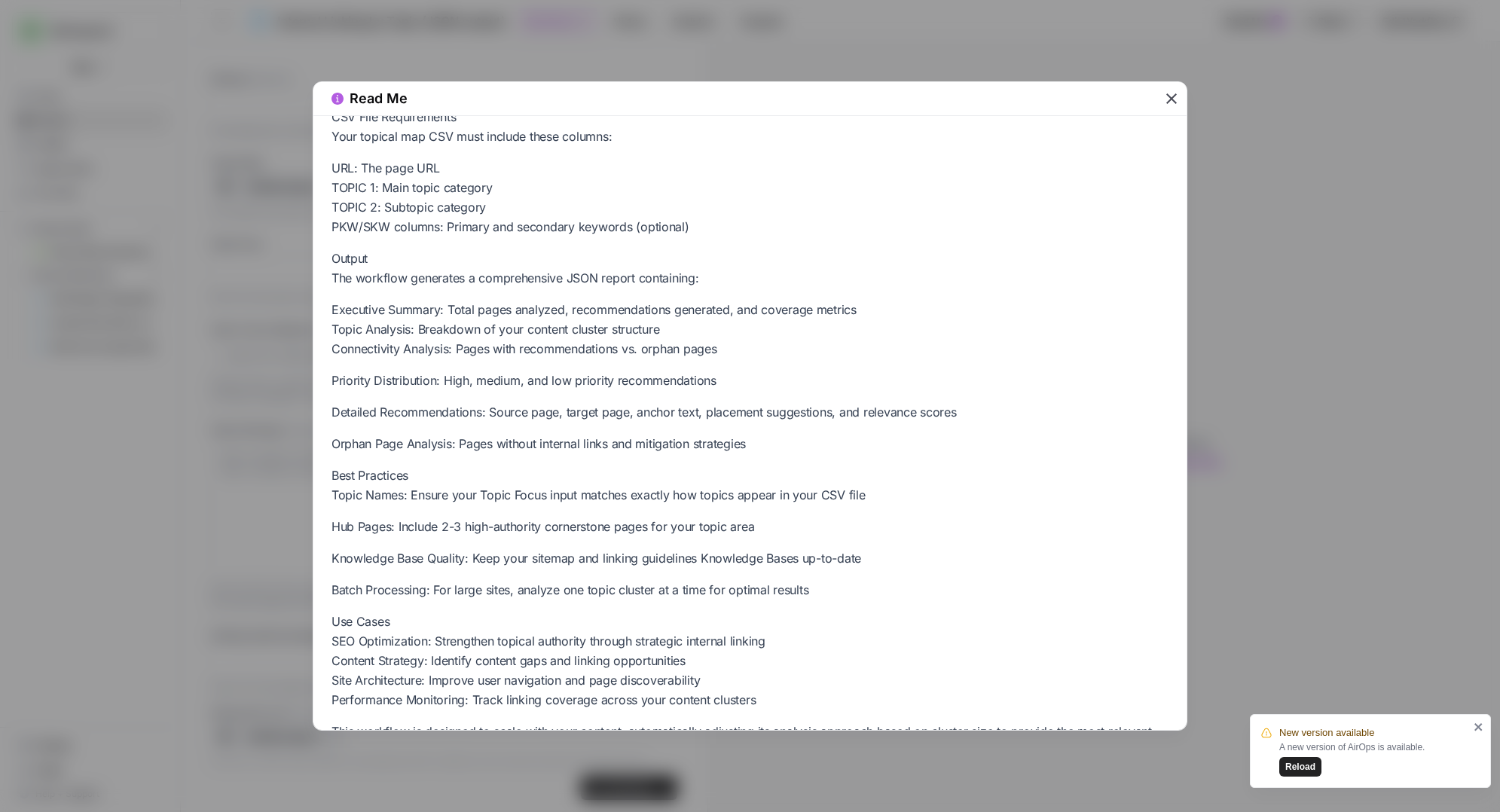
scroll to position [731, 0]
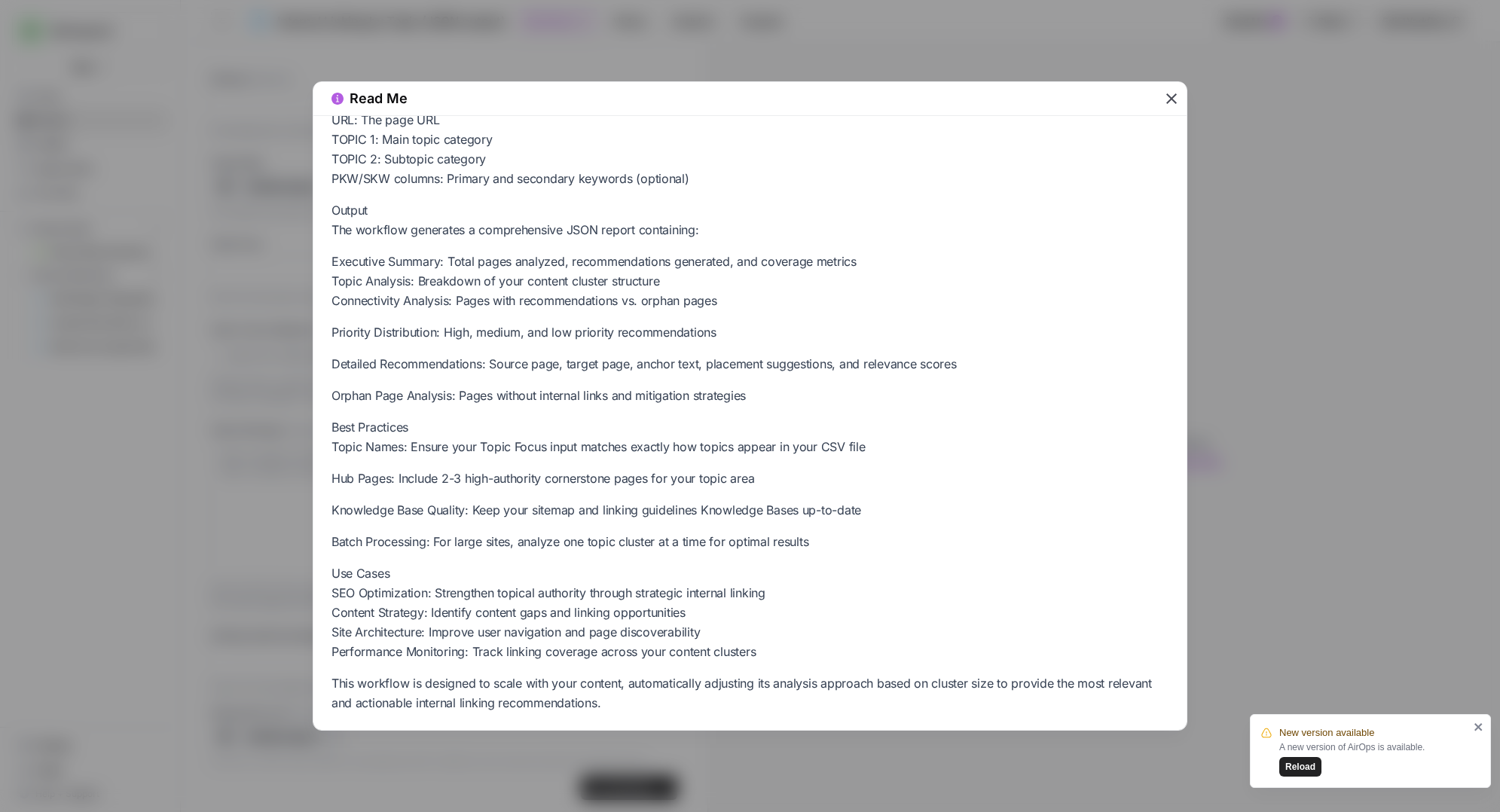
click at [1176, 103] on icon "button" at bounding box center [1170, 98] width 10 height 10
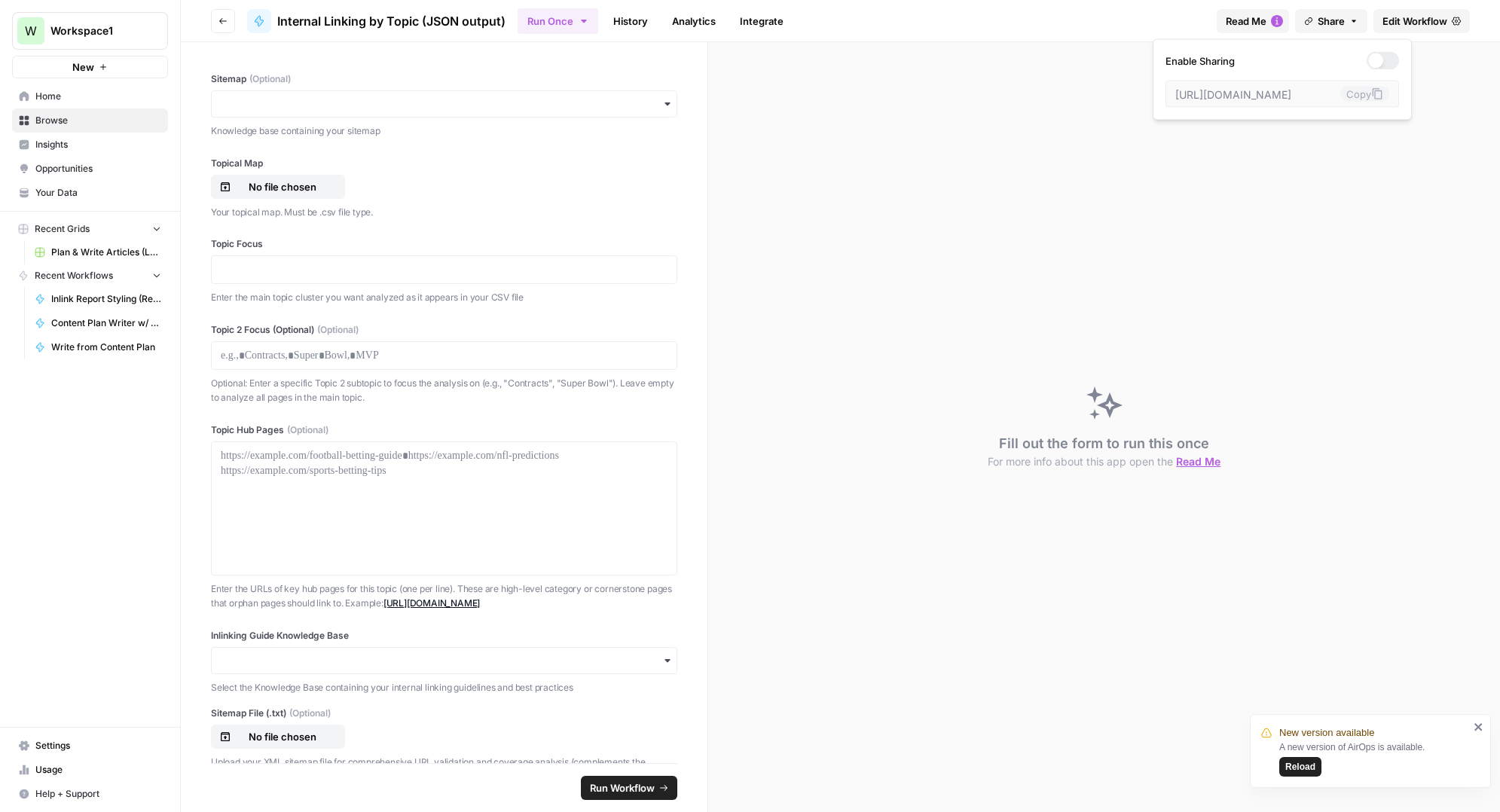
click at [1339, 27] on span "Share" at bounding box center [1330, 21] width 27 height 15
click at [895, 353] on div "Fill out the form to run this once For more info about this app open the Read Me" at bounding box center [1104, 427] width 792 height 770
